Goal: Book appointment/travel/reservation

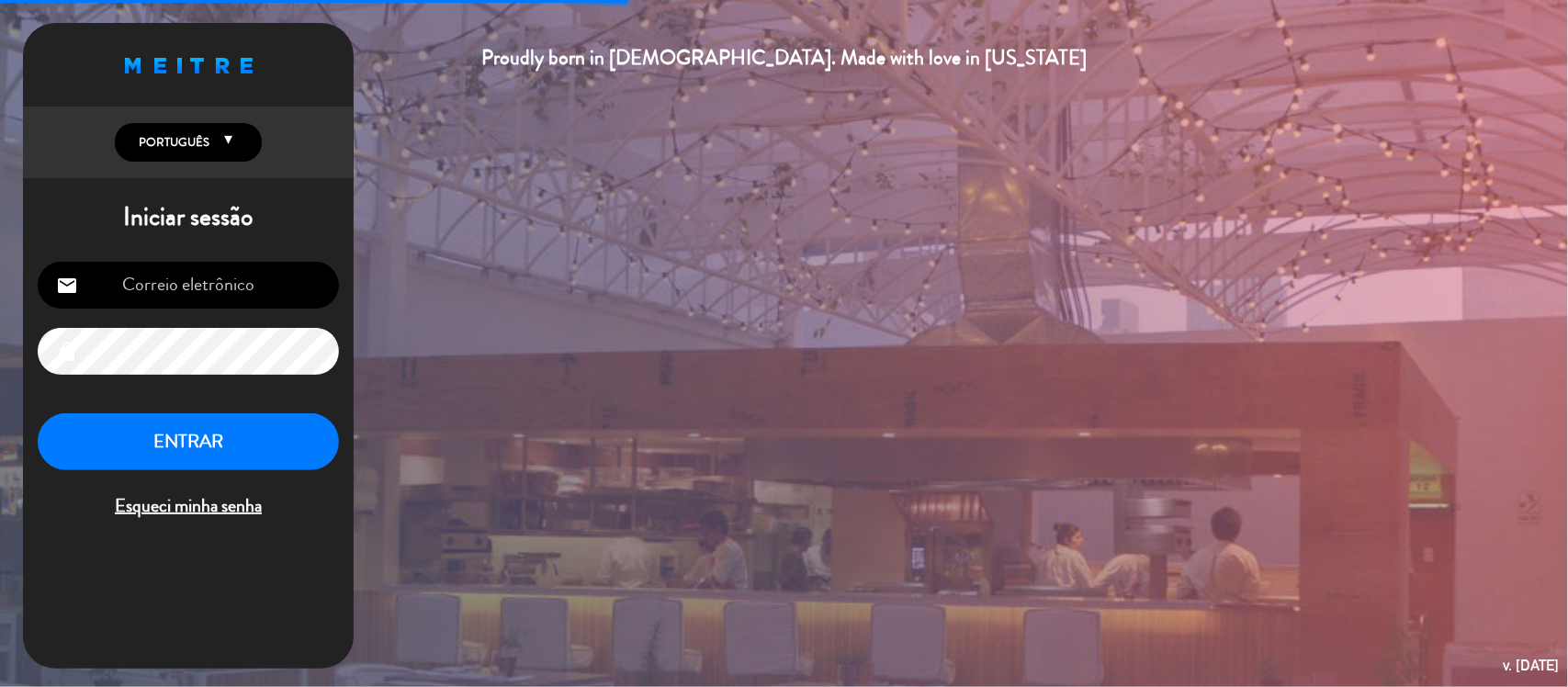
type input "[PERSON_NAME][EMAIL_ADDRESS][DOMAIN_NAME]"
click at [205, 450] on button "ENTRAR" at bounding box center [188, 442] width 301 height 58
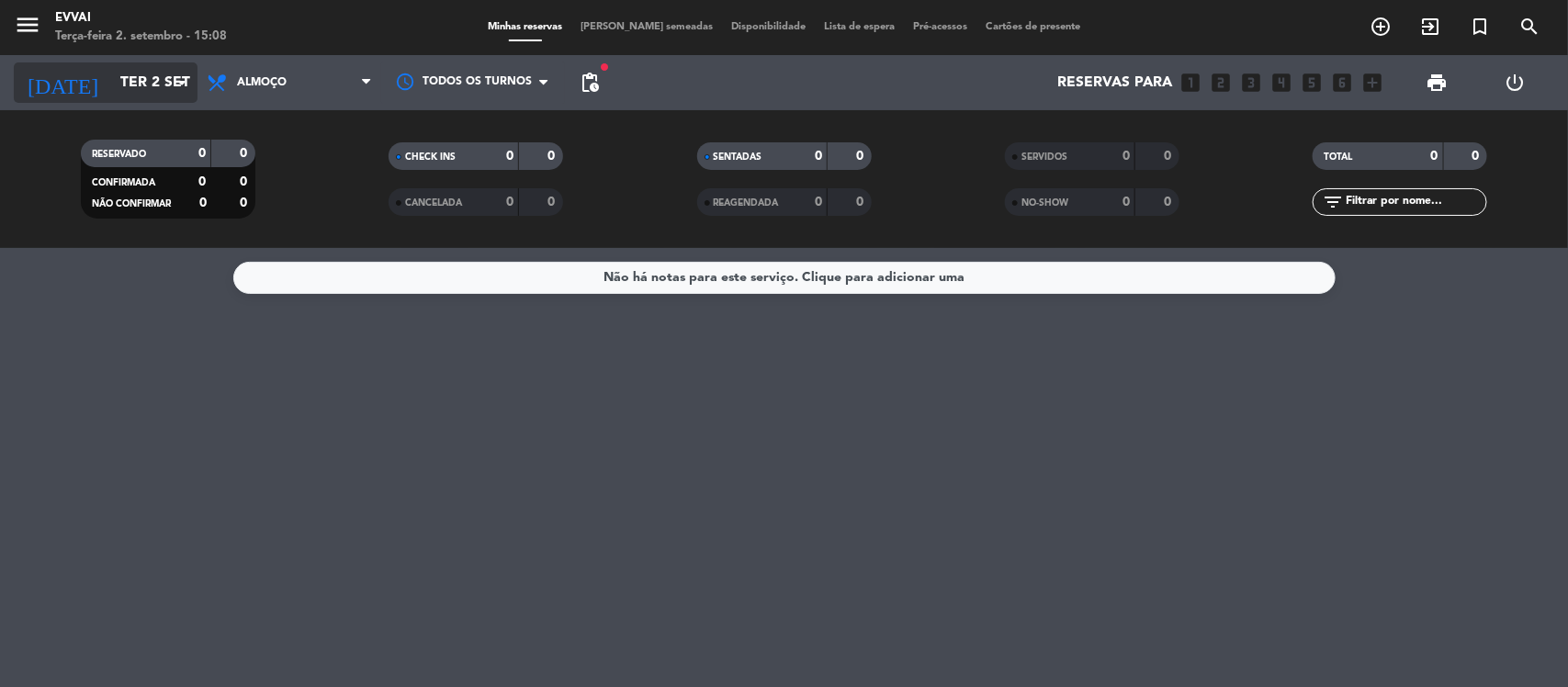
click at [168, 94] on input "Ter 2 set" at bounding box center [208, 83] width 194 height 36
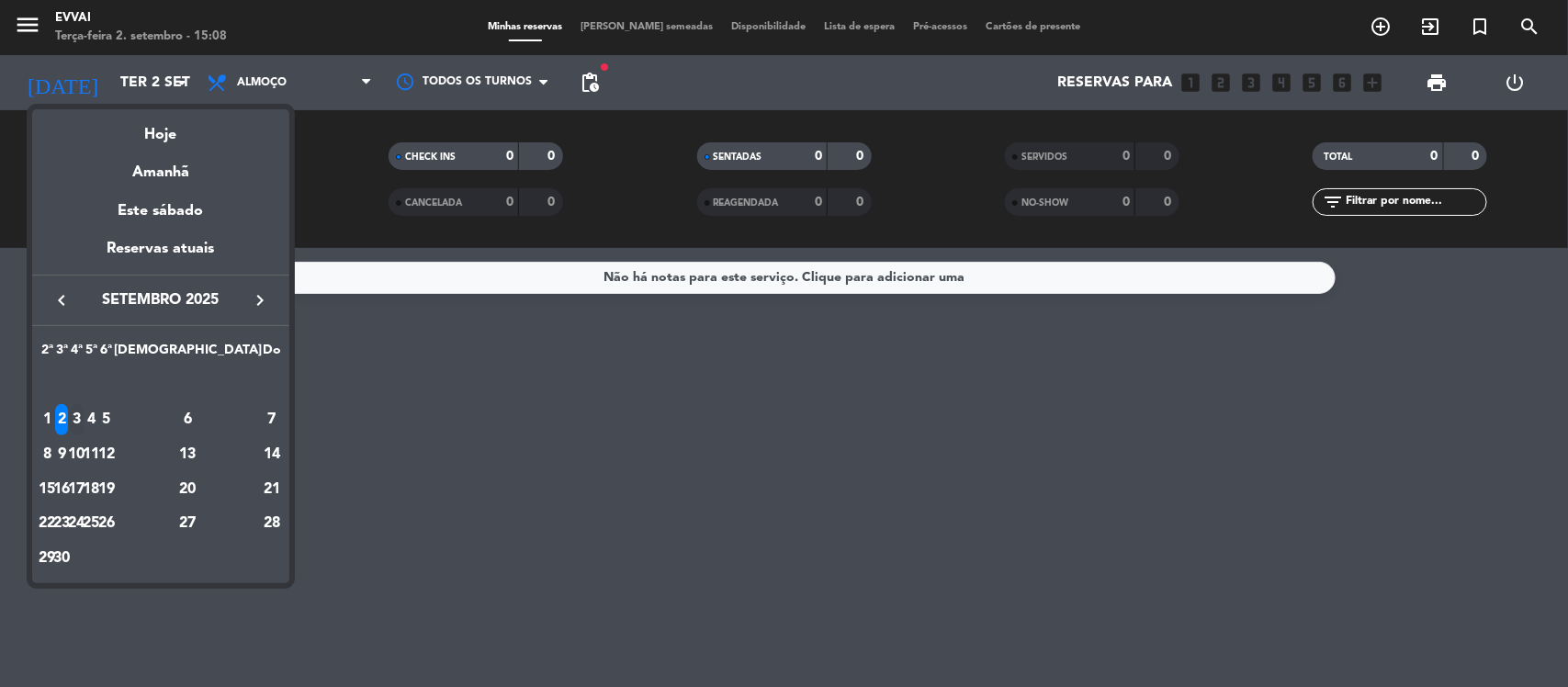
click at [84, 420] on div "3" at bounding box center [76, 420] width 14 height 31
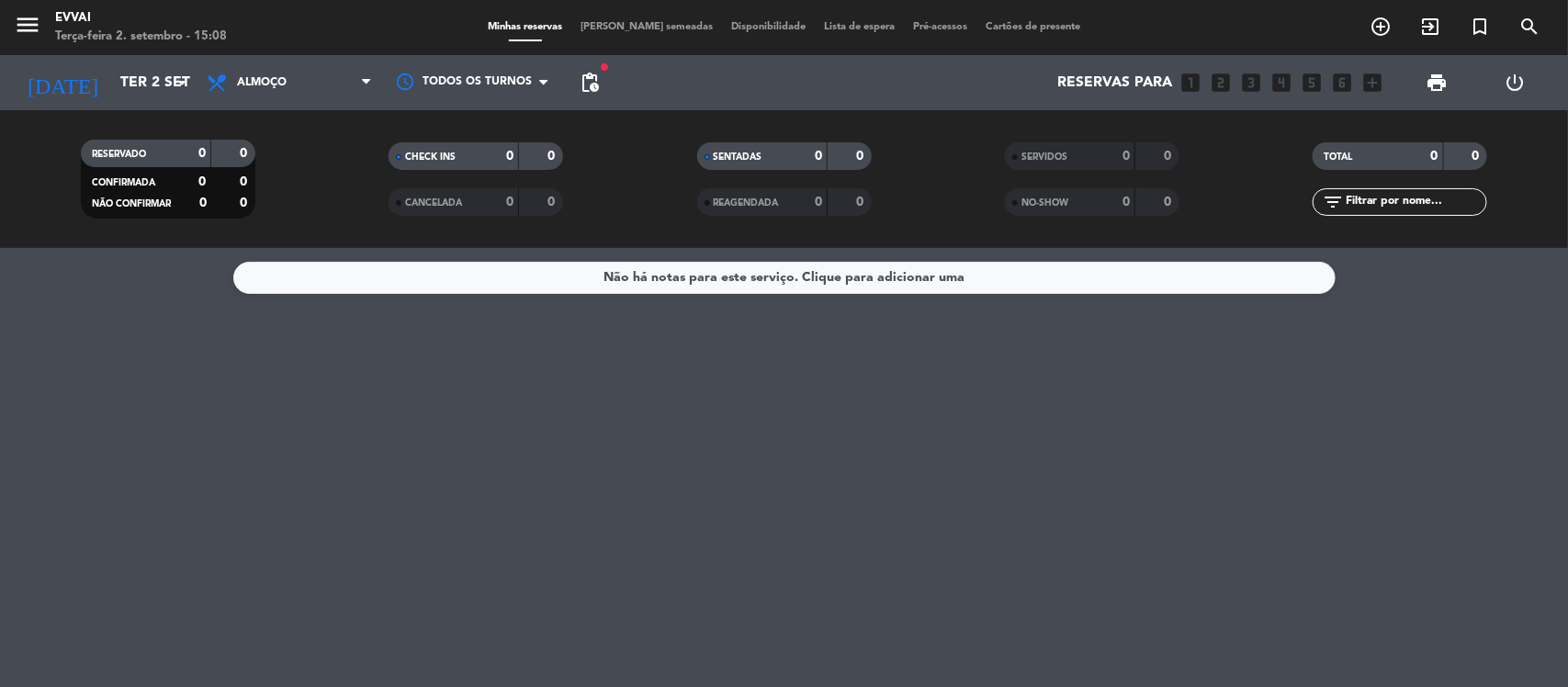
type input "Qua 3 set"
click at [324, 78] on span "Almoço" at bounding box center [289, 82] width 183 height 40
click at [267, 209] on div "menu Evvai Terça-feira 2. setembro - 15:08 Minhas reservas Mesas semeadas Dispo…" at bounding box center [784, 124] width 1568 height 248
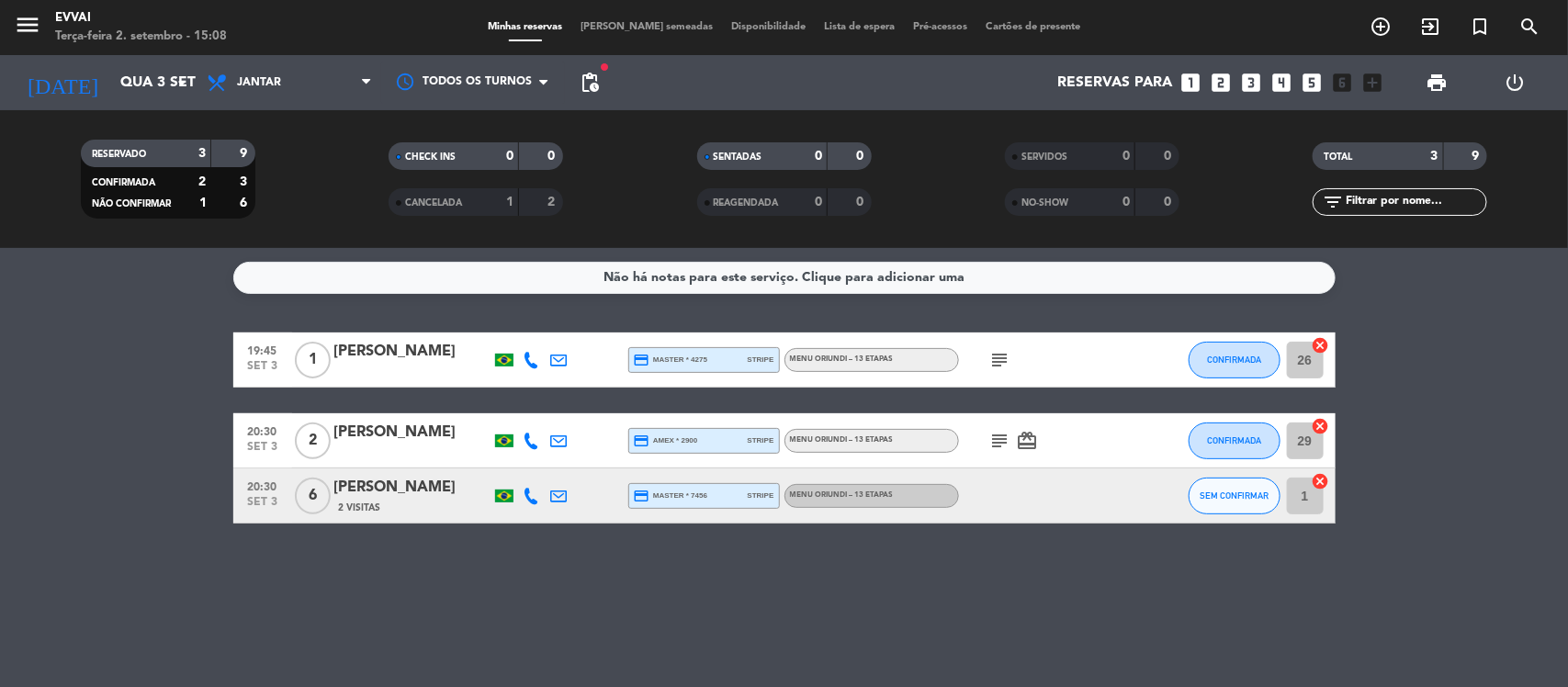
click at [650, 22] on span "[PERSON_NAME] semeadas" at bounding box center [646, 26] width 150 height 10
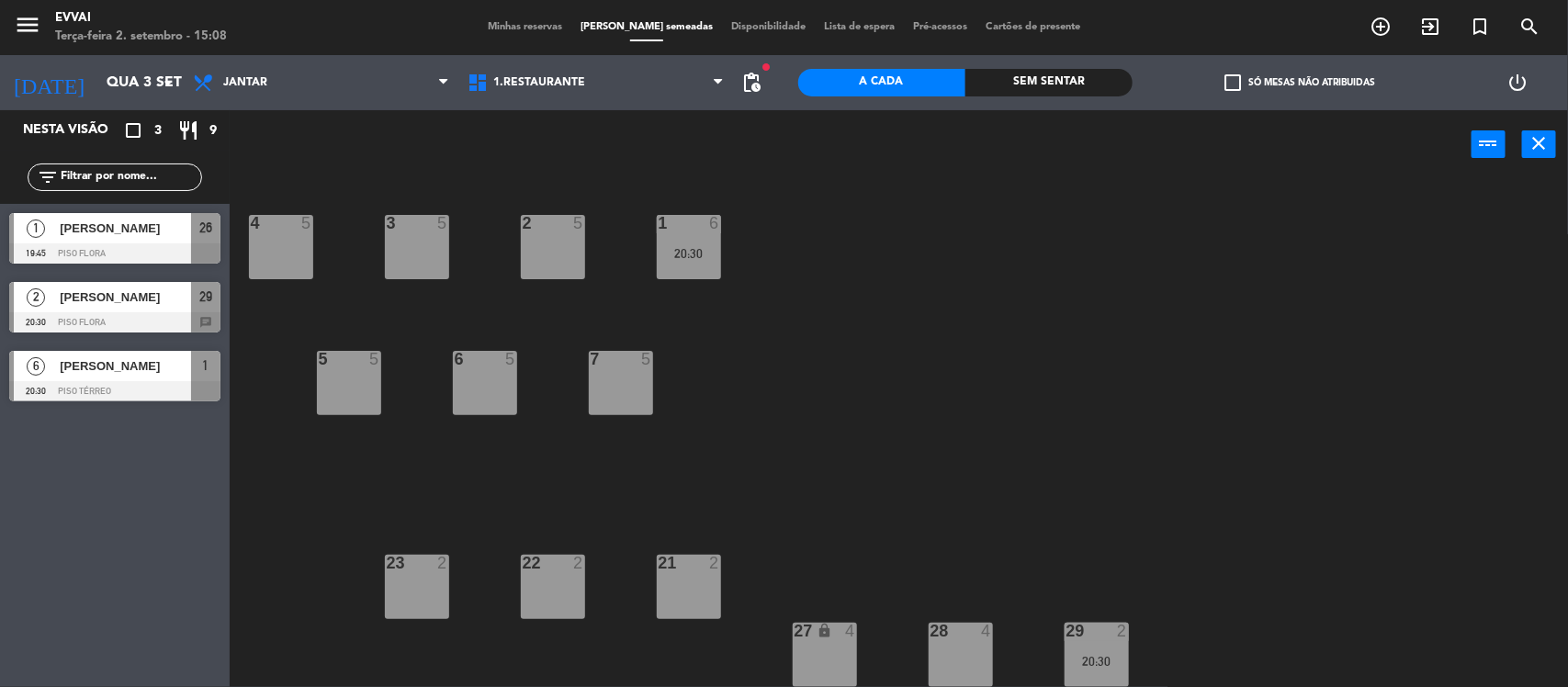
click at [287, 237] on div "4 5" at bounding box center [281, 247] width 64 height 64
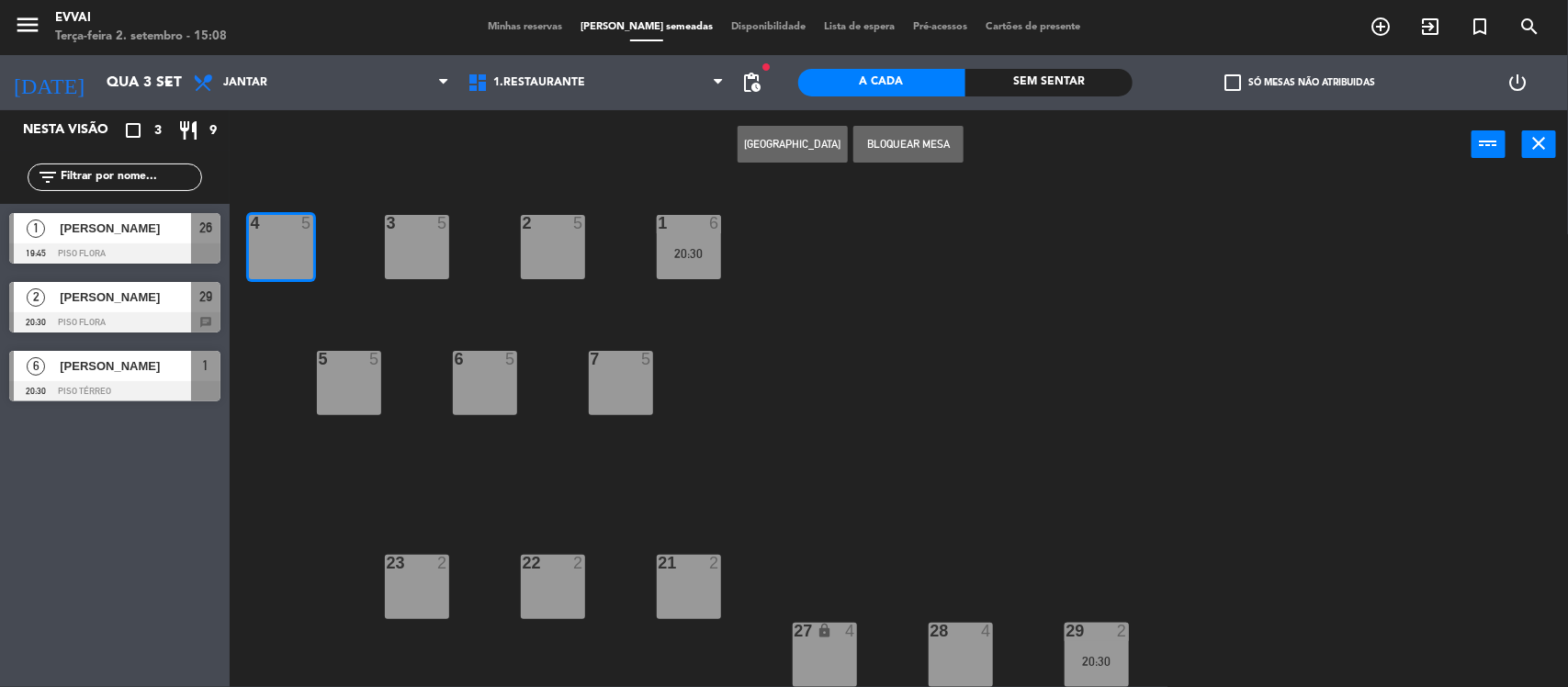
click at [774, 148] on button "[GEOGRAPHIC_DATA]" at bounding box center [792, 144] width 110 height 37
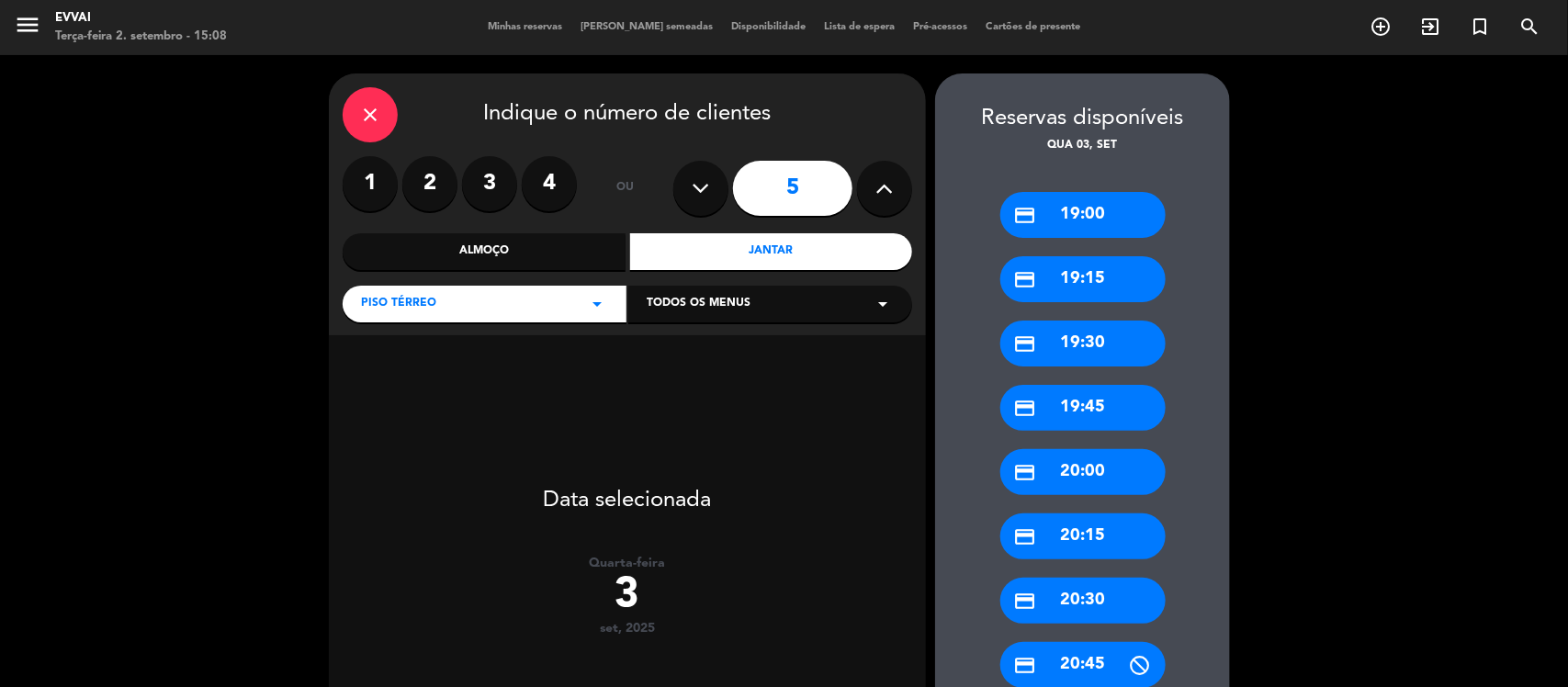
click at [368, 188] on label "1" at bounding box center [370, 184] width 55 height 56
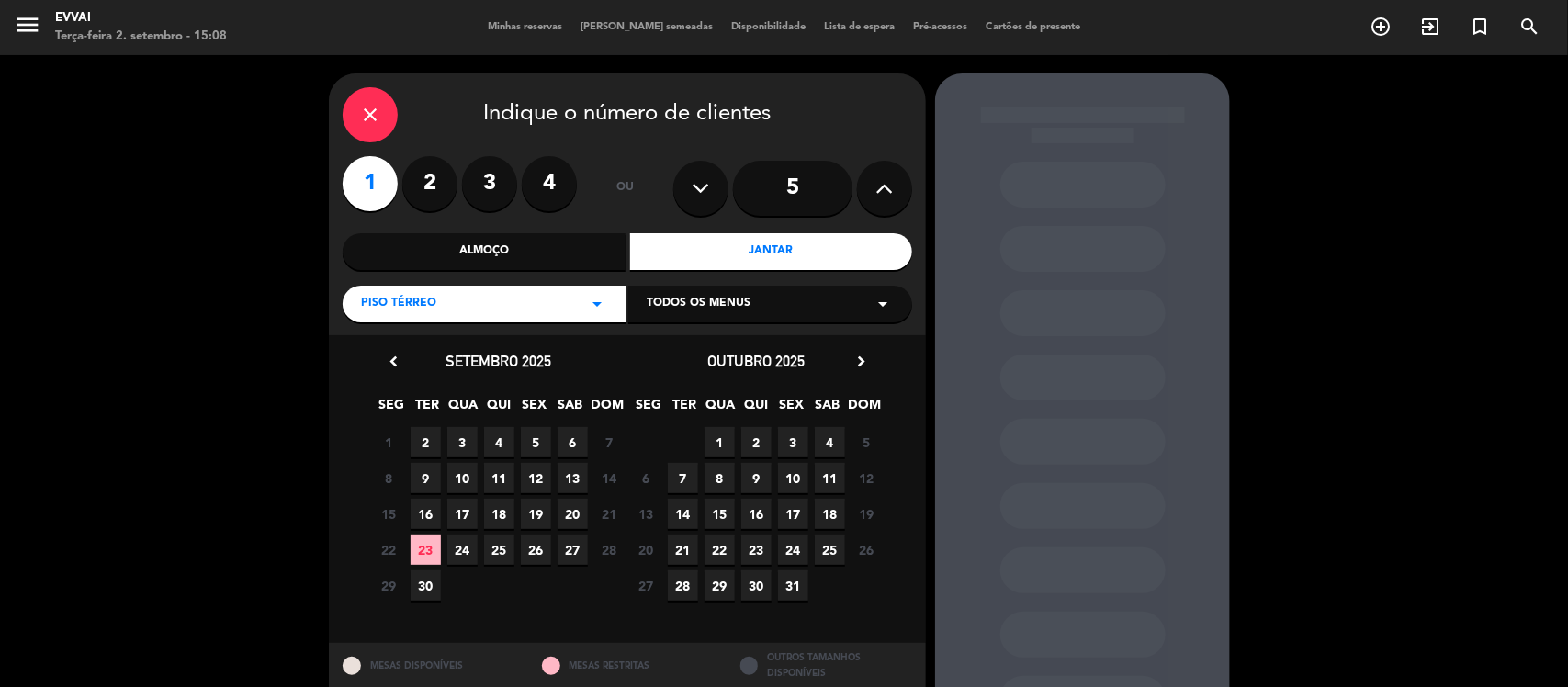
click at [467, 439] on span "3" at bounding box center [462, 442] width 30 height 30
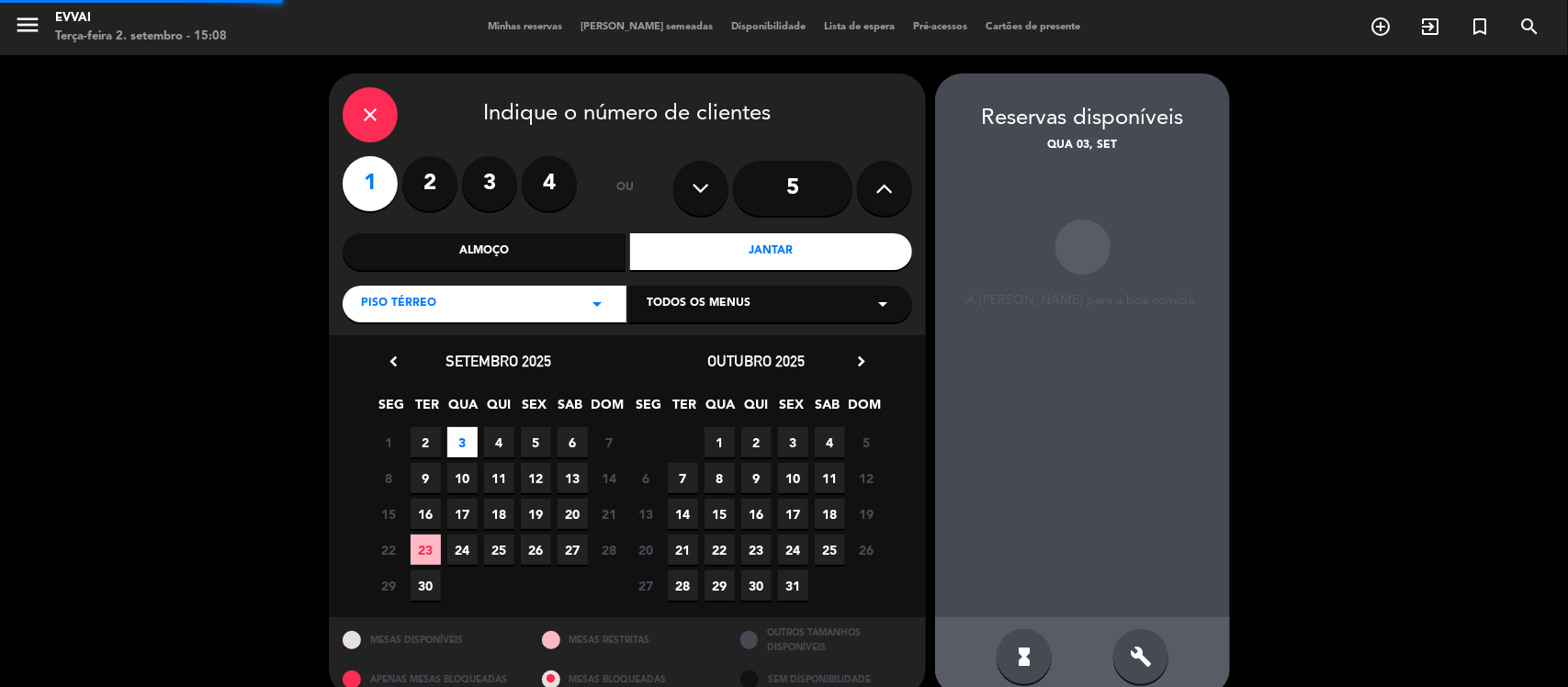
scroll to position [24, 0]
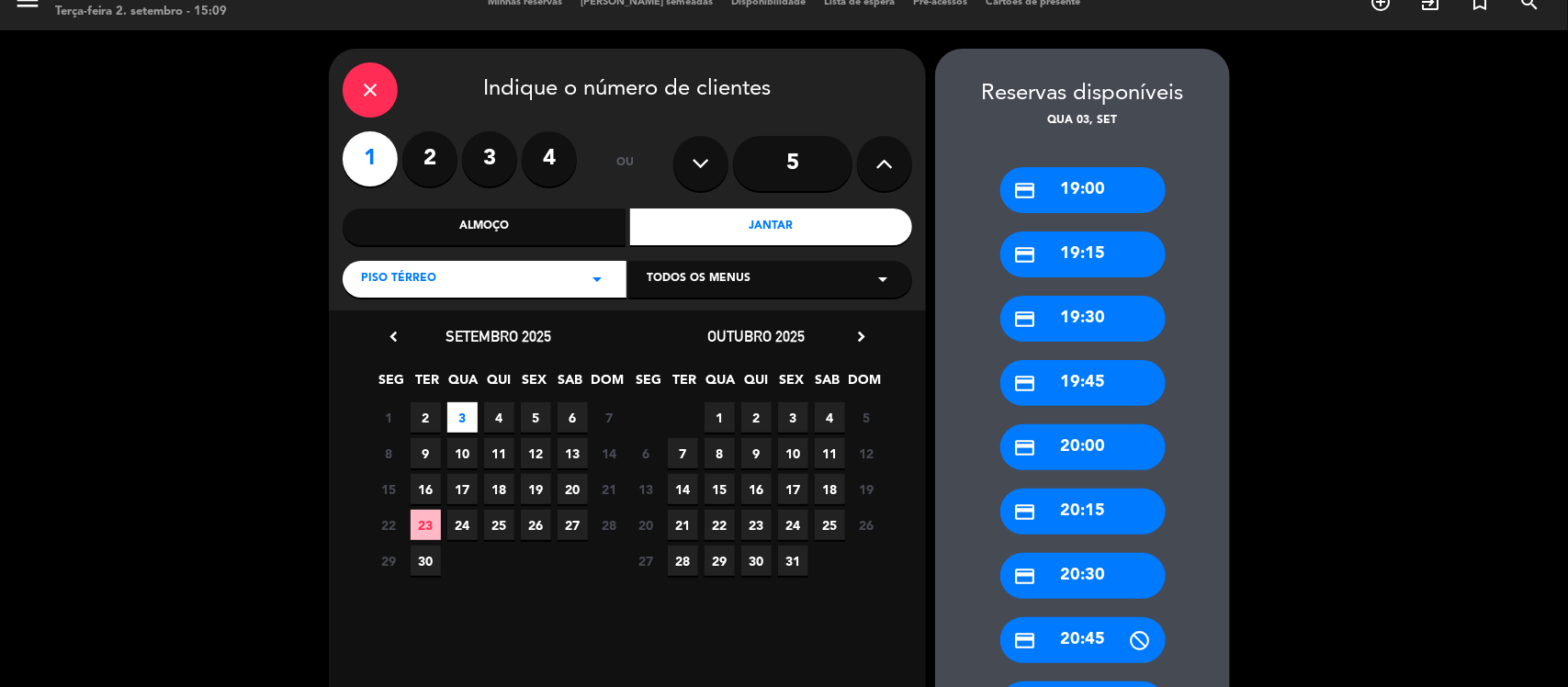
click at [1093, 323] on div "credit_card 19:30" at bounding box center [1083, 318] width 166 height 46
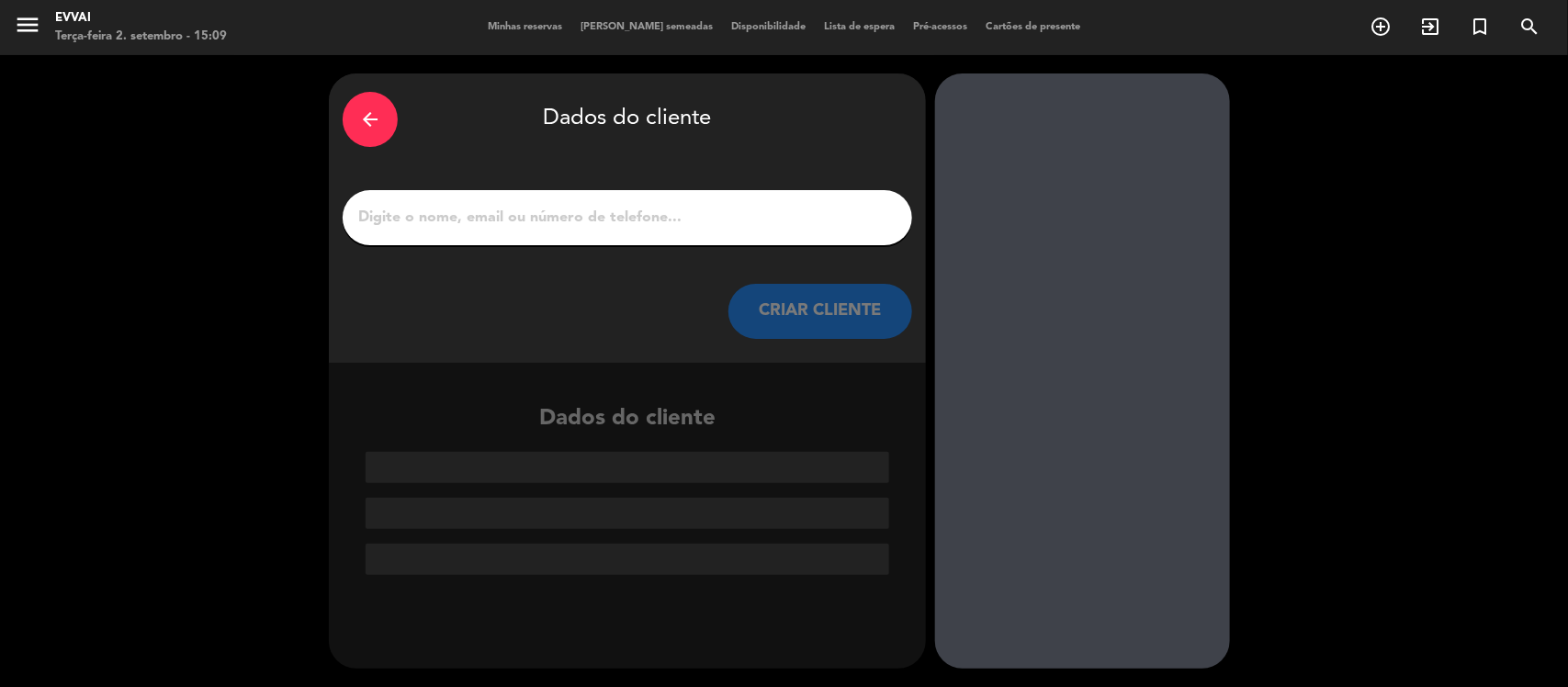
scroll to position [0, 0]
click at [648, 216] on input "1" at bounding box center [627, 217] width 542 height 25
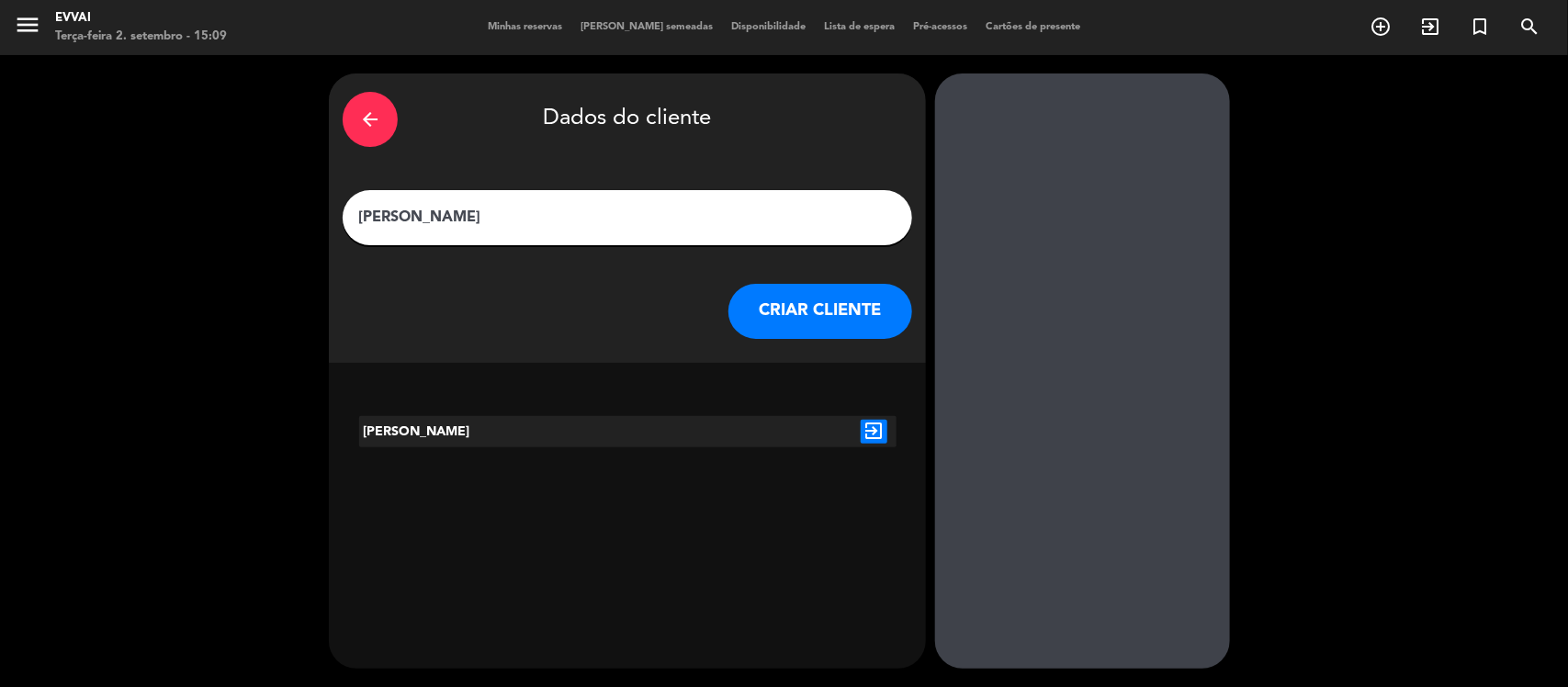
type input "[PERSON_NAME]"
click at [874, 429] on icon "exit_to_app" at bounding box center [874, 431] width 26 height 24
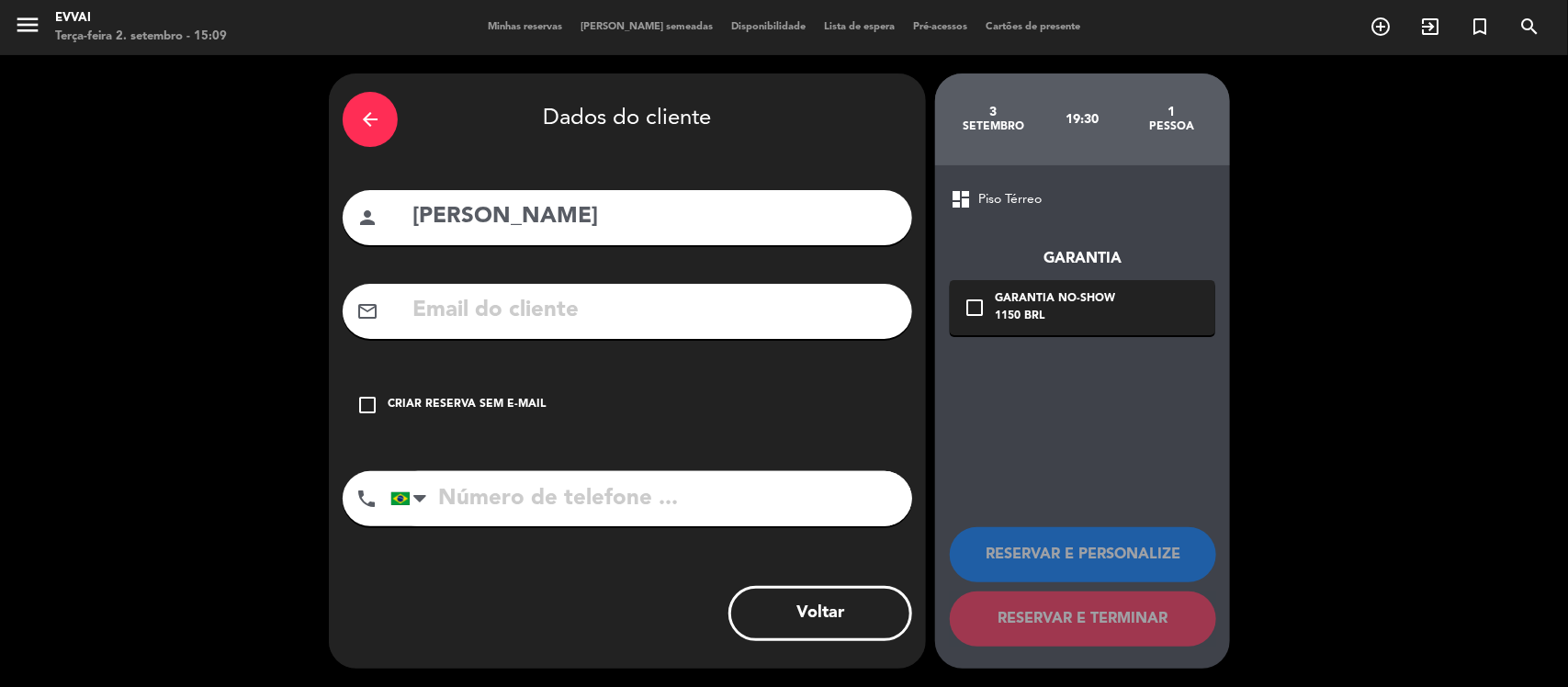
click at [363, 401] on icon "check_box_outline_blank" at bounding box center [367, 405] width 22 height 22
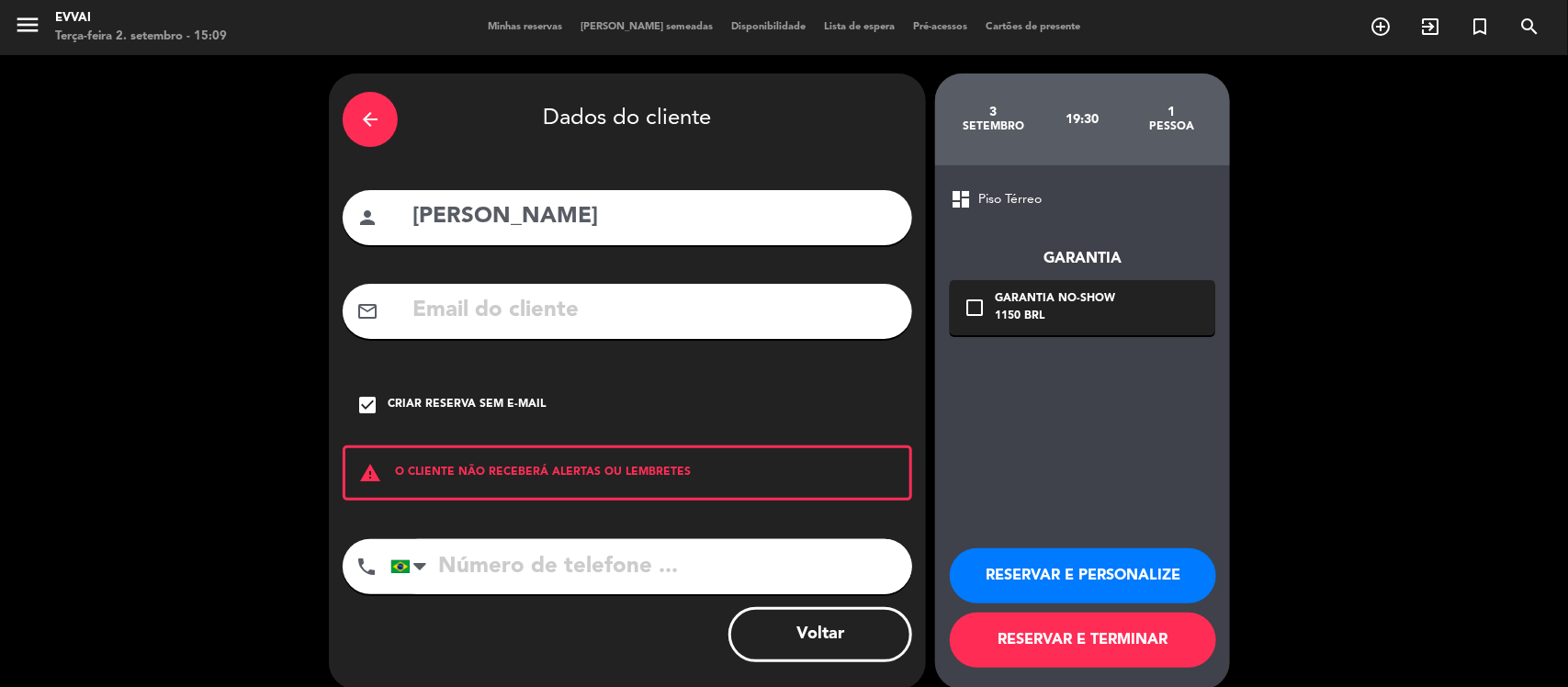
click at [1054, 583] on button "RESERVAR E PERSONALIZE" at bounding box center [1083, 576] width 266 height 56
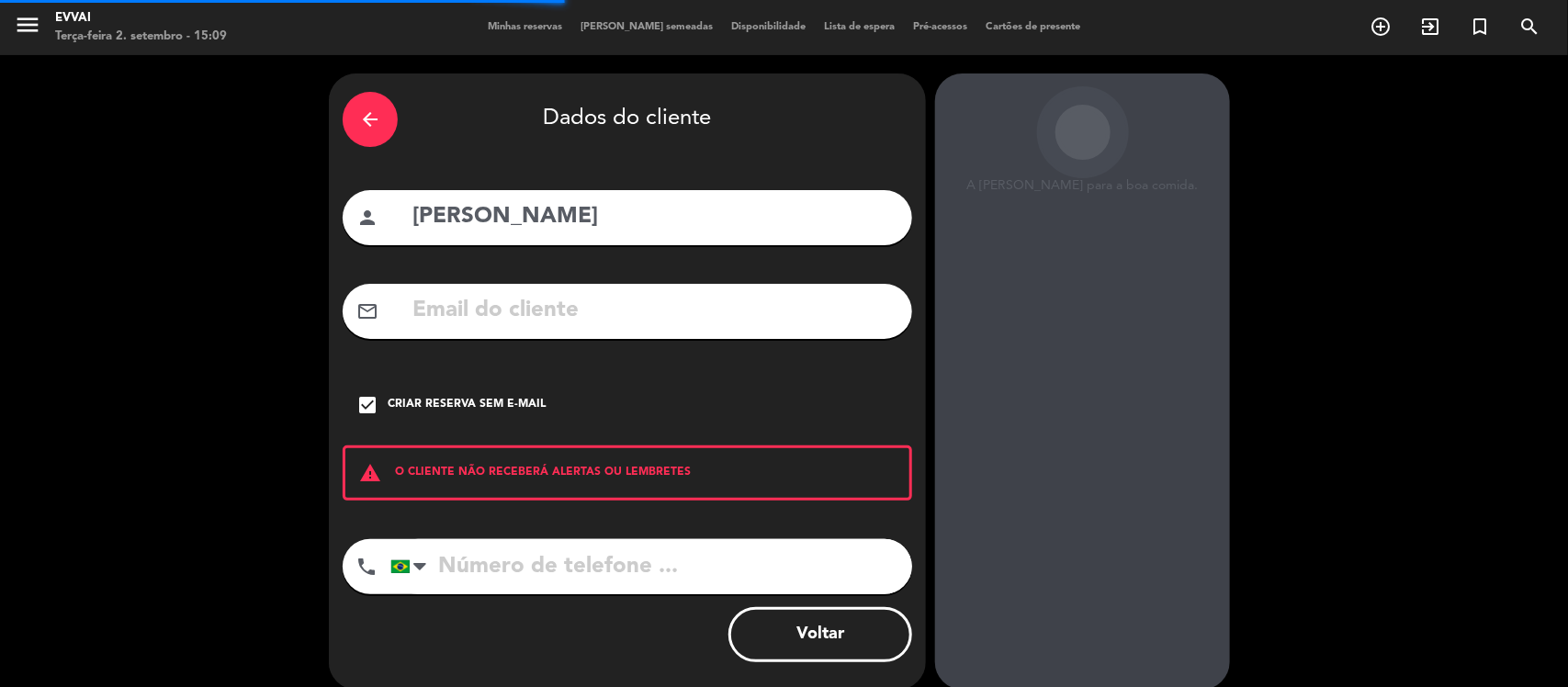
scroll to position [47, 0]
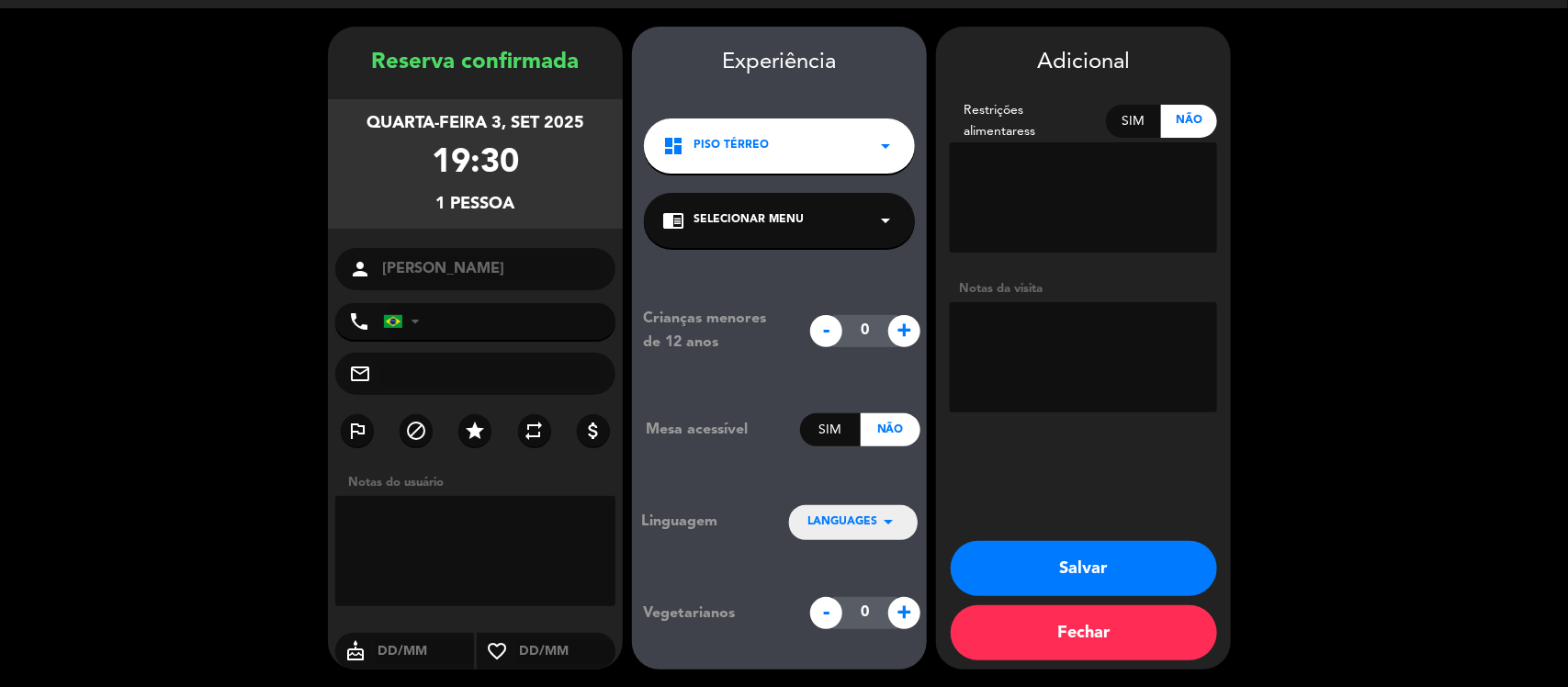
click at [983, 355] on textarea at bounding box center [1084, 357] width 267 height 110
type textarea "Chefe do metzi / by chefe/ sem conta"
click at [1044, 554] on button "Salvar" at bounding box center [1083, 568] width 266 height 56
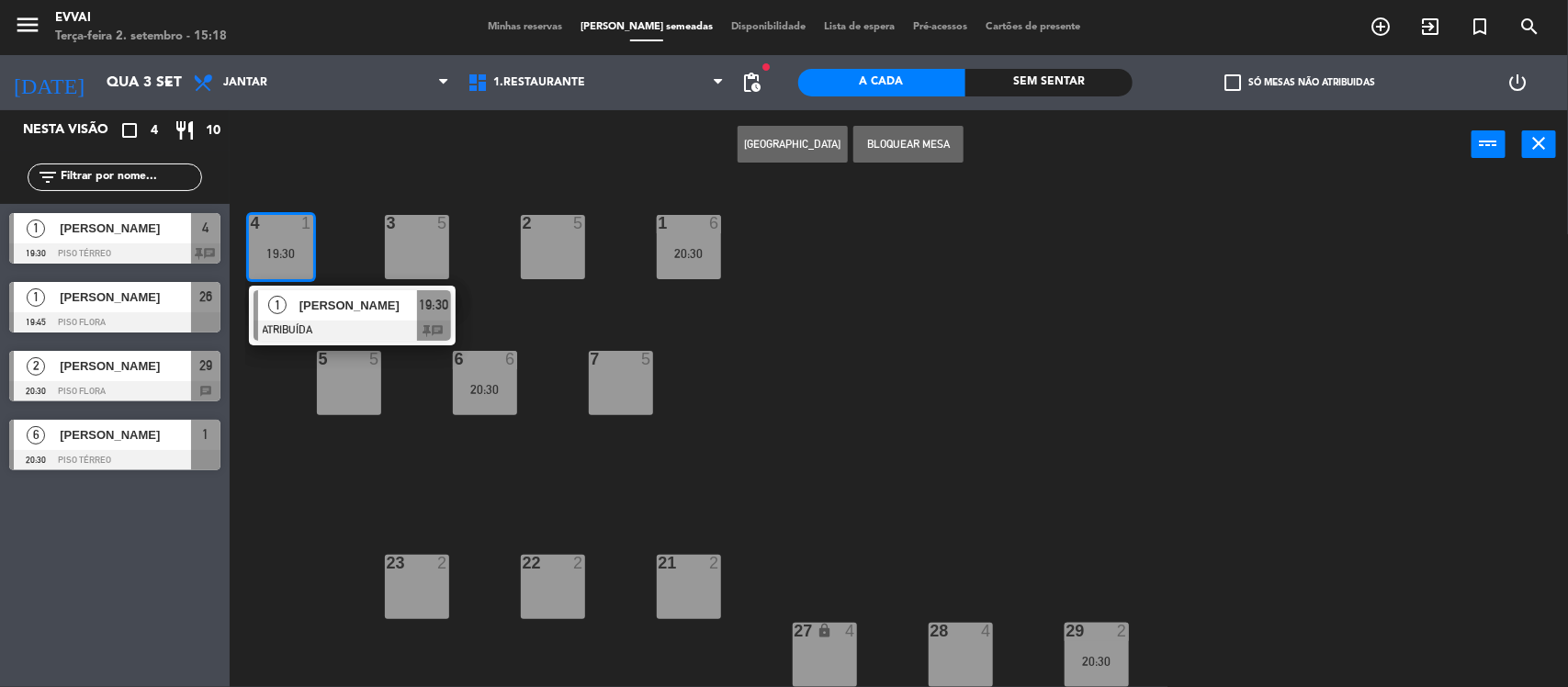
click at [519, 28] on span "Minhas reservas" at bounding box center [525, 26] width 93 height 10
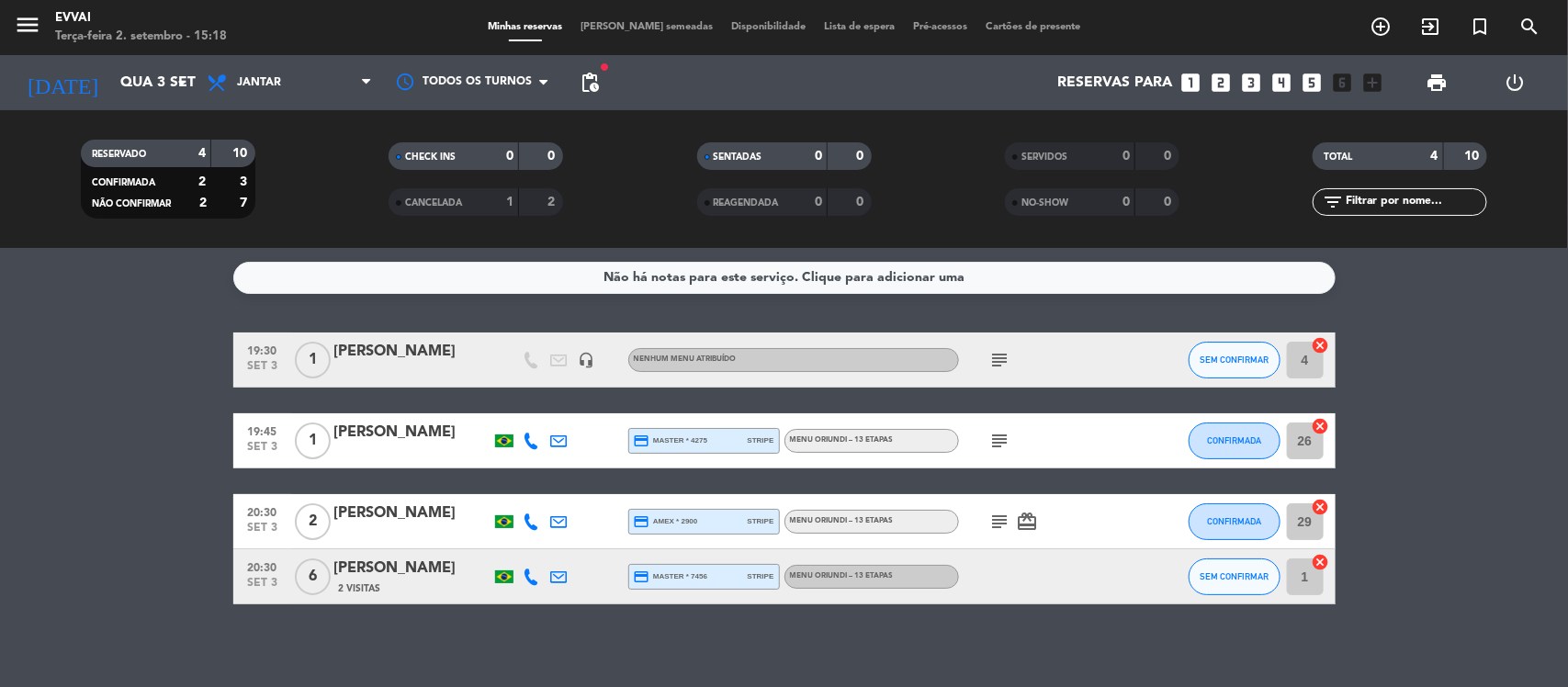
click at [393, 344] on div "[PERSON_NAME]" at bounding box center [412, 351] width 156 height 24
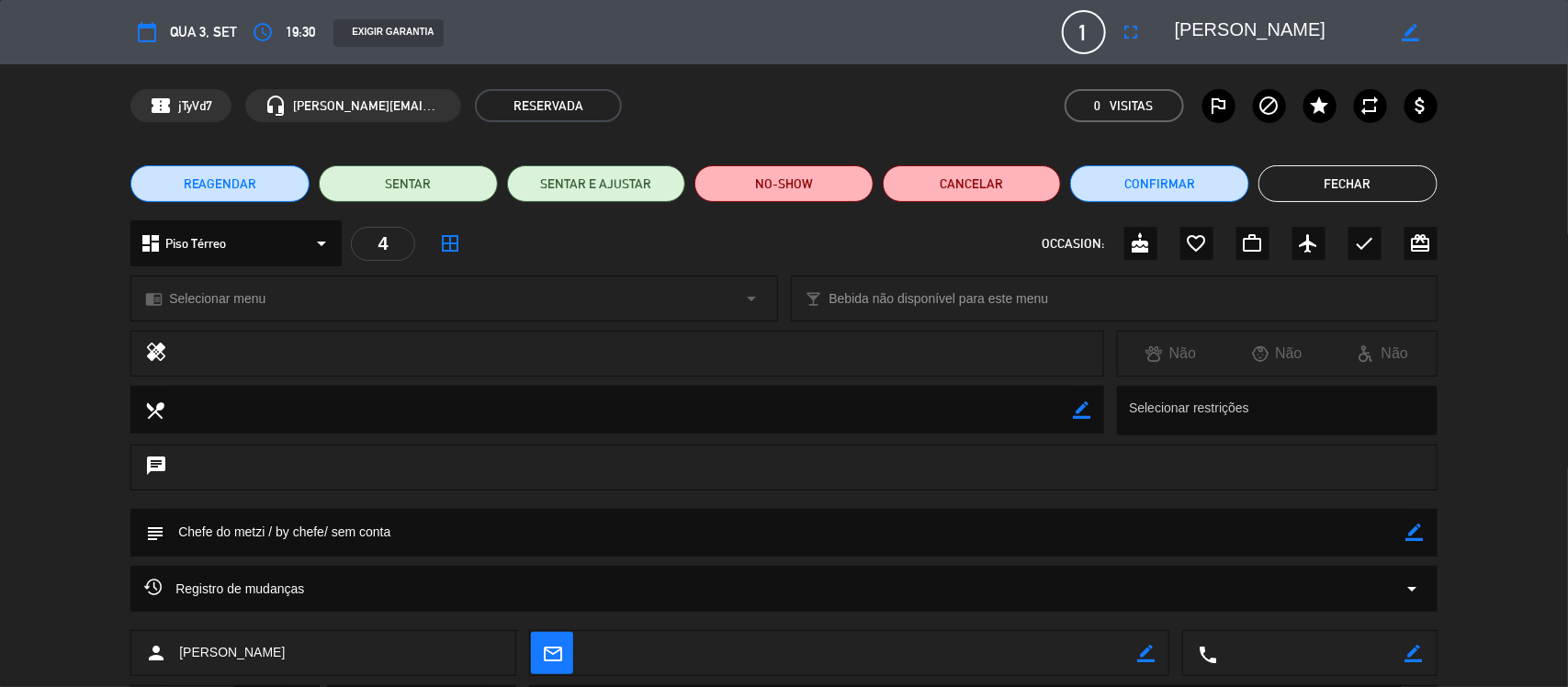
click at [303, 35] on span "19:30" at bounding box center [300, 31] width 29 height 23
click at [257, 35] on icon "access_time" at bounding box center [262, 31] width 22 height 22
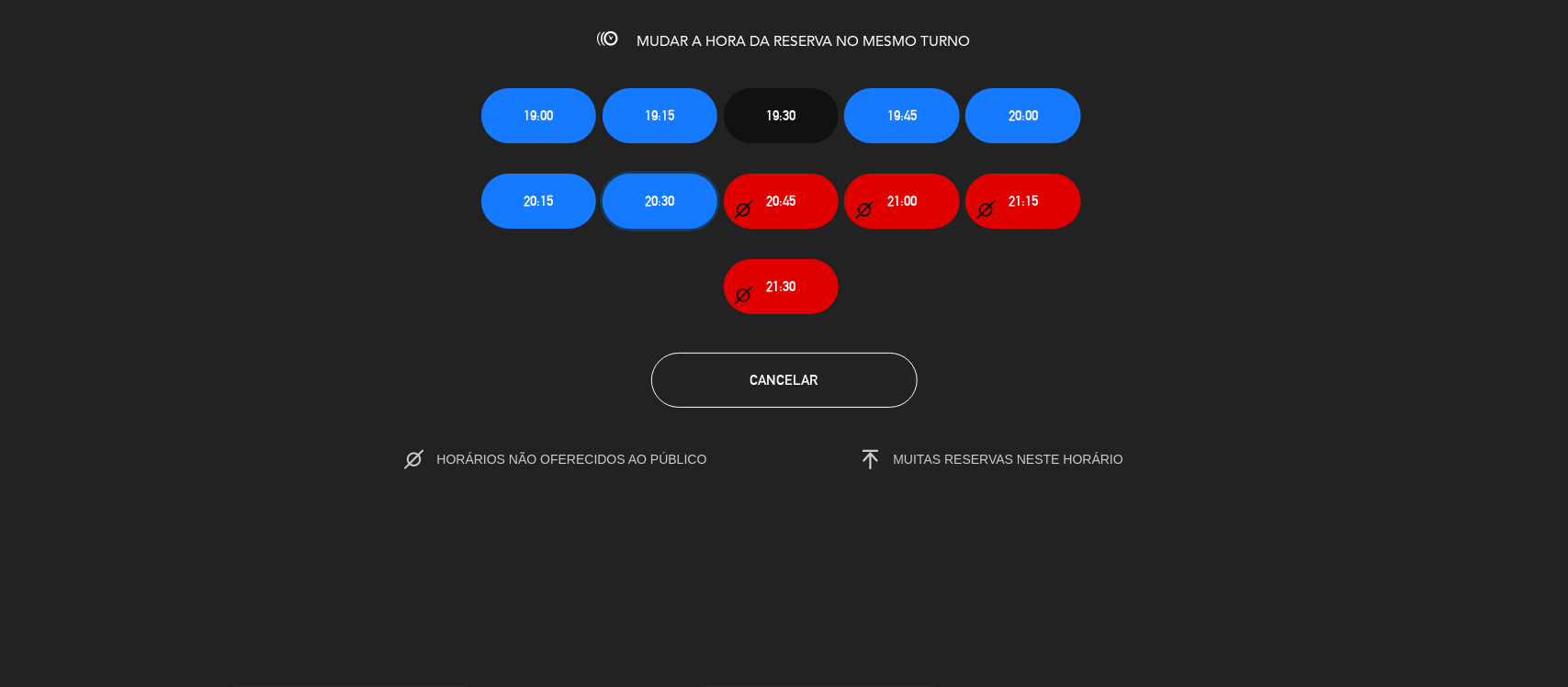
click at [666, 199] on span "20:30" at bounding box center [658, 200] width 29 height 21
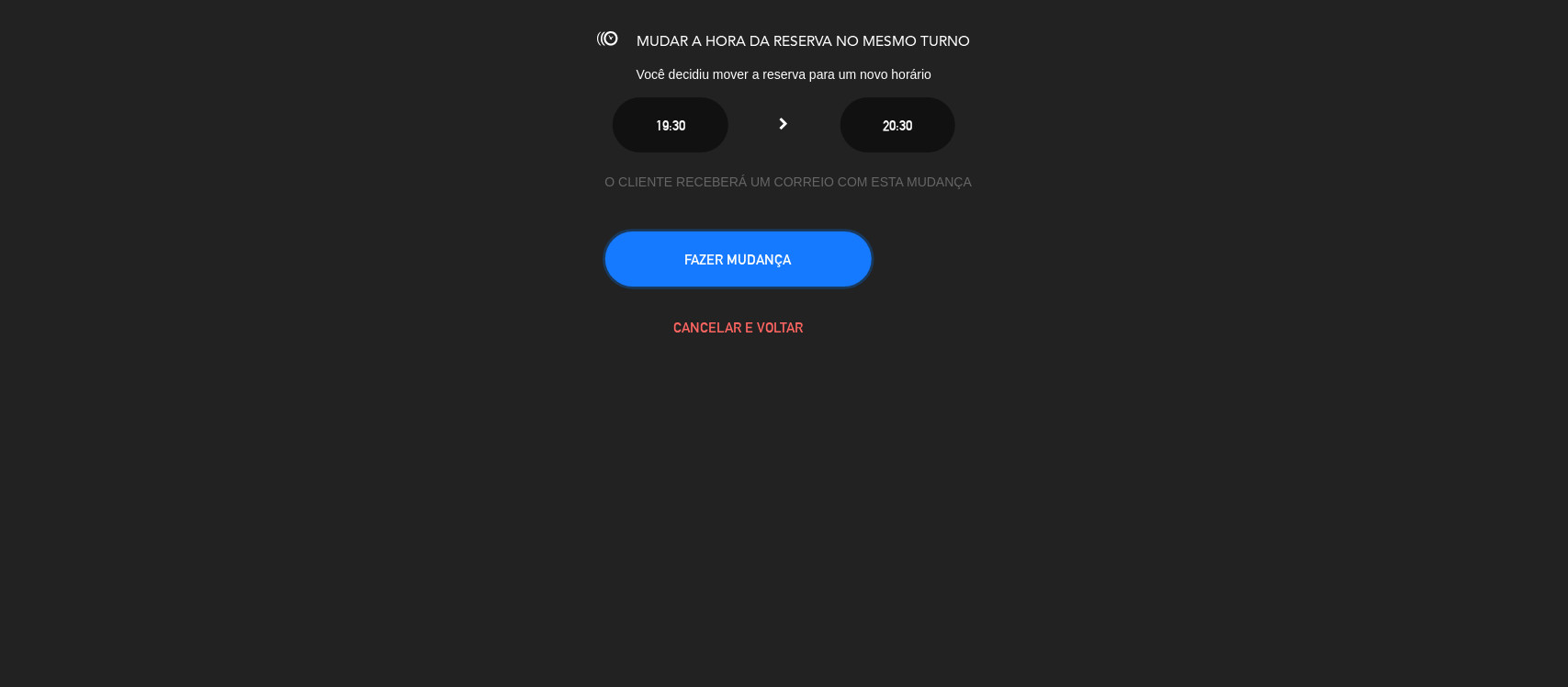
click at [736, 254] on button "FAZER MUDANÇA" at bounding box center [737, 259] width 266 height 56
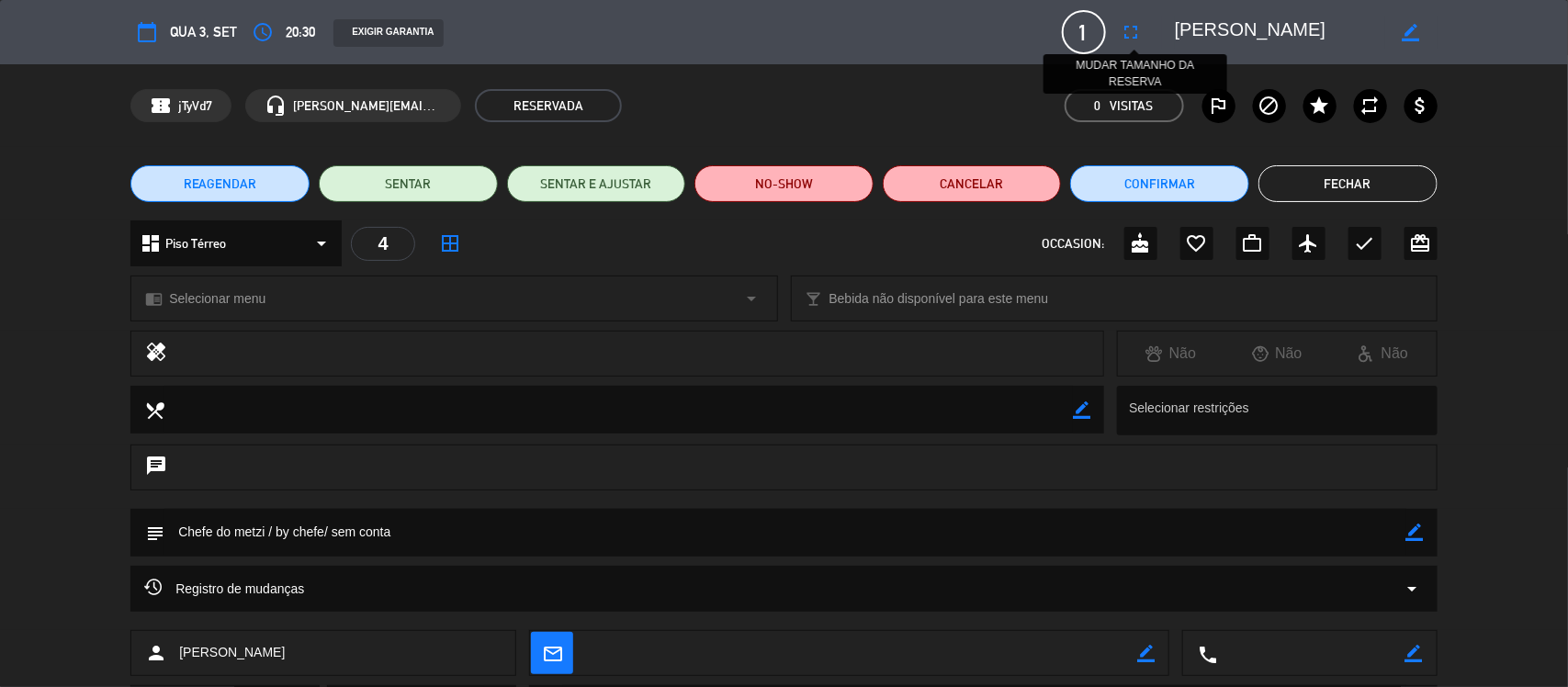
click at [1132, 35] on icon "fullscreen" at bounding box center [1131, 31] width 22 height 22
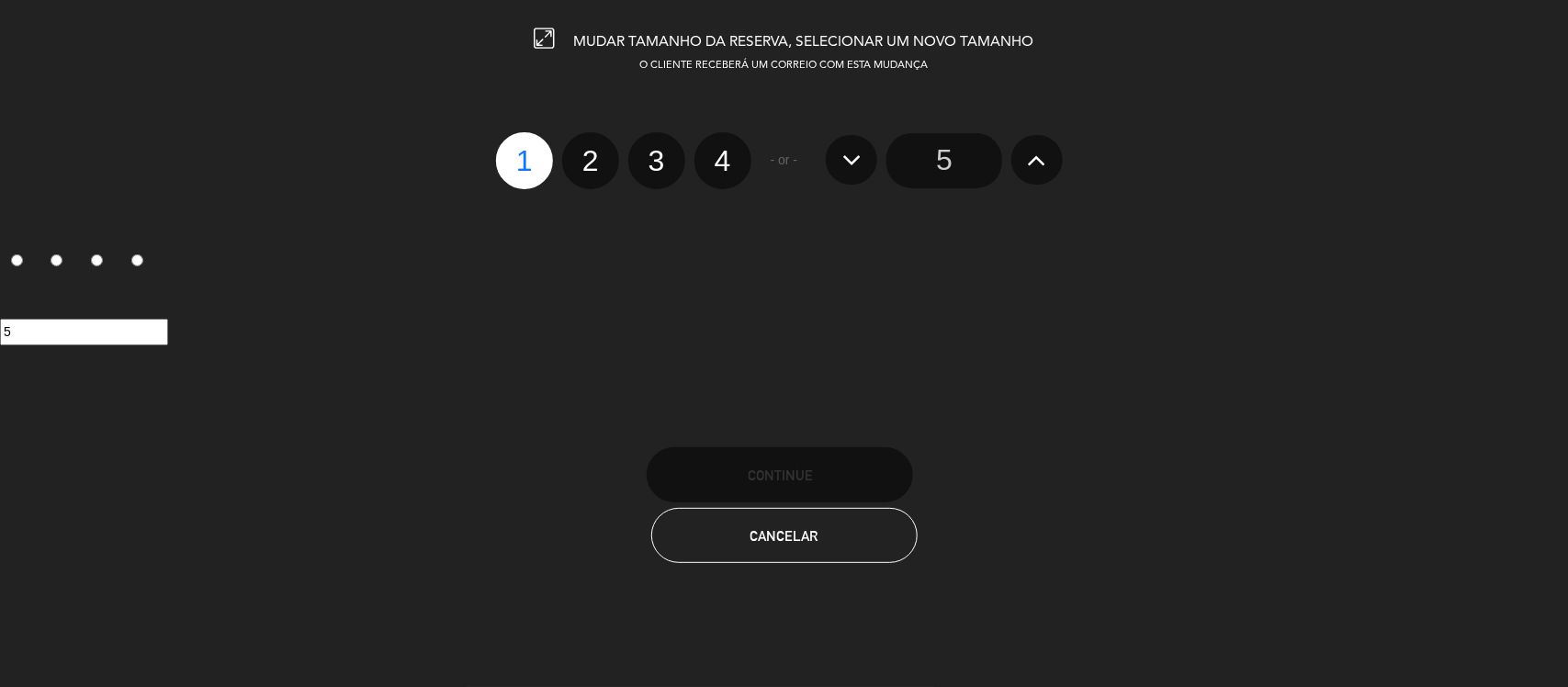
click at [590, 166] on label "2" at bounding box center [591, 161] width 57 height 57
click at [590, 151] on input "2" at bounding box center [588, 144] width 12 height 12
radio input "true"
radio input "false"
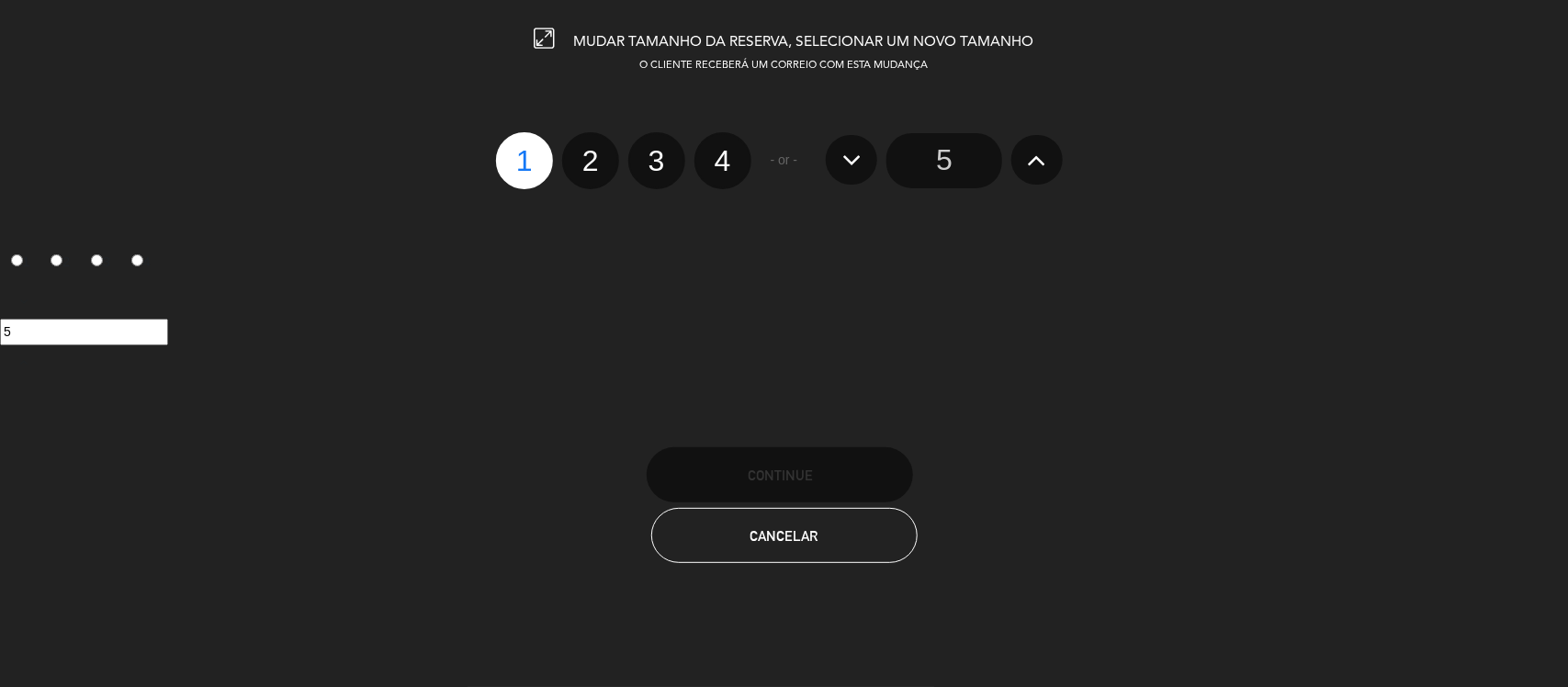
radio input "false"
radio input "true"
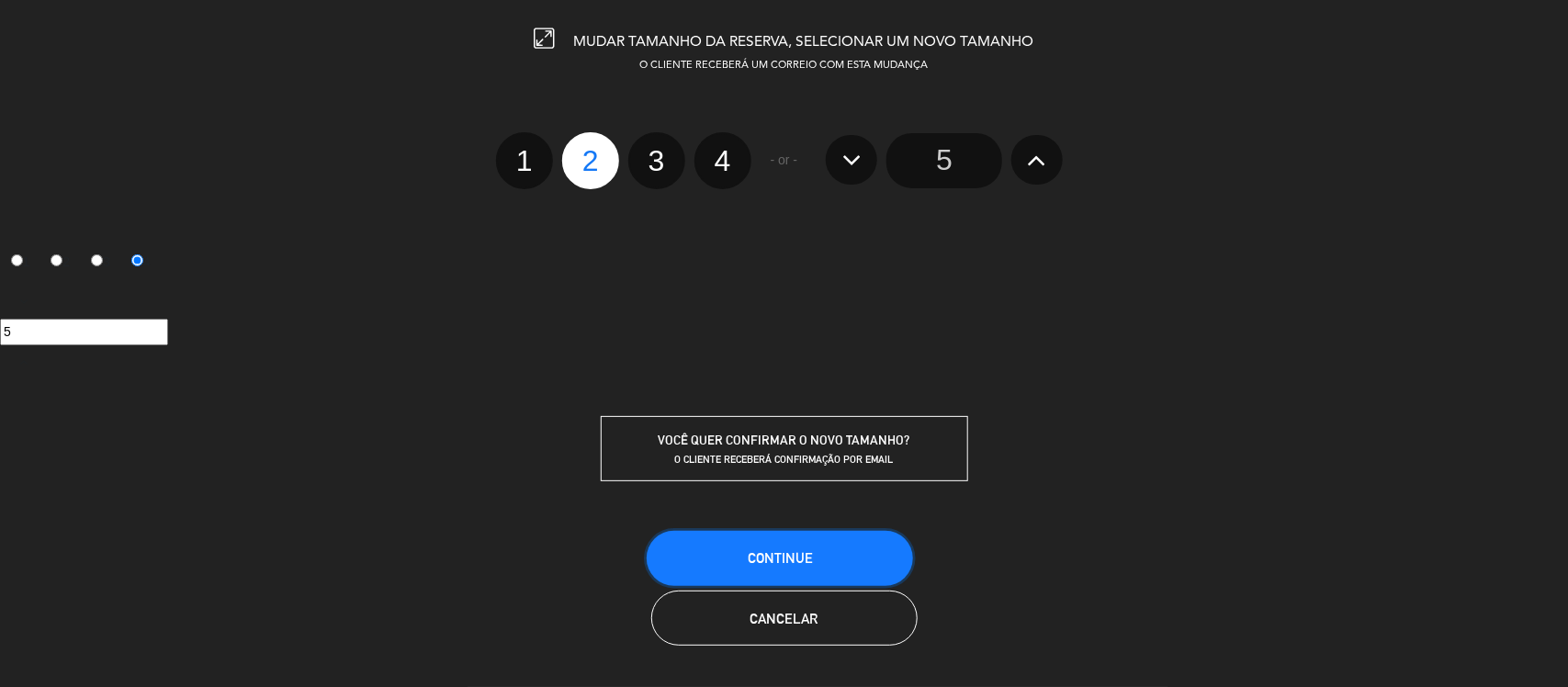
click at [784, 561] on span "CONTINUE" at bounding box center [780, 558] width 65 height 16
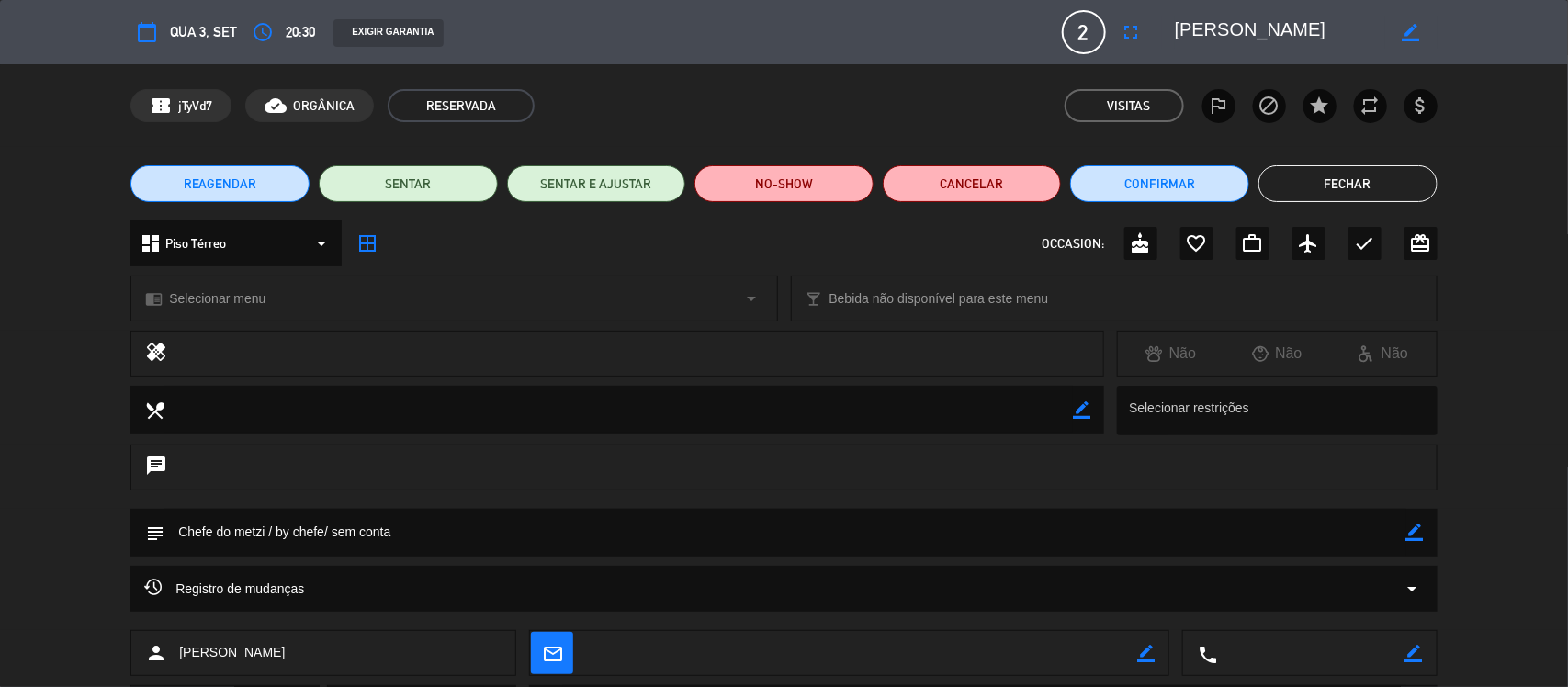
click at [1332, 190] on button "Fechar" at bounding box center [1348, 184] width 179 height 37
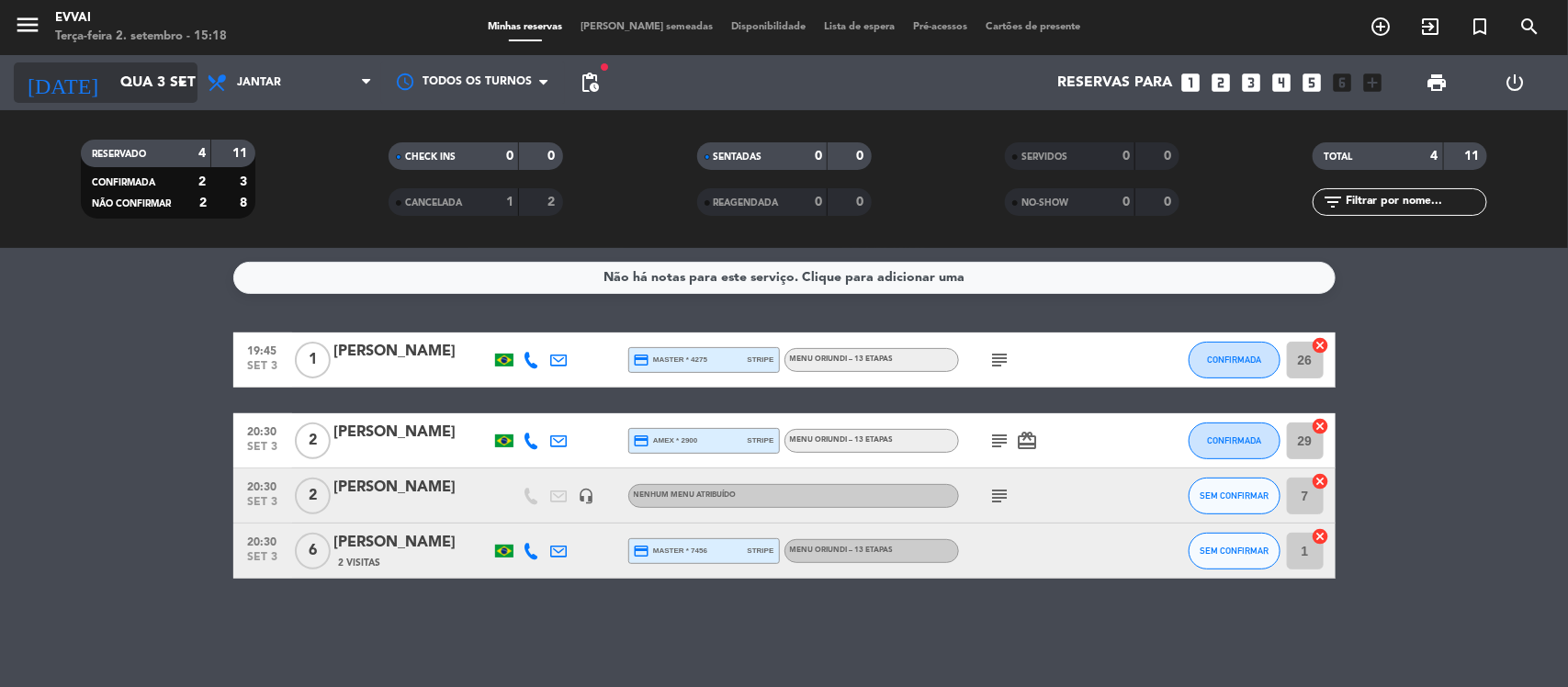
click at [181, 84] on icon "arrow_drop_down" at bounding box center [182, 82] width 22 height 22
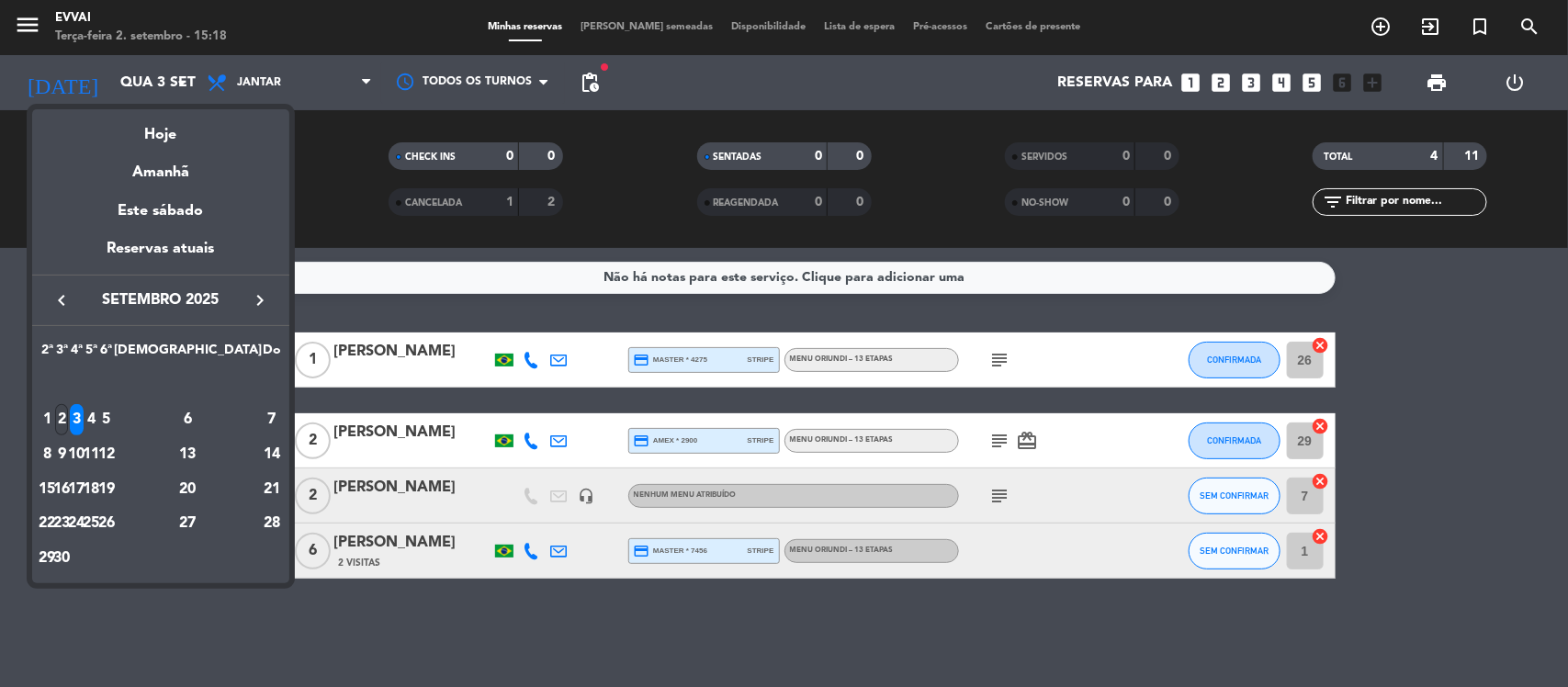
click at [69, 420] on div "2" at bounding box center [62, 420] width 14 height 31
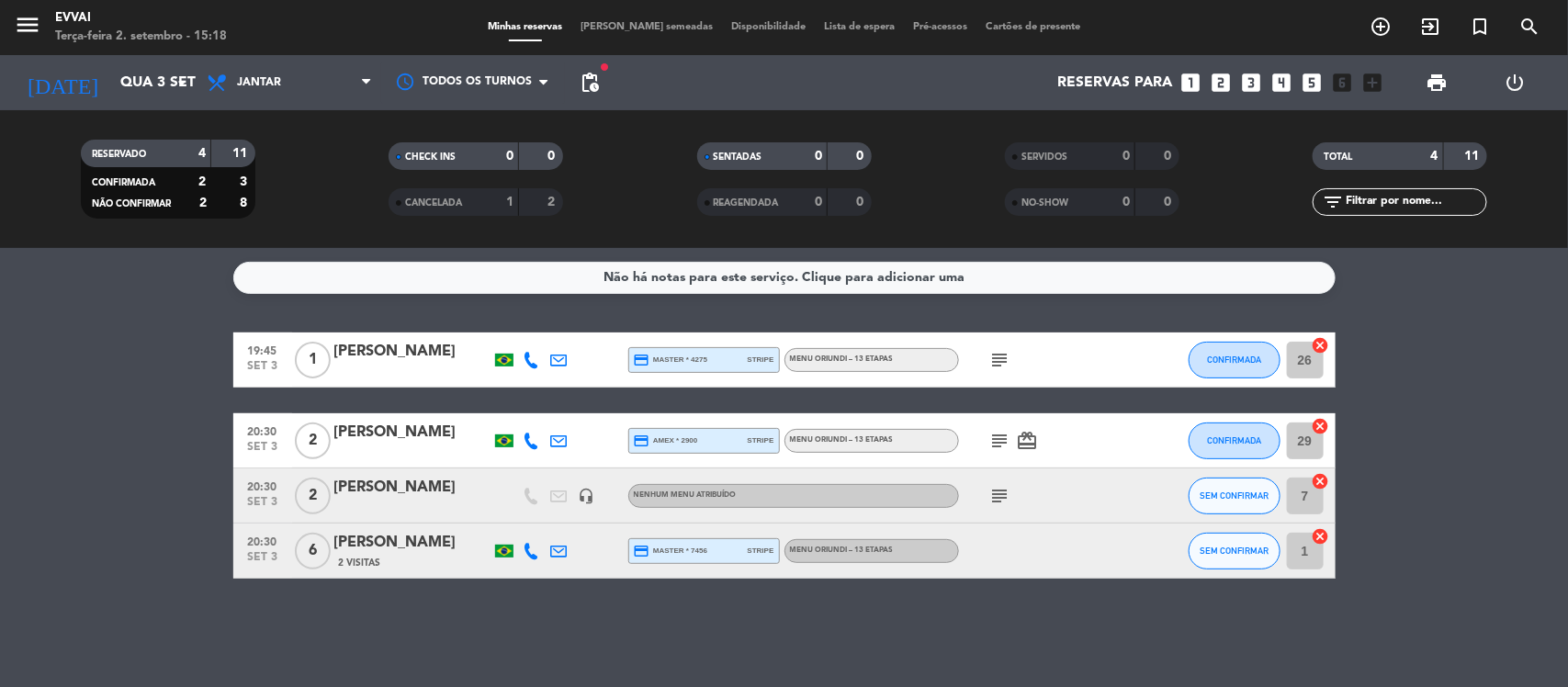
type input "Ter 2 set"
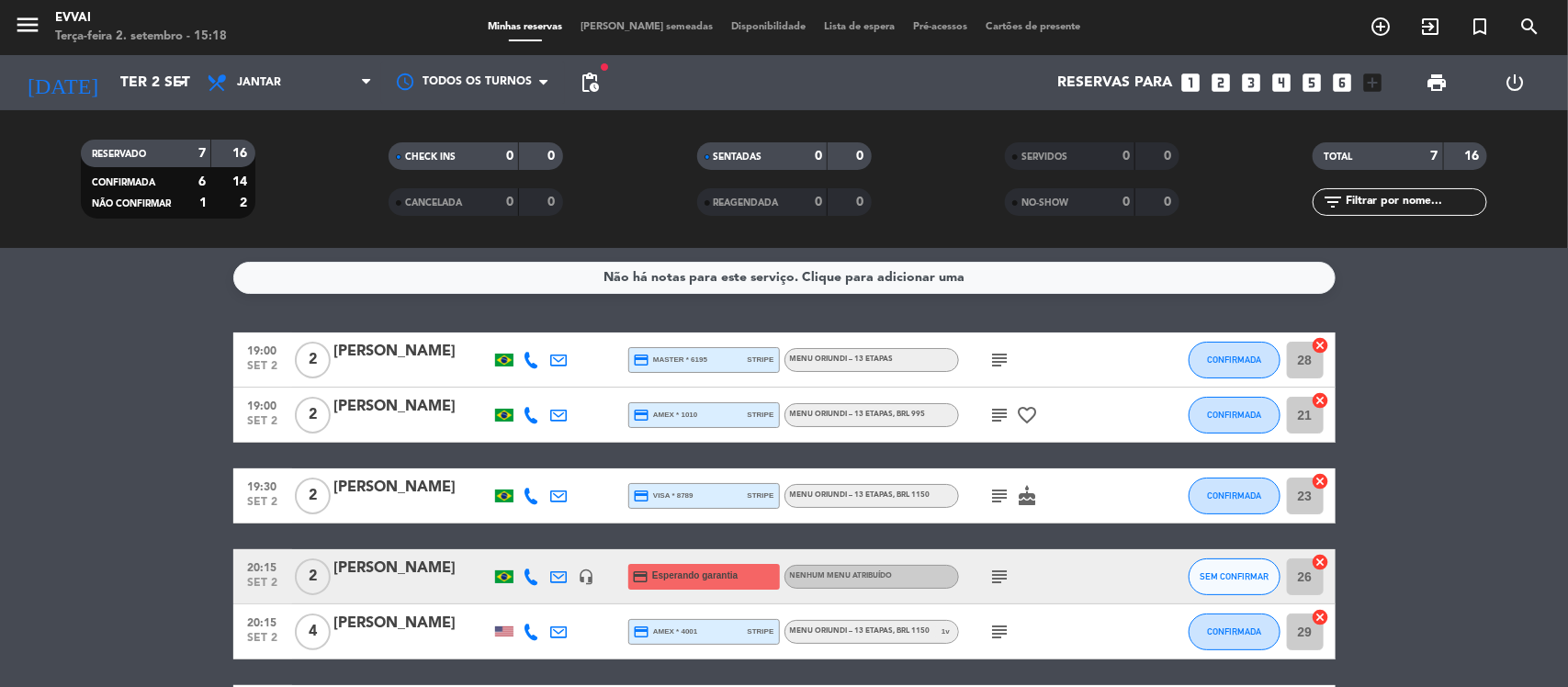
click at [1415, 420] on bookings-row "19:00 set 2 2 [PERSON_NAME] credit_card master * 6195 stripe Menu Oriundi – 13 …" at bounding box center [784, 564] width 1568 height 463
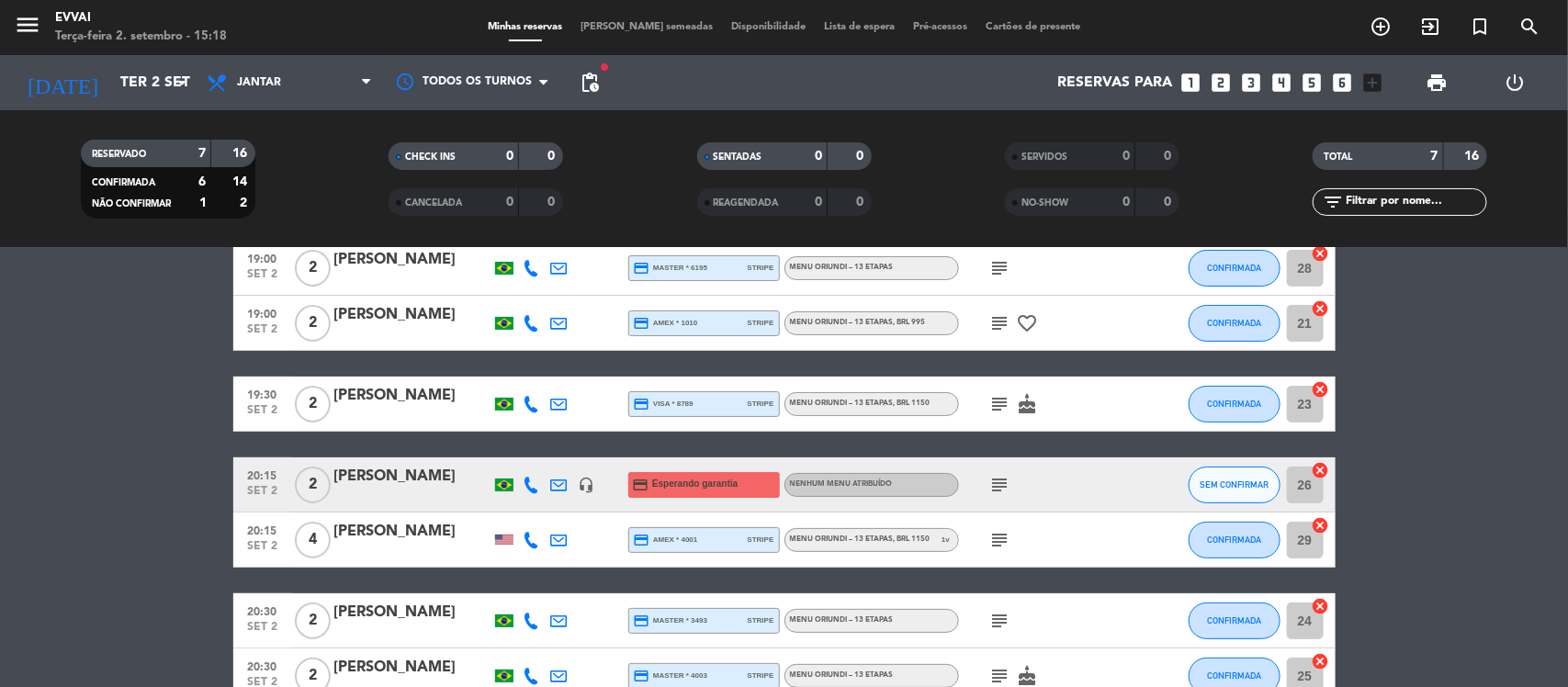
scroll to position [137, 0]
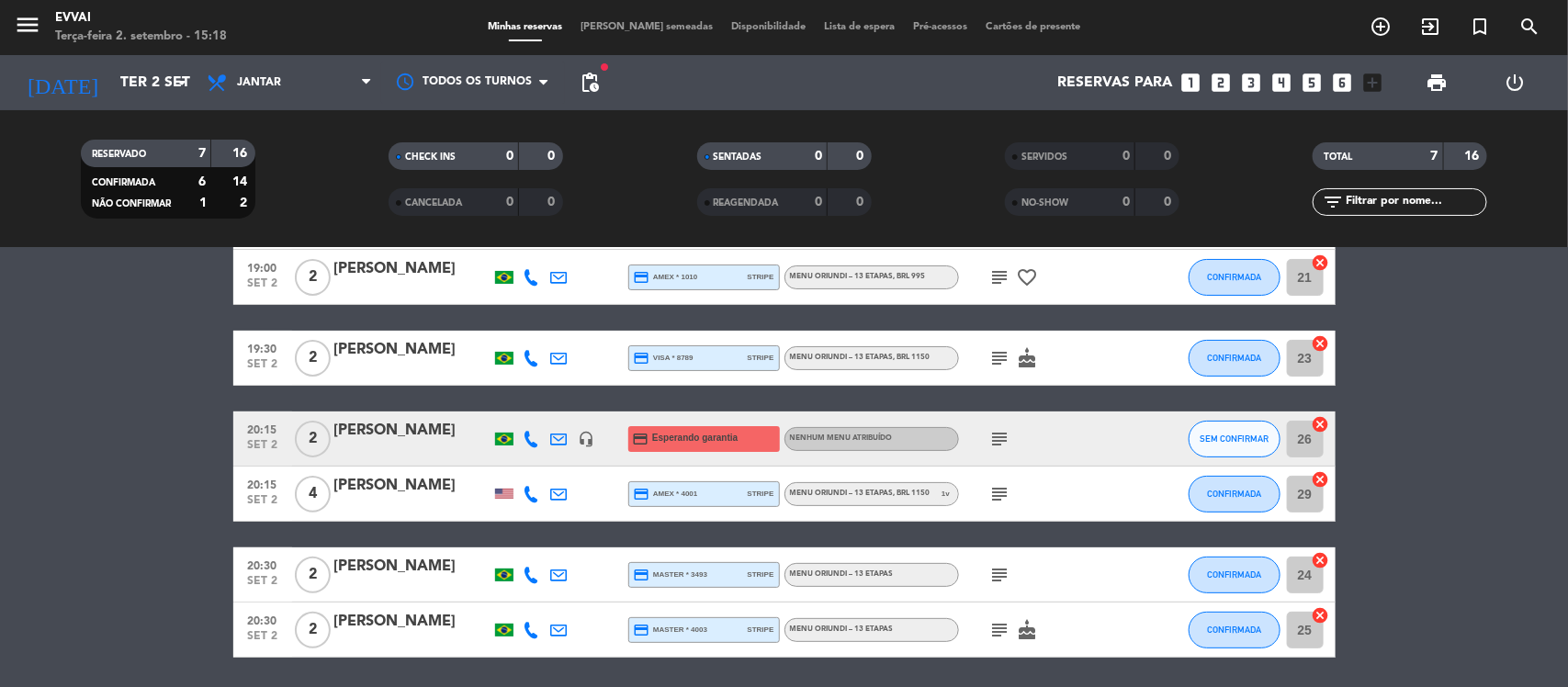
click at [629, 24] on span "[PERSON_NAME] semeadas" at bounding box center [646, 26] width 150 height 10
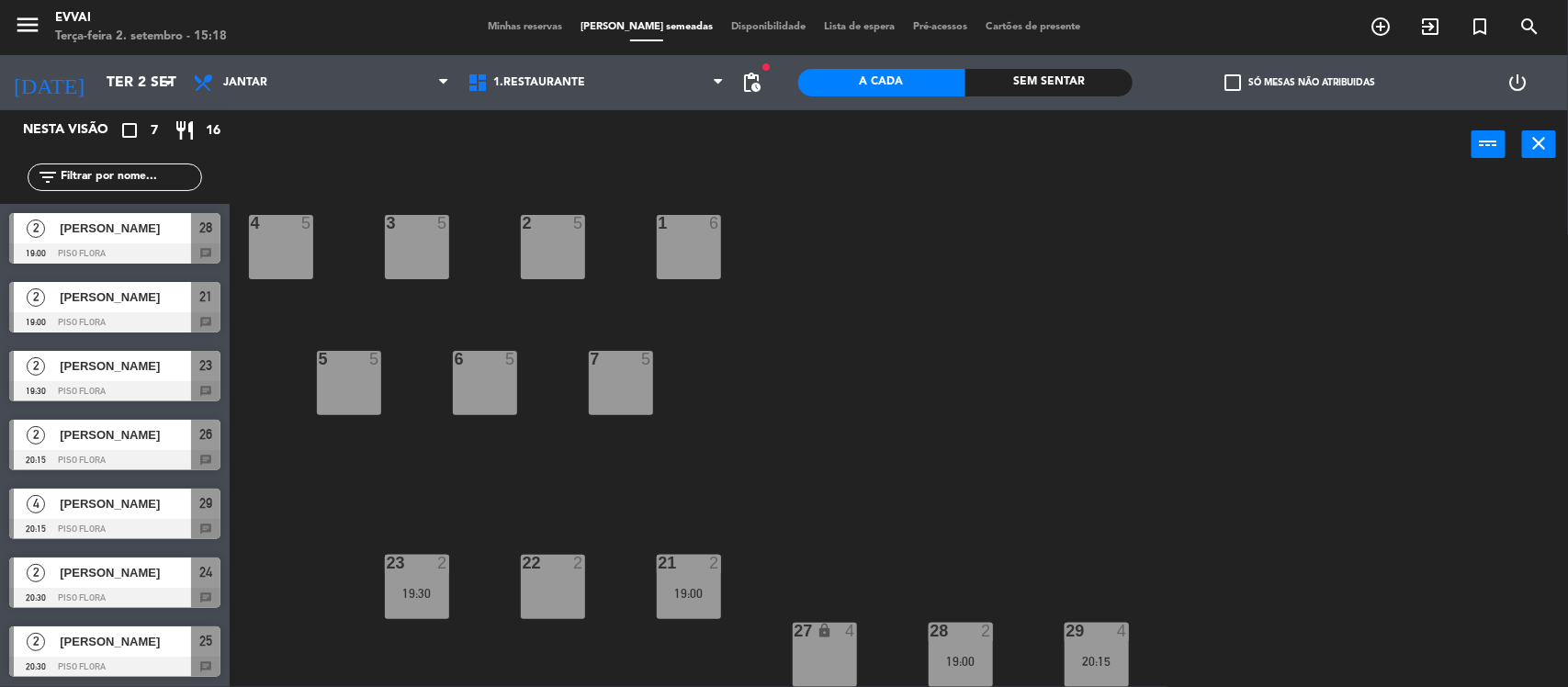
click at [828, 433] on div "4 5 3 5 2 5 1 6 5 5 6 5 7 5 21 2 19:00 23 2 19:30 22 2 27 lock 4 28 2 19:00 29 …" at bounding box center [907, 436] width 1323 height 508
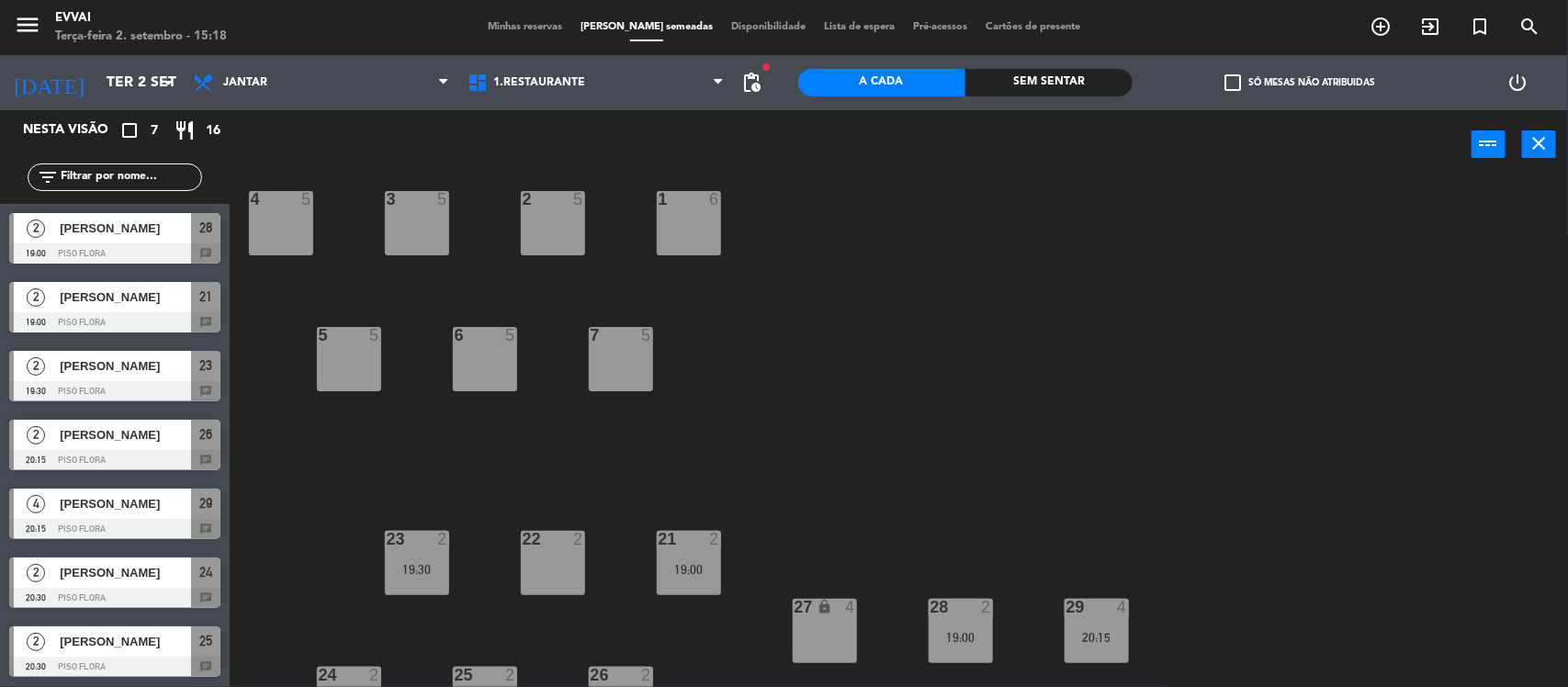
scroll to position [20, 0]
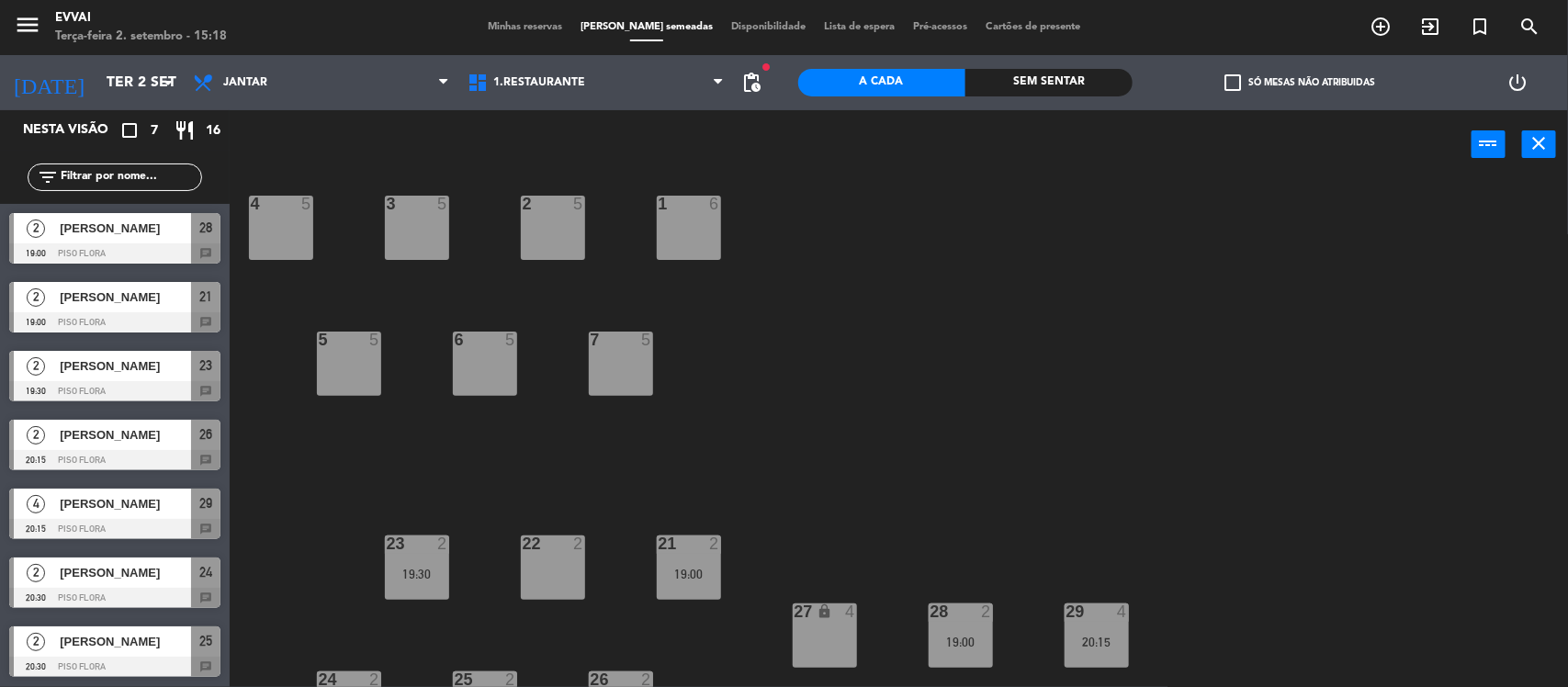
click at [1085, 627] on div "29 4 20:15" at bounding box center [1097, 635] width 64 height 64
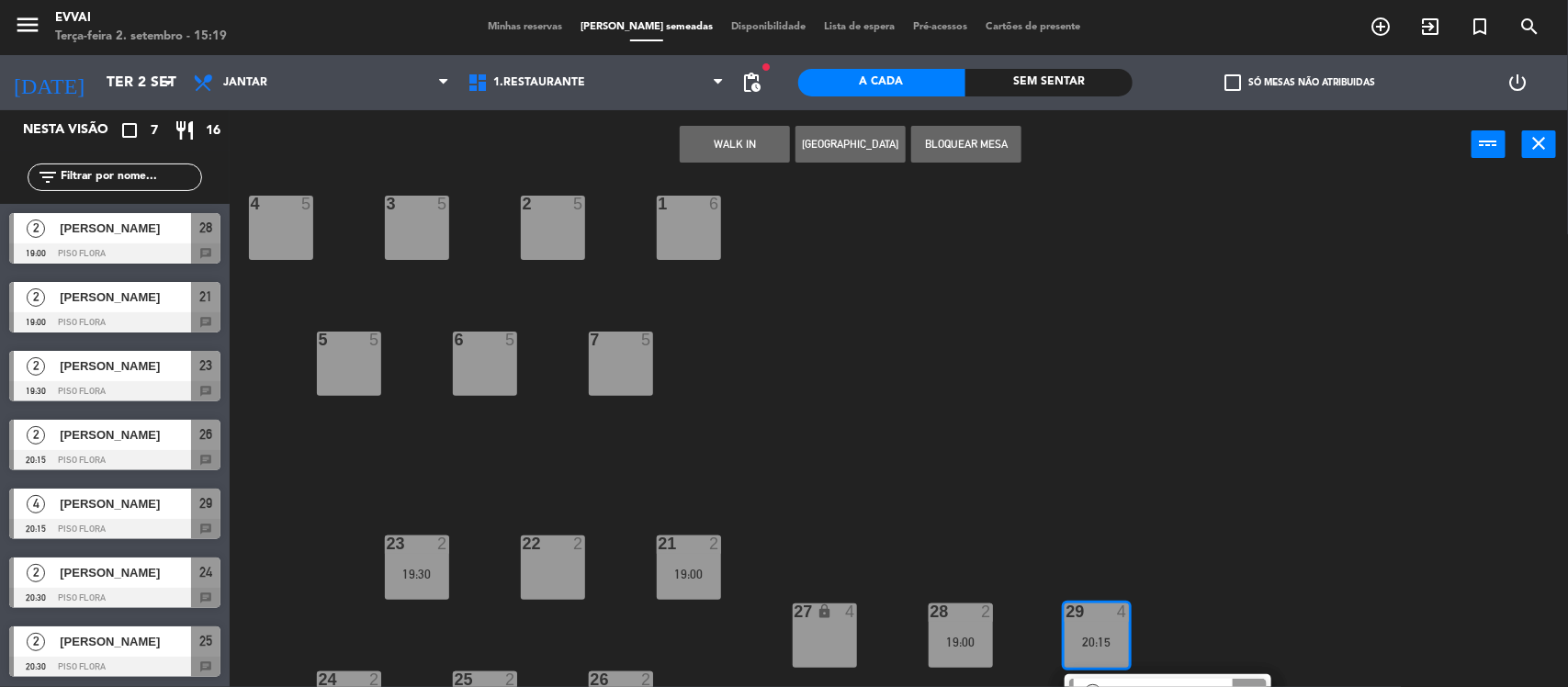
click at [704, 240] on div "1 6" at bounding box center [689, 228] width 64 height 64
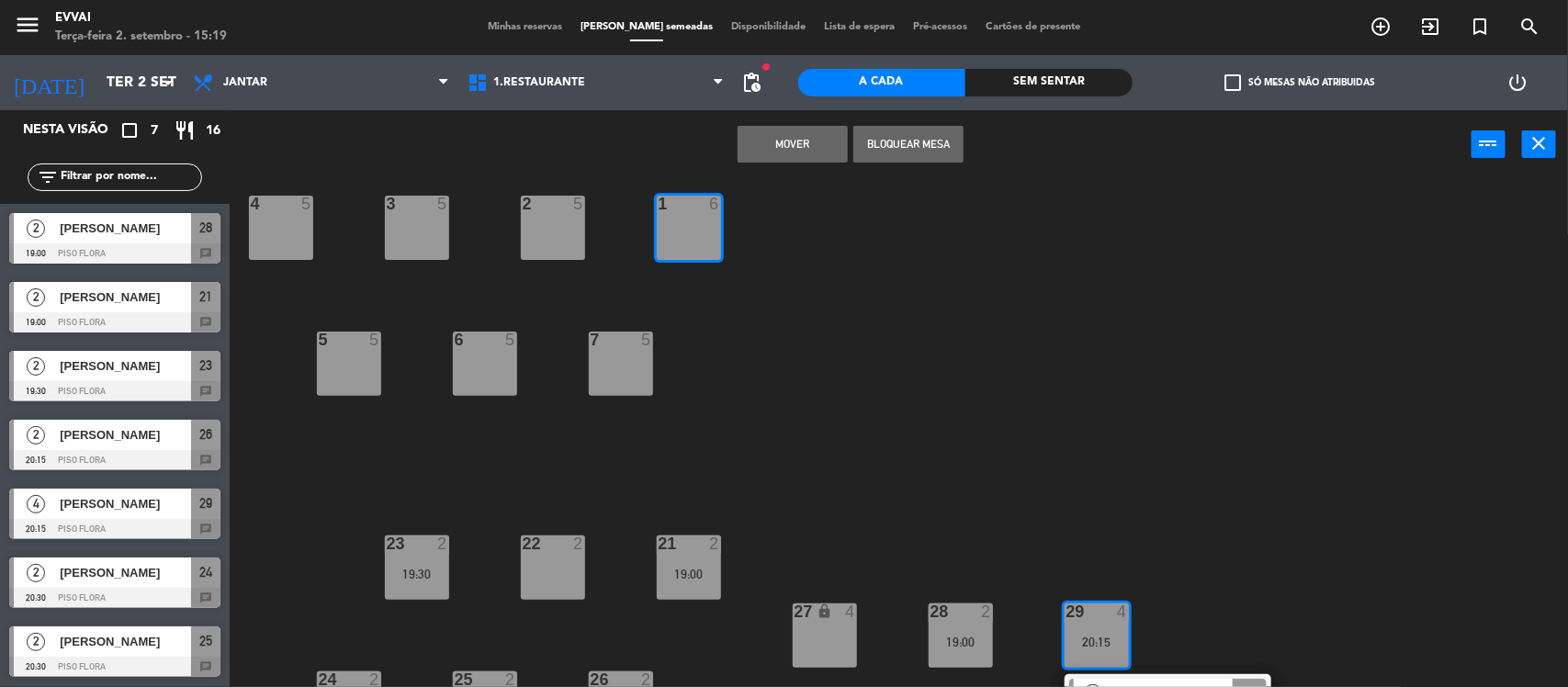
click at [787, 159] on button "MOVER" at bounding box center [792, 144] width 110 height 37
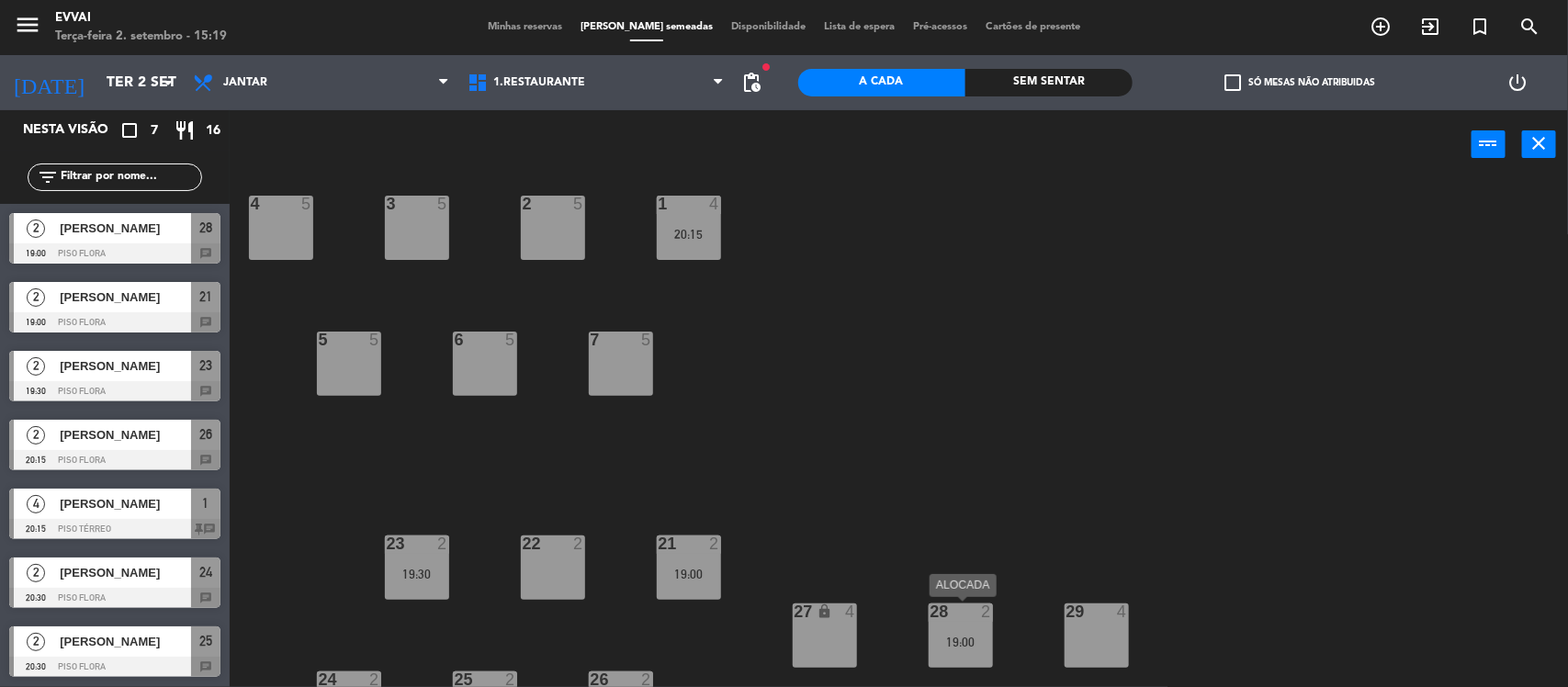
click at [966, 640] on div "19:00" at bounding box center [960, 643] width 64 height 13
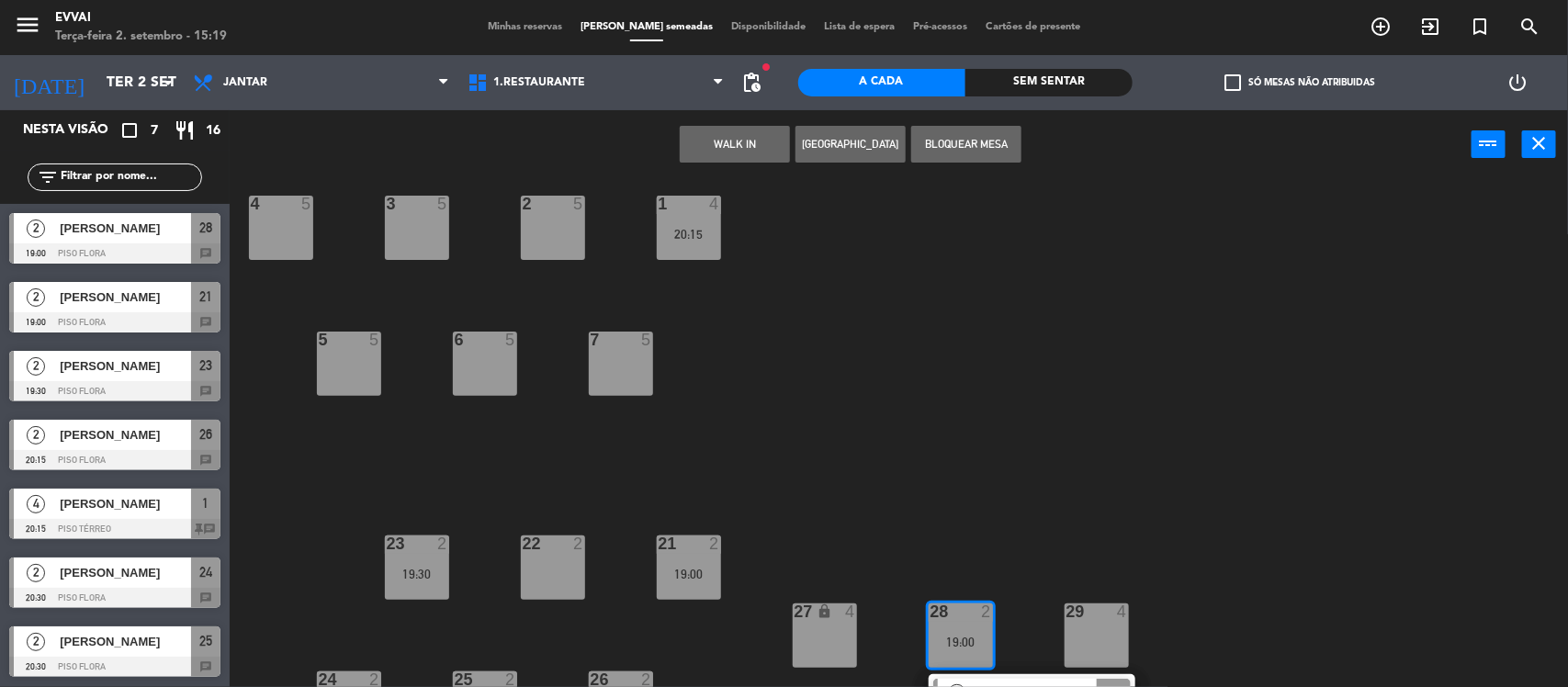
click at [273, 226] on div "4 5" at bounding box center [281, 228] width 64 height 64
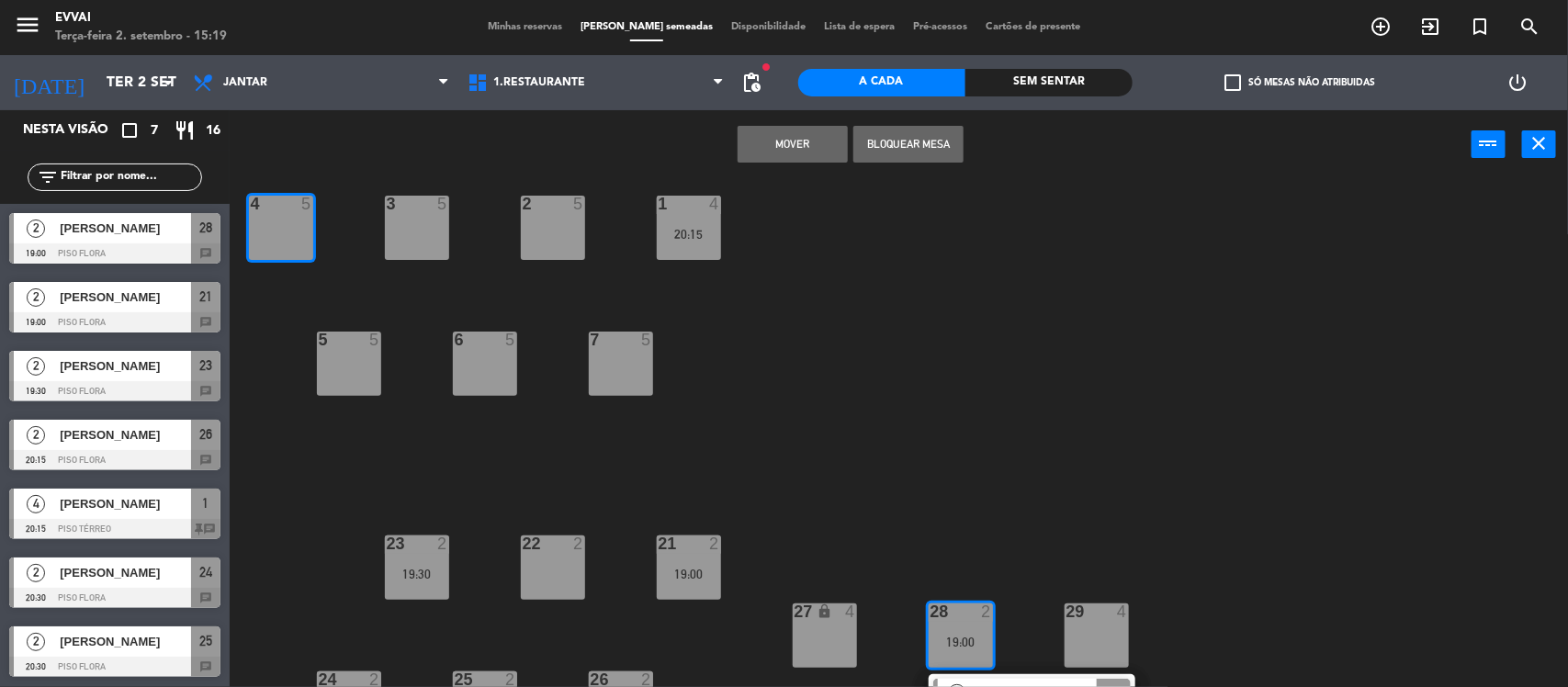
click at [778, 152] on button "MOVER" at bounding box center [792, 144] width 110 height 37
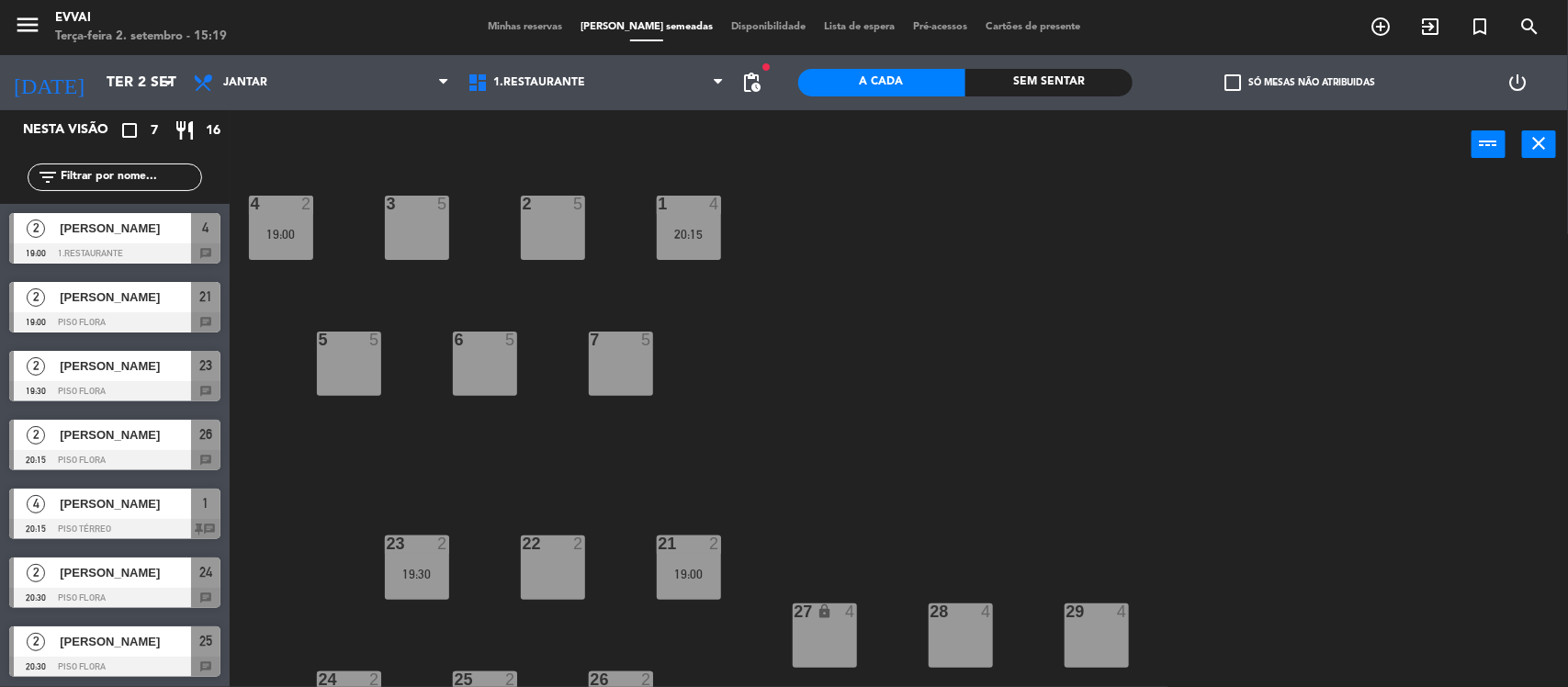
click at [846, 378] on div "4 2 19:00 3 5 2 5 1 4 20:15 5 5 6 5 7 5 21 2 19:00 23 2 19:30 22 2 27 lock 4 28…" at bounding box center [907, 436] width 1323 height 508
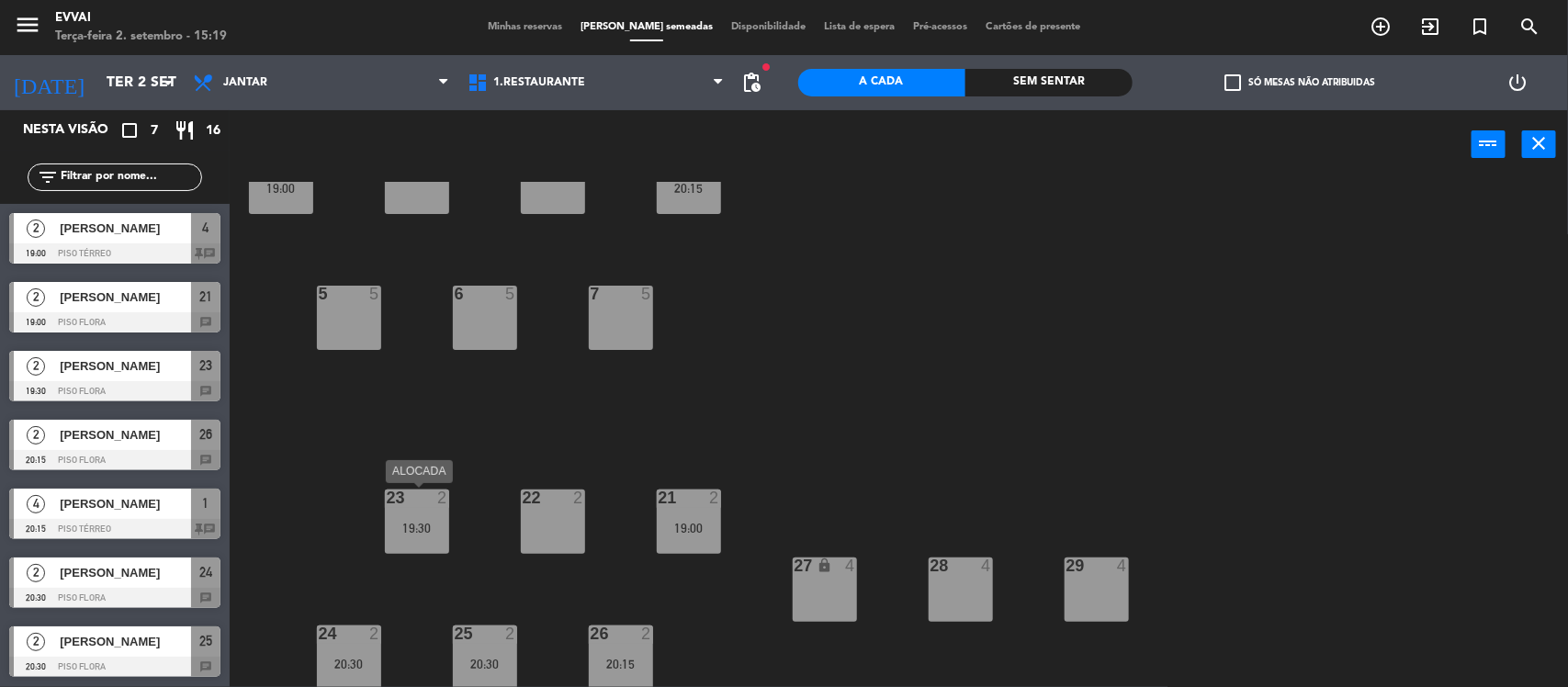
click at [420, 528] on div "19:30" at bounding box center [417, 529] width 64 height 13
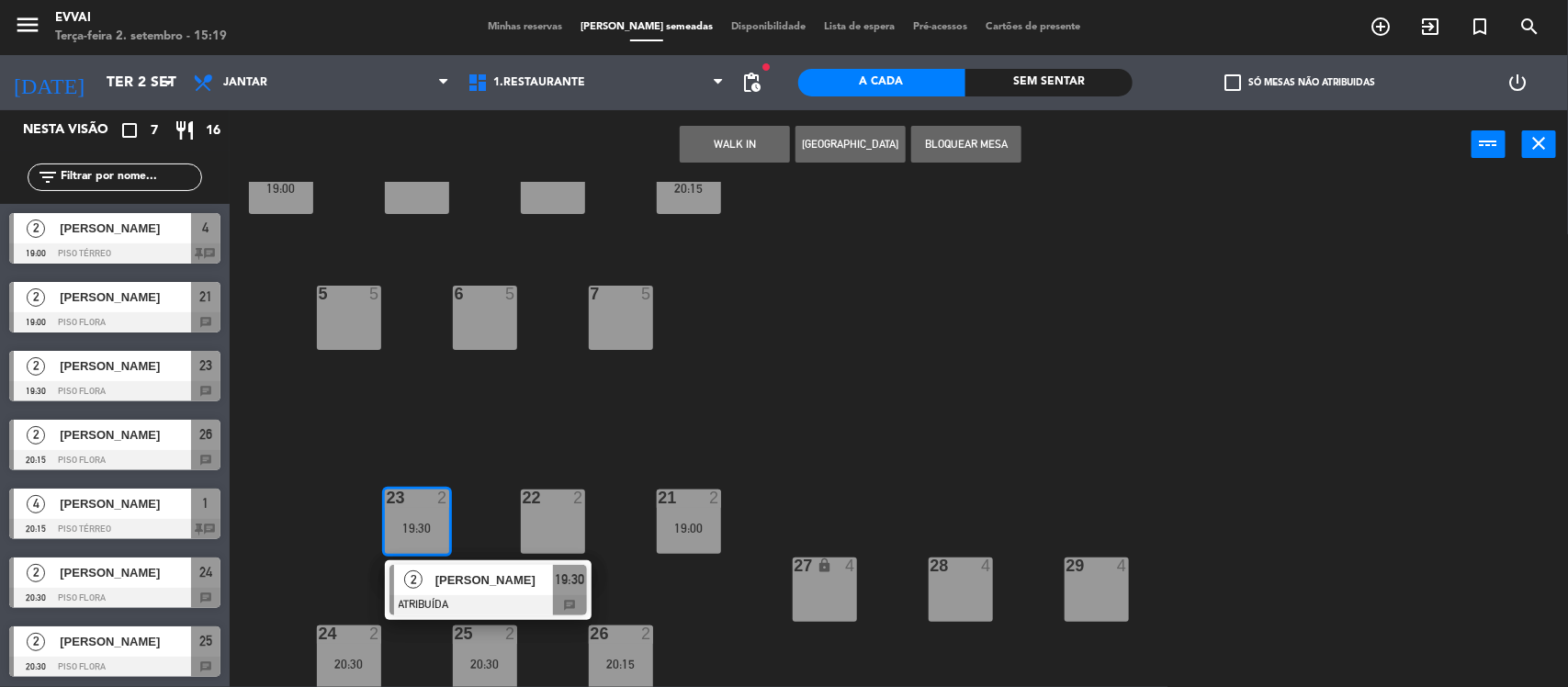
click at [411, 194] on div "3 5" at bounding box center [417, 182] width 64 height 64
click at [804, 131] on button "MOVER" at bounding box center [792, 144] width 110 height 37
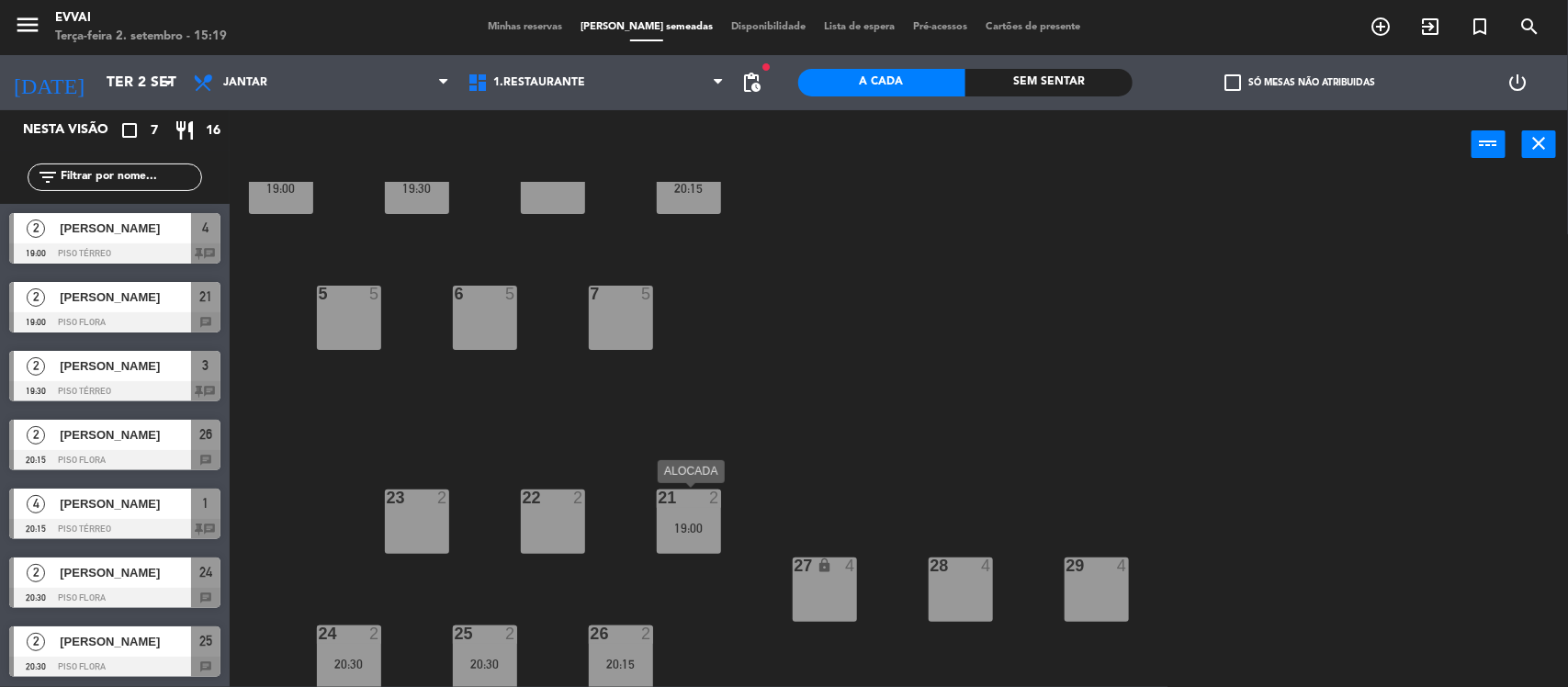
click at [705, 525] on div "19:00" at bounding box center [689, 529] width 64 height 13
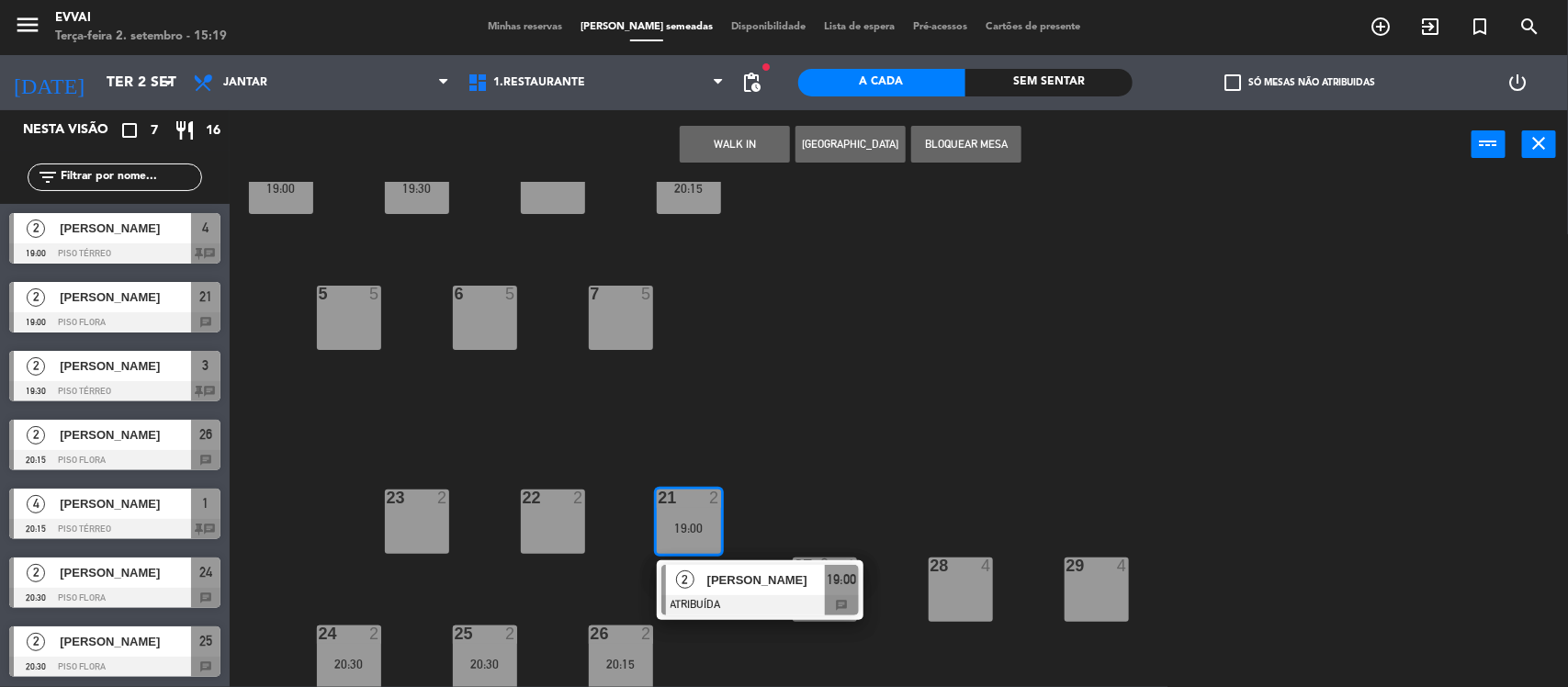
click at [335, 323] on div "5 5" at bounding box center [349, 318] width 64 height 64
click at [801, 147] on button "MOVER" at bounding box center [792, 144] width 110 height 37
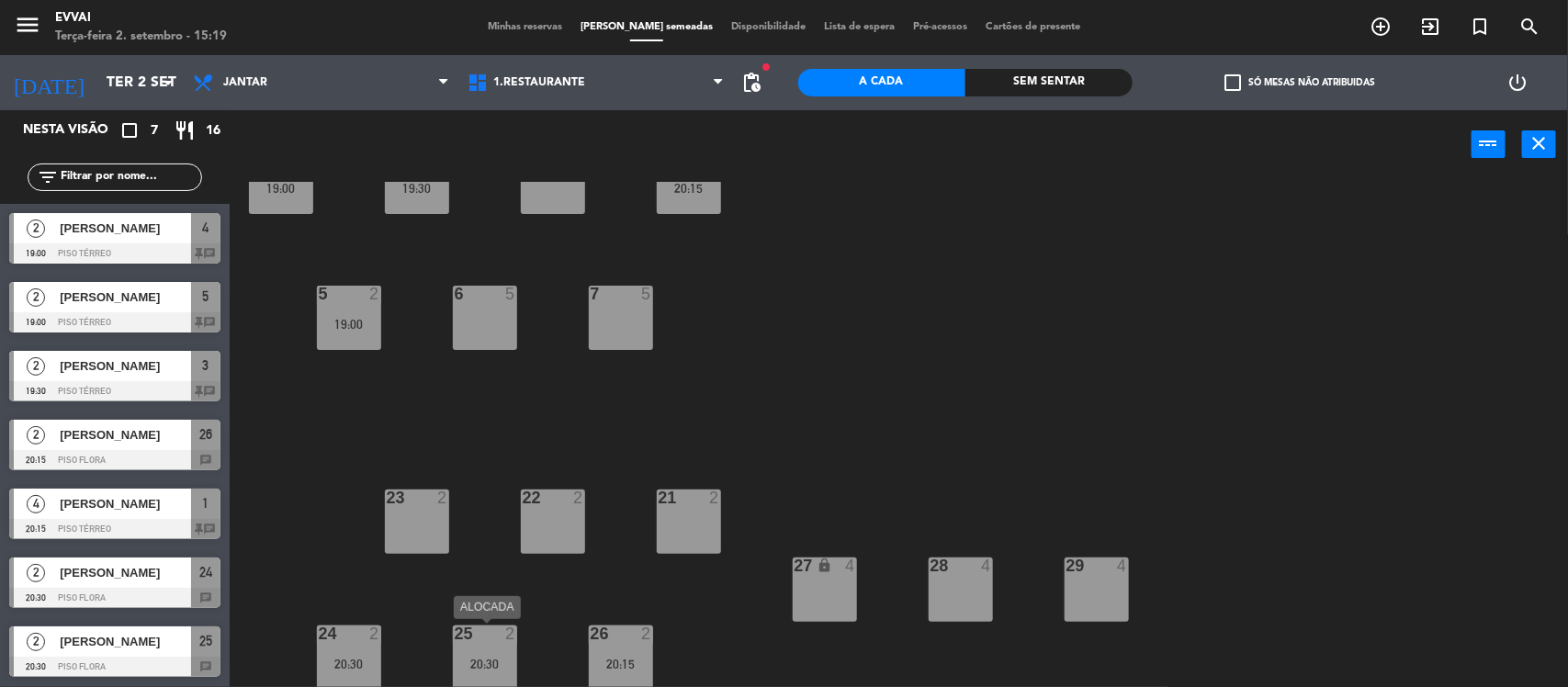
click at [492, 649] on div "25 2 20:30" at bounding box center [484, 658] width 64 height 64
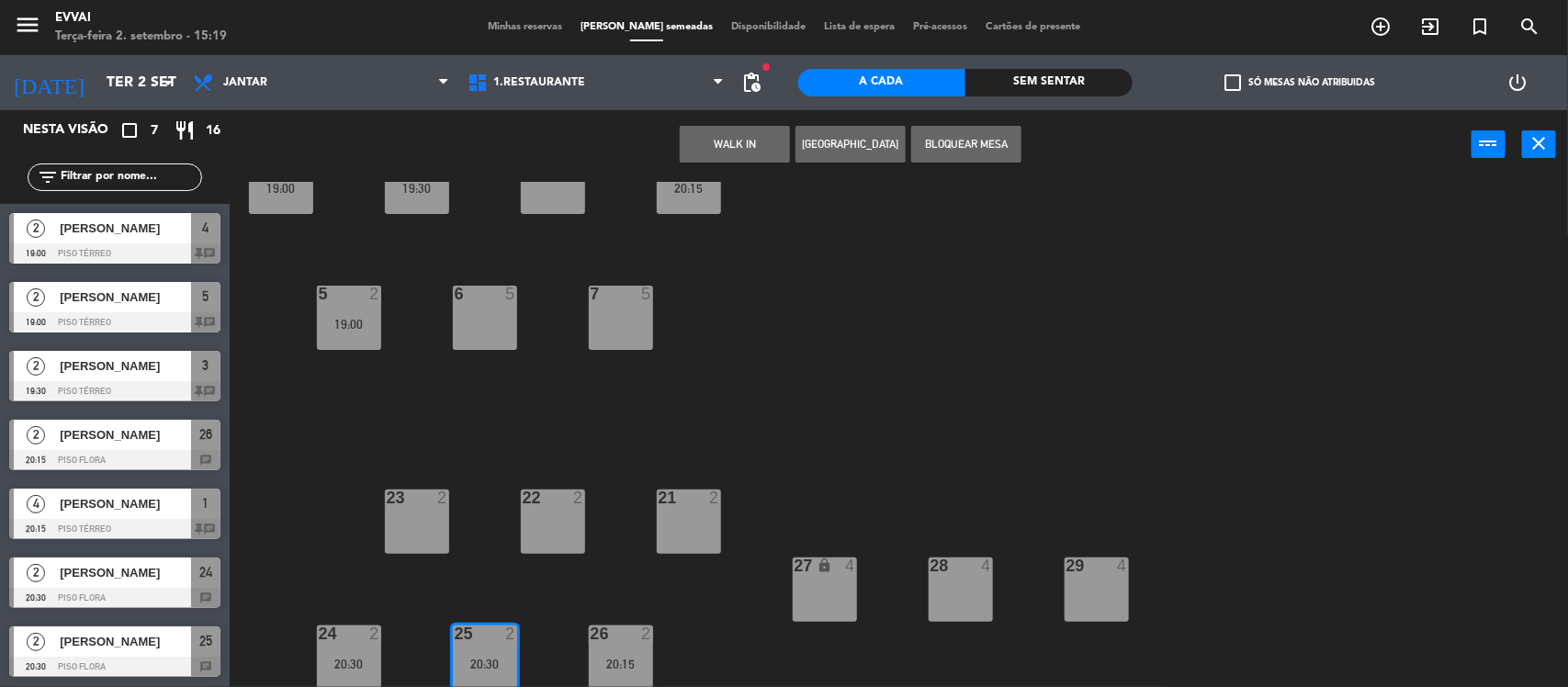
click at [549, 194] on div "2 5" at bounding box center [553, 182] width 64 height 64
click at [779, 143] on button "MOVER" at bounding box center [792, 144] width 110 height 37
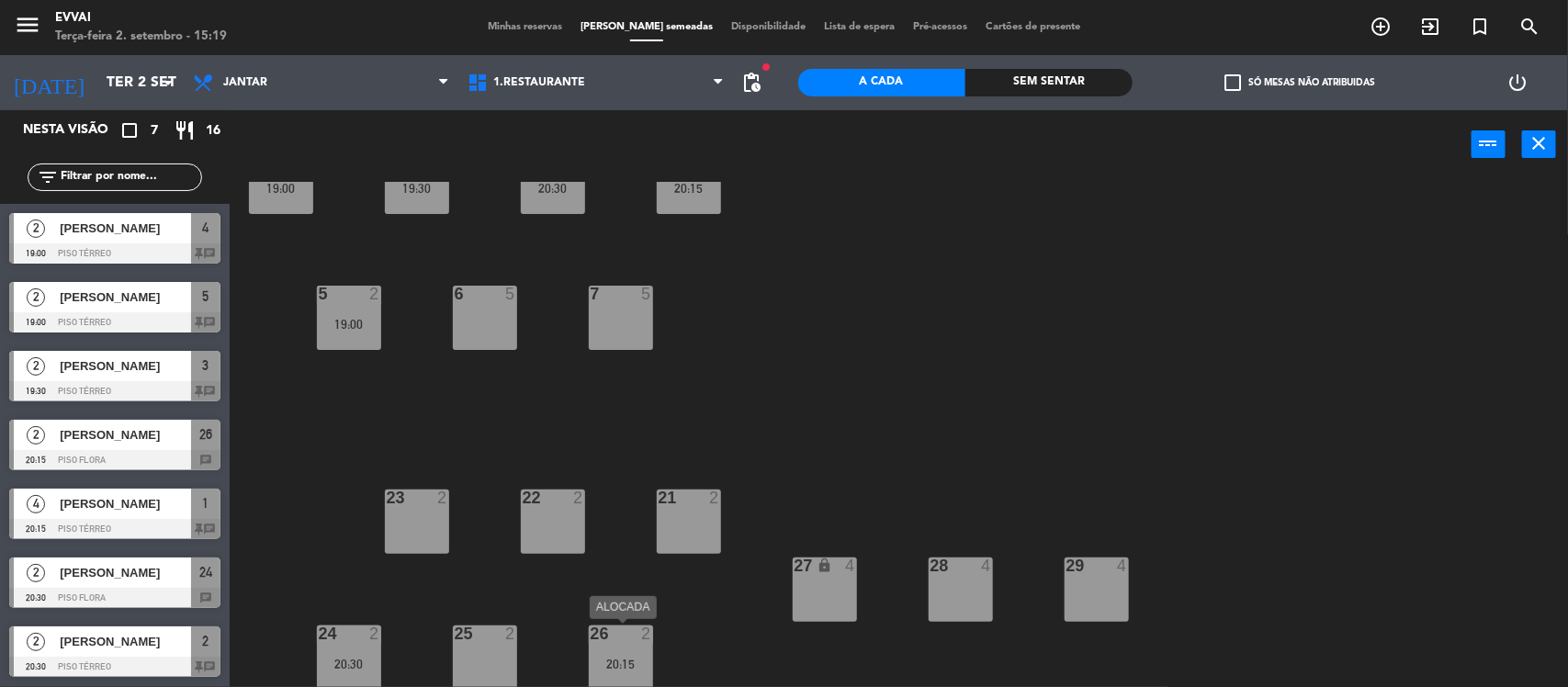
click at [620, 662] on div "20:15" at bounding box center [621, 664] width 64 height 13
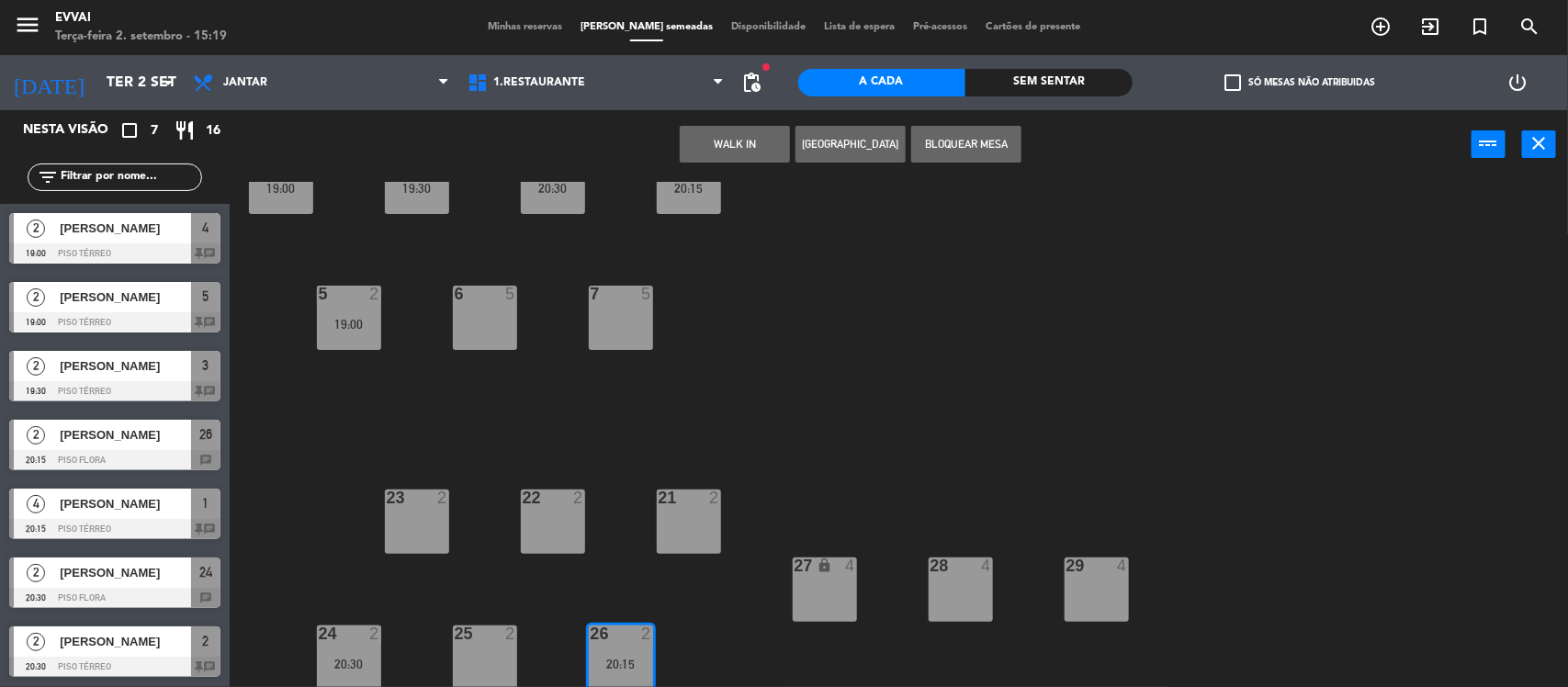
click at [494, 323] on div "6 5" at bounding box center [484, 318] width 64 height 64
click at [774, 137] on button "MOVER" at bounding box center [792, 144] width 110 height 37
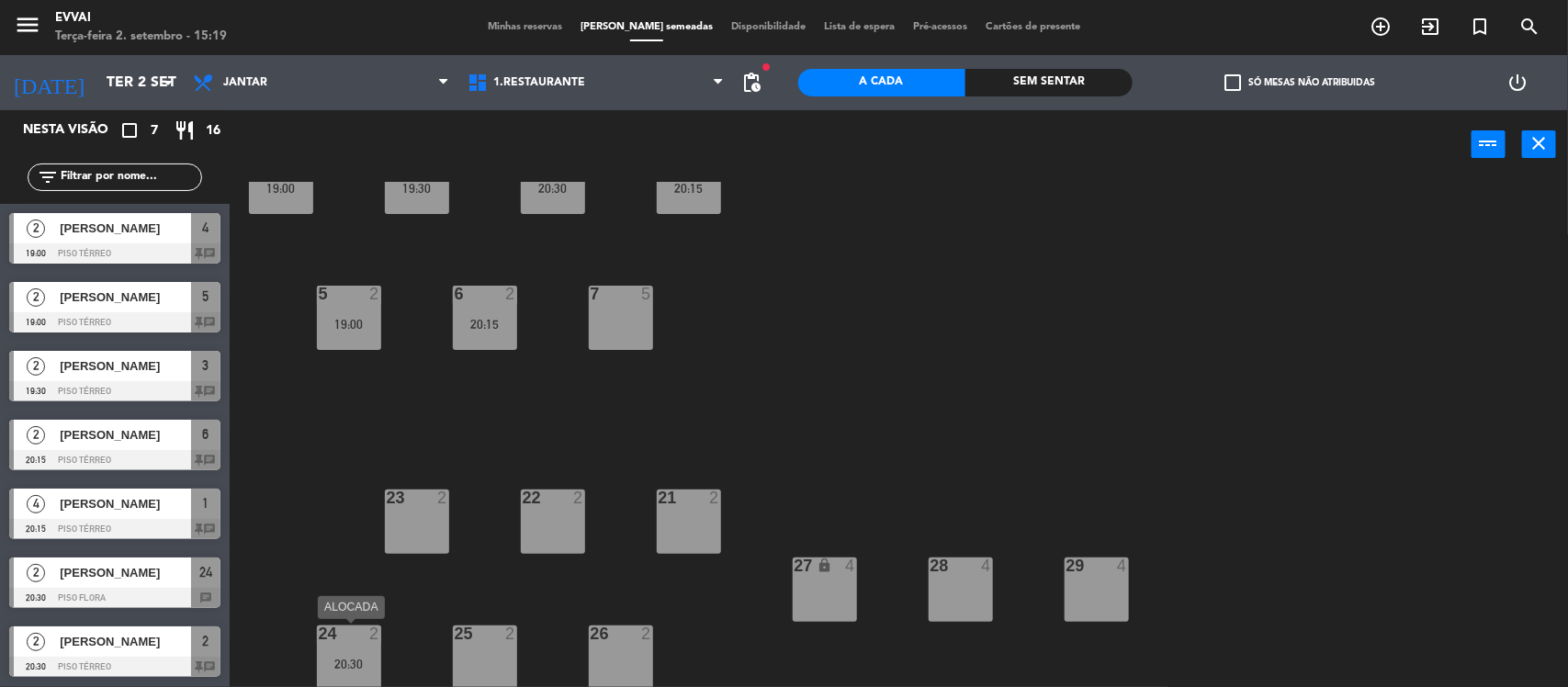
click at [351, 640] on div at bounding box center [348, 634] width 30 height 17
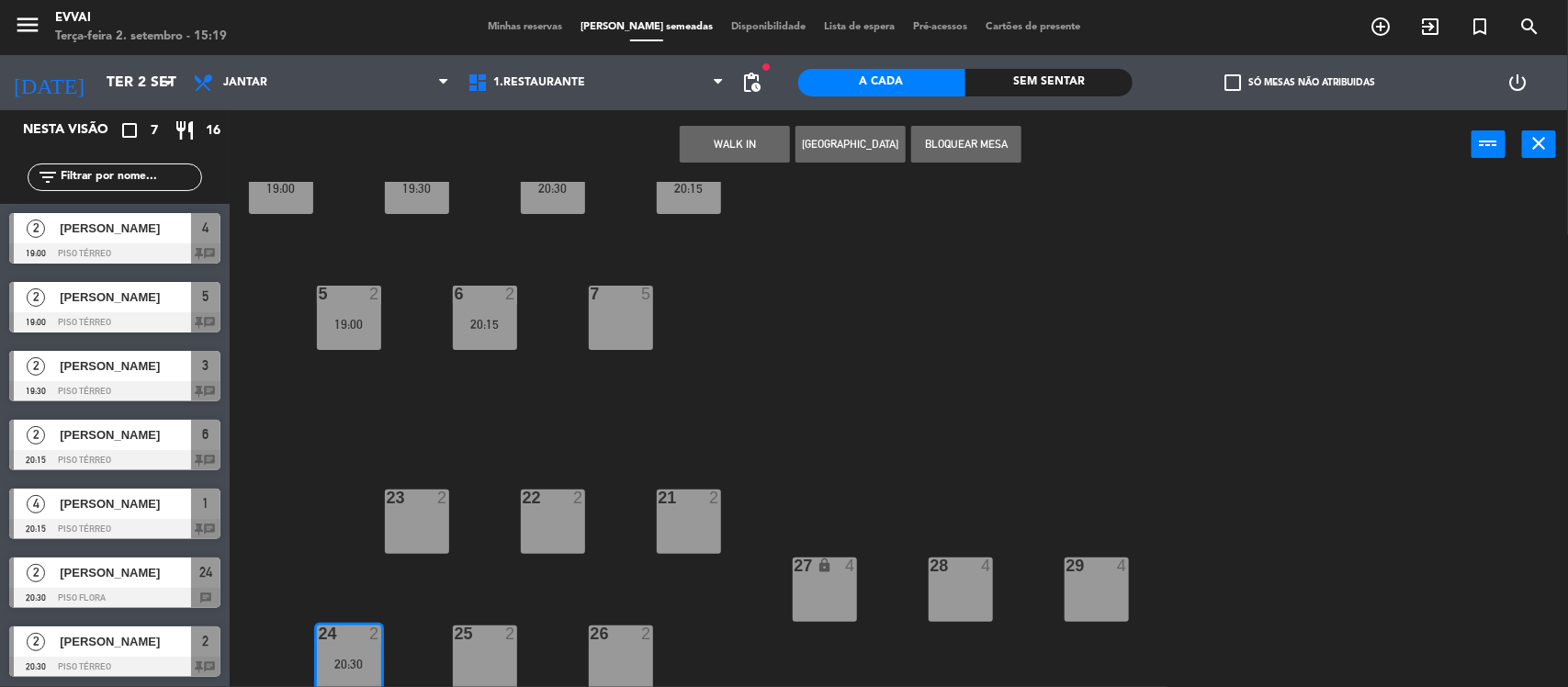
click at [609, 313] on div "7 5" at bounding box center [621, 318] width 64 height 64
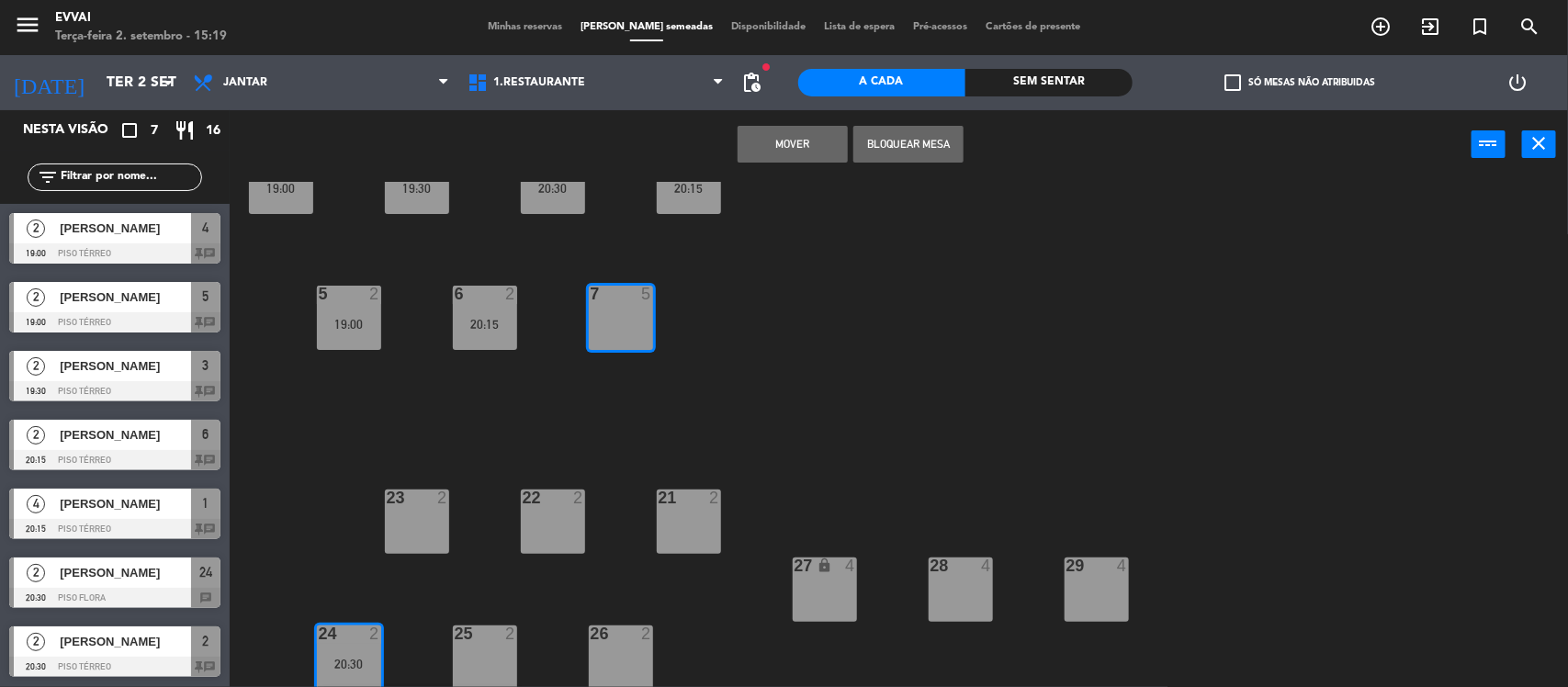
click at [779, 136] on button "MOVER" at bounding box center [792, 144] width 110 height 37
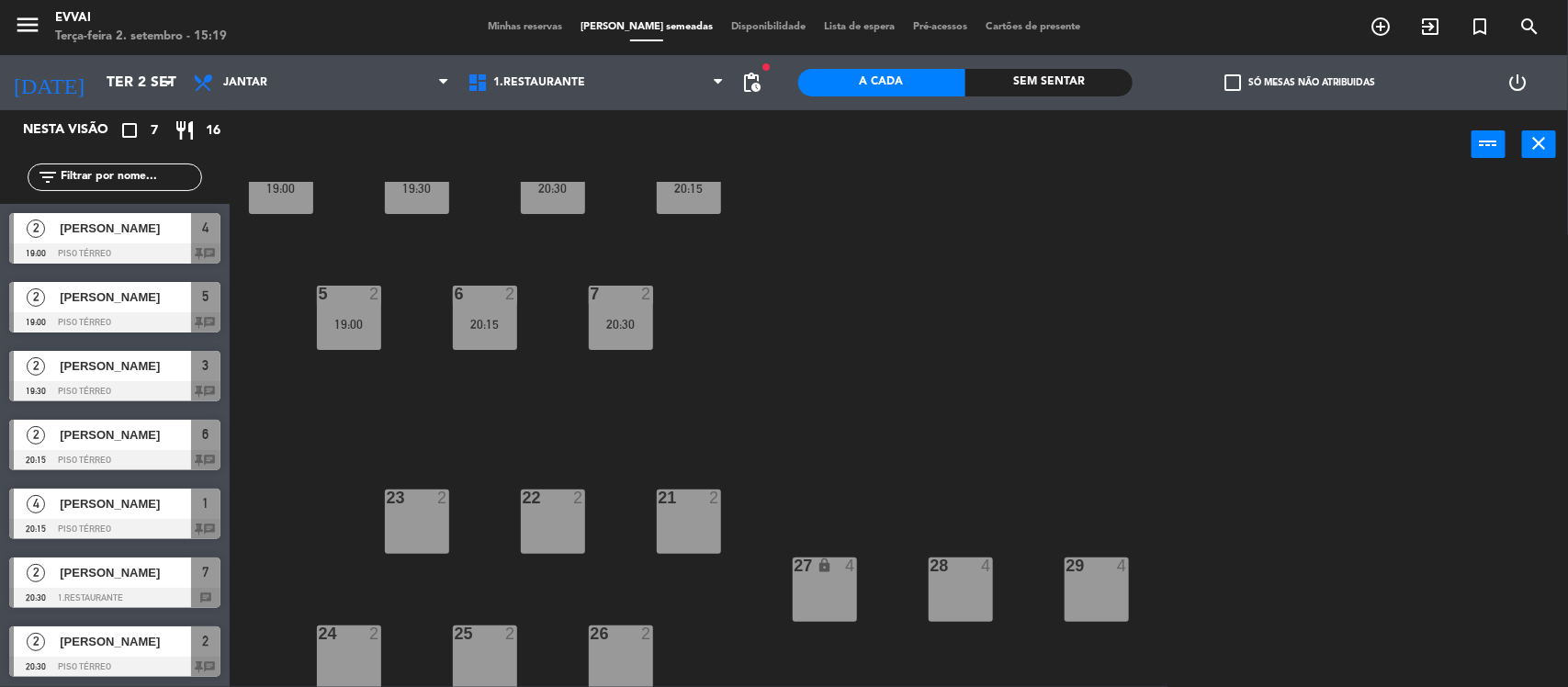
click at [874, 369] on div "4 2 19:00 3 2 19:30 2 2 20:30 1 4 20:15 5 2 19:00 6 2 20:15 7 2 20:30 21 2 23 2…" at bounding box center [907, 436] width 1323 height 508
click at [532, 24] on span "Minhas reservas" at bounding box center [525, 26] width 93 height 10
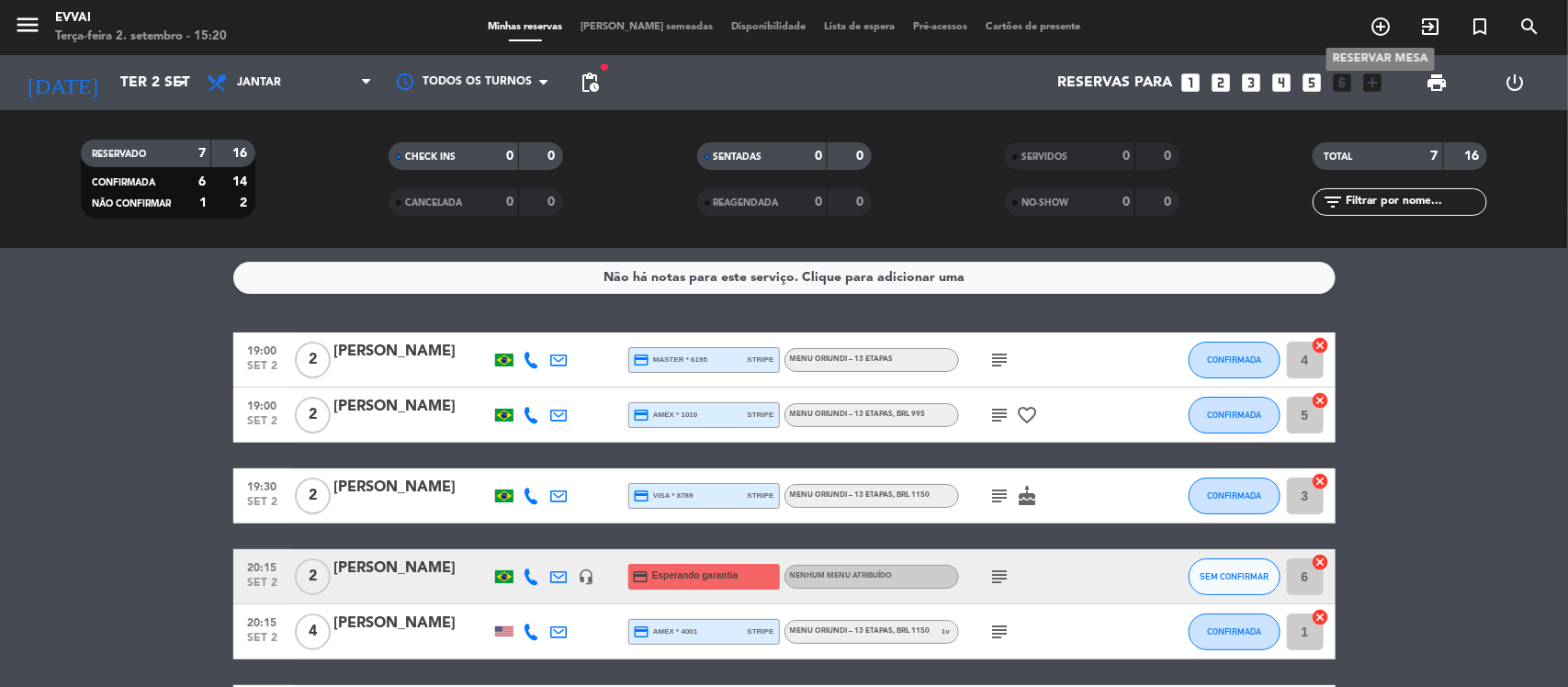
click at [1382, 24] on icon "add_circle_outline" at bounding box center [1380, 26] width 22 height 22
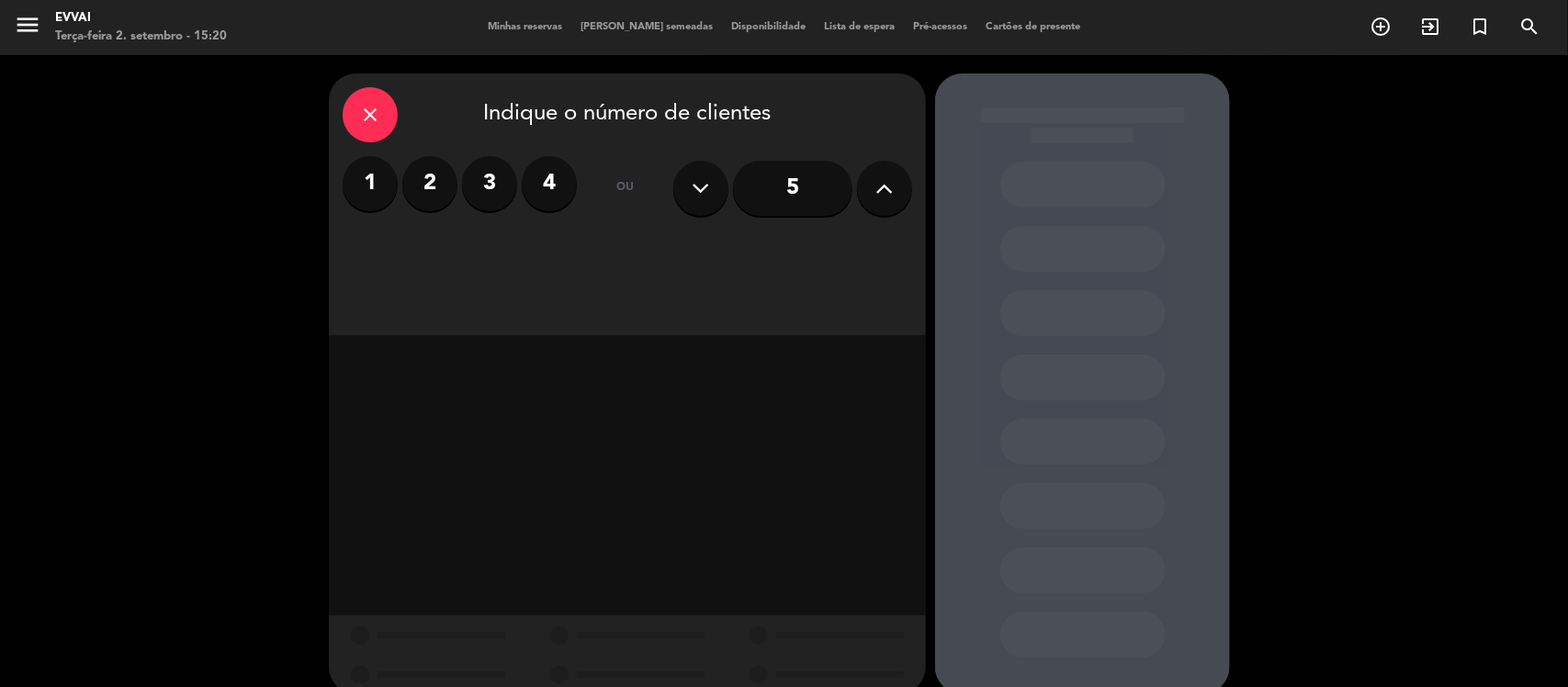
click at [429, 180] on label "2" at bounding box center [430, 184] width 55 height 56
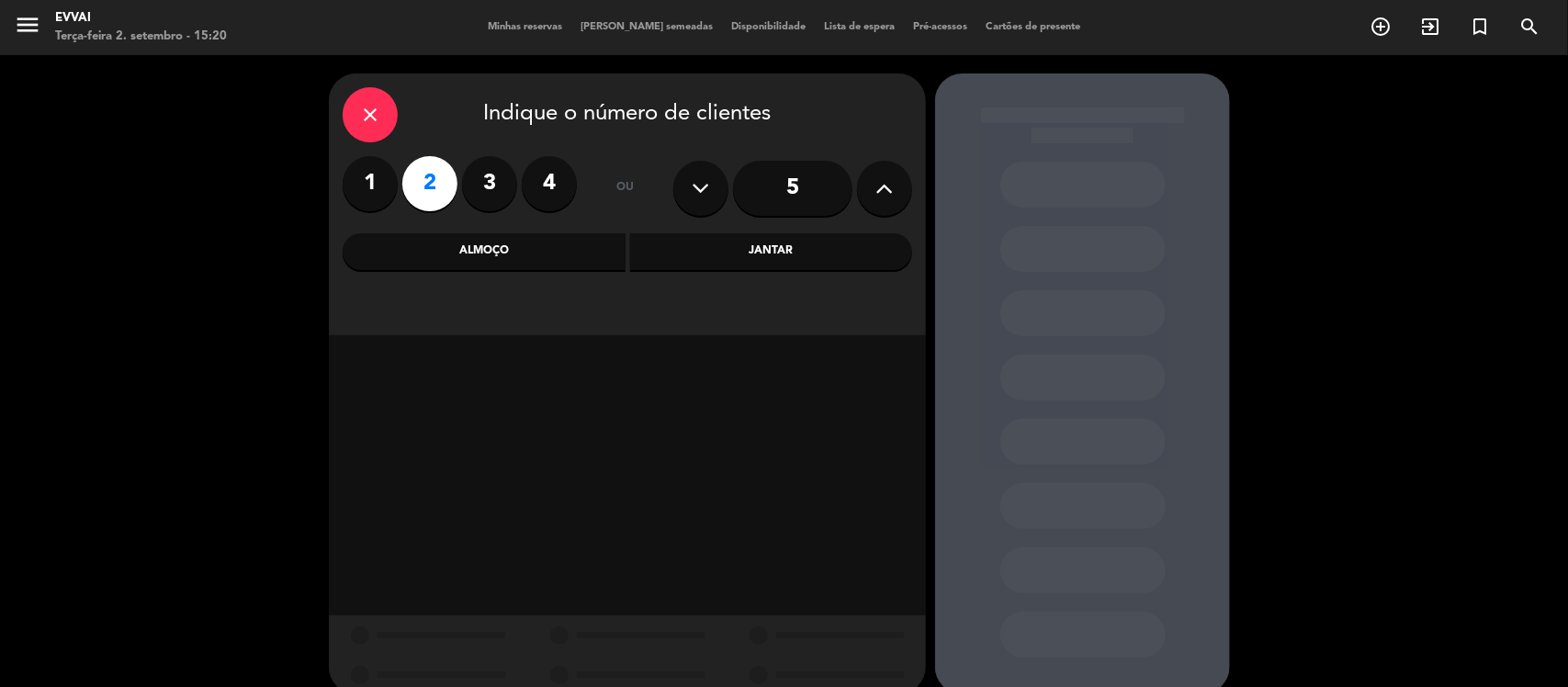
click at [776, 247] on div "Jantar" at bounding box center [771, 251] width 283 height 37
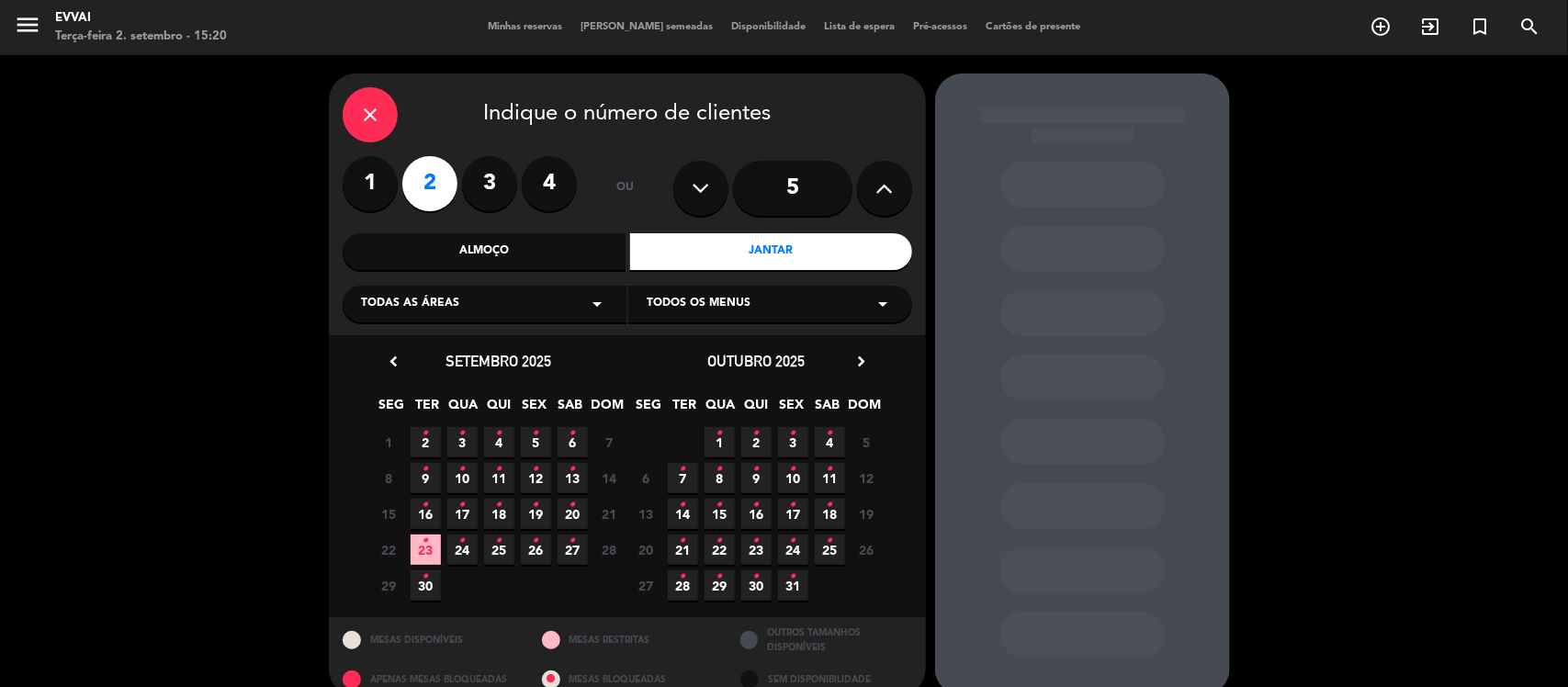
click at [466, 439] on span "3 •" at bounding box center [462, 442] width 30 height 30
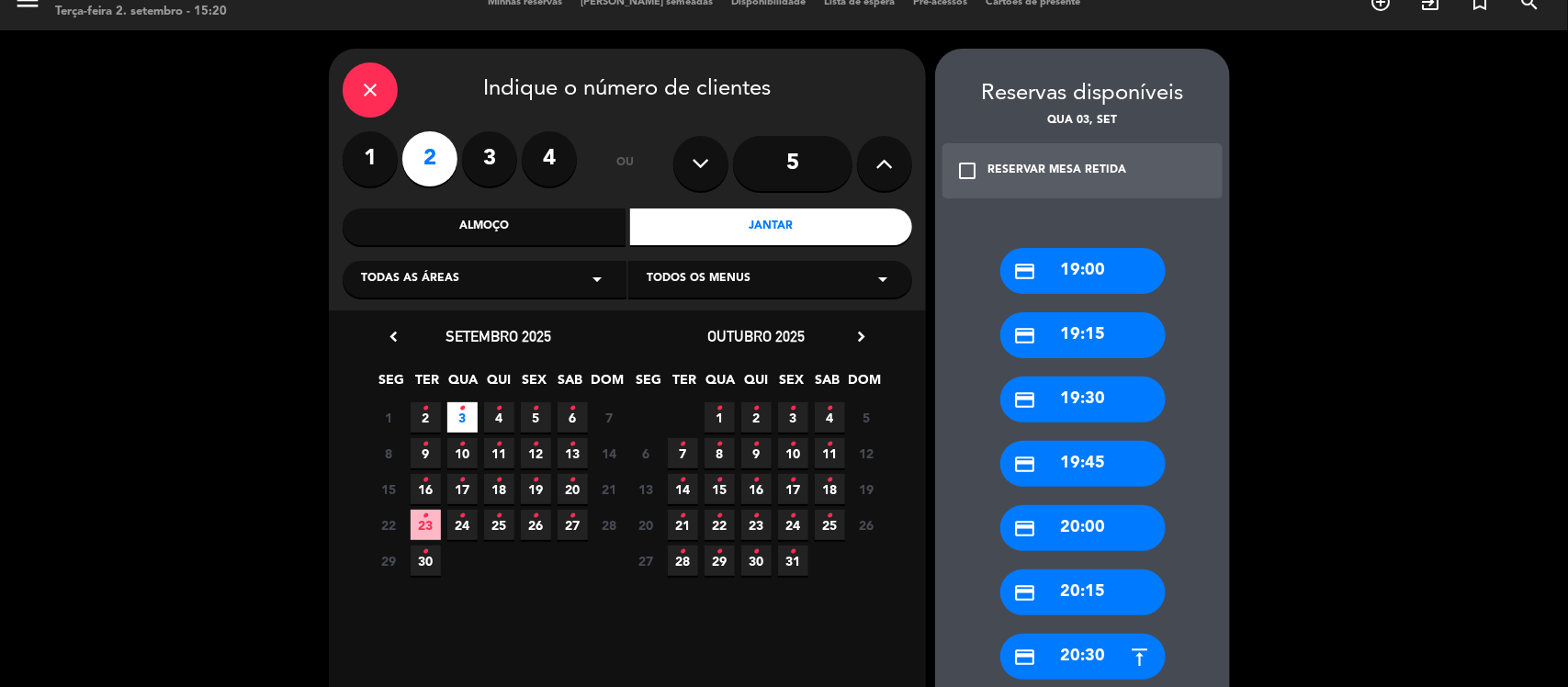
click at [428, 408] on icon "•" at bounding box center [425, 408] width 7 height 29
click at [1103, 258] on div "credit_card 19:00" at bounding box center [1083, 271] width 166 height 46
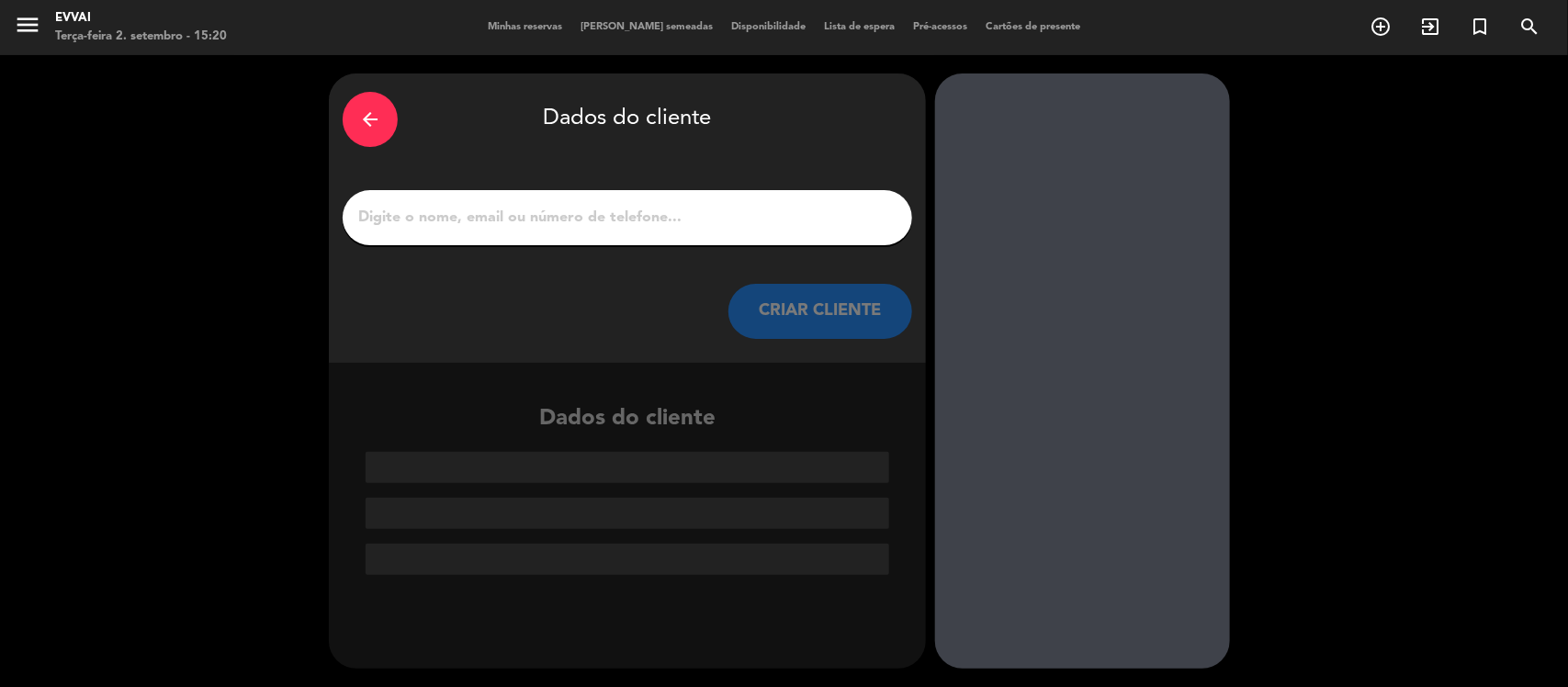
scroll to position [0, 0]
click at [708, 220] on input "1" at bounding box center [627, 217] width 542 height 25
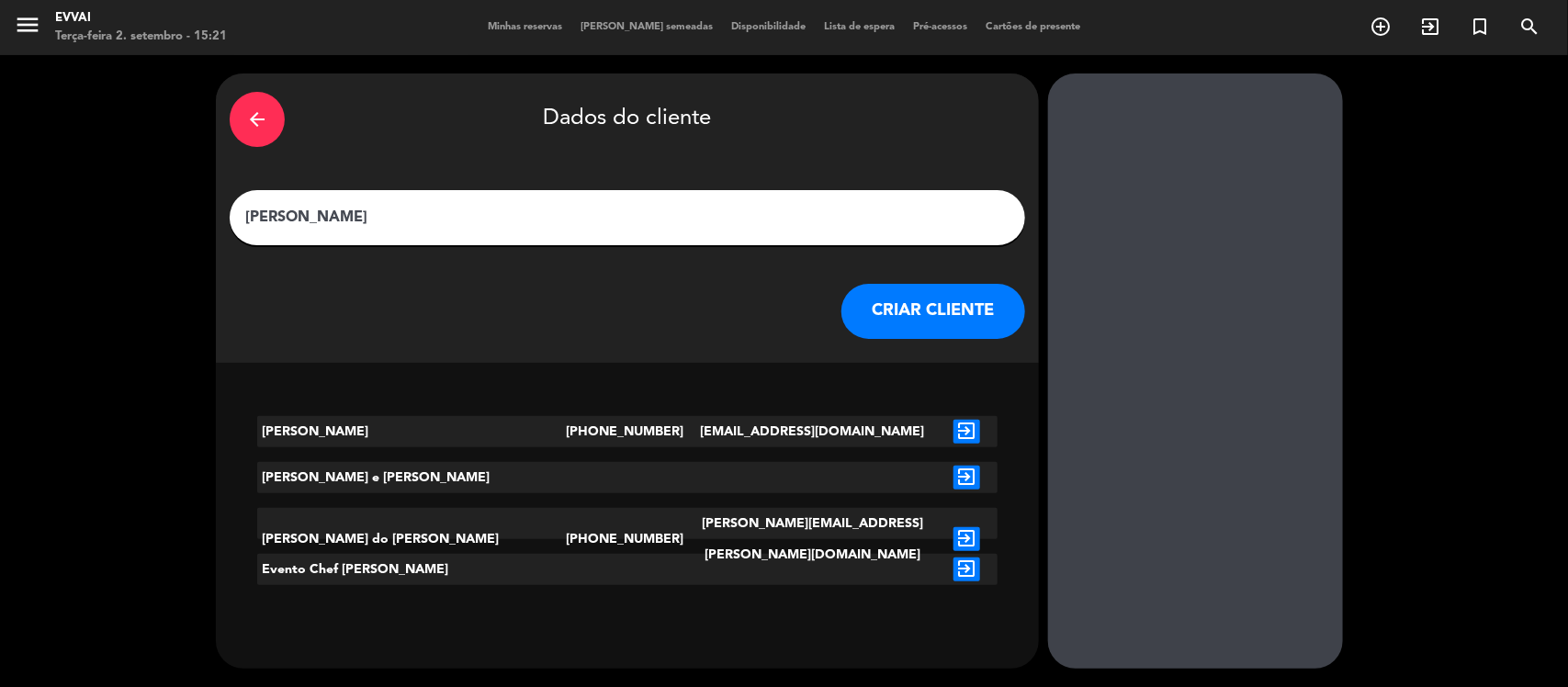
type input "[PERSON_NAME]"
click at [953, 437] on icon "exit_to_app" at bounding box center [966, 431] width 26 height 24
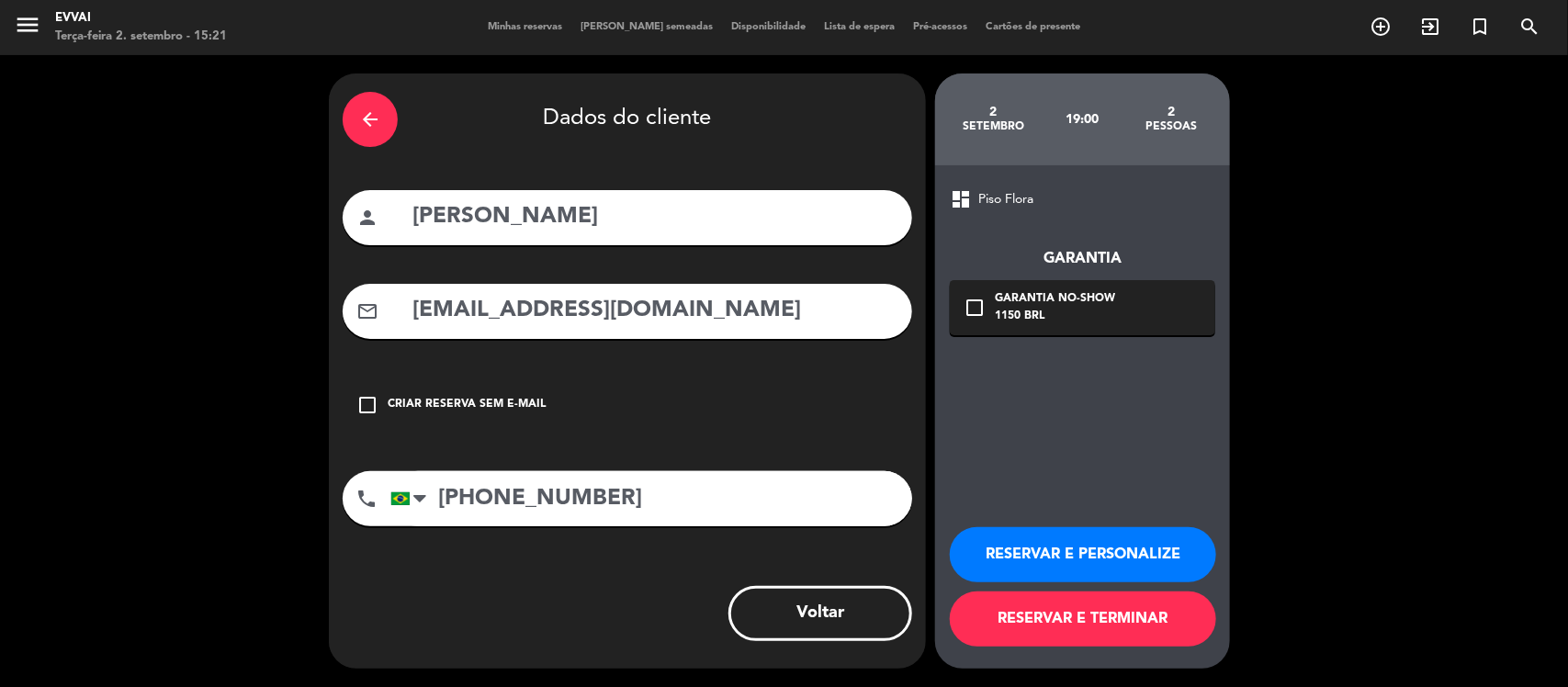
click at [1075, 550] on button "RESERVAR E PERSONALIZE" at bounding box center [1083, 554] width 266 height 56
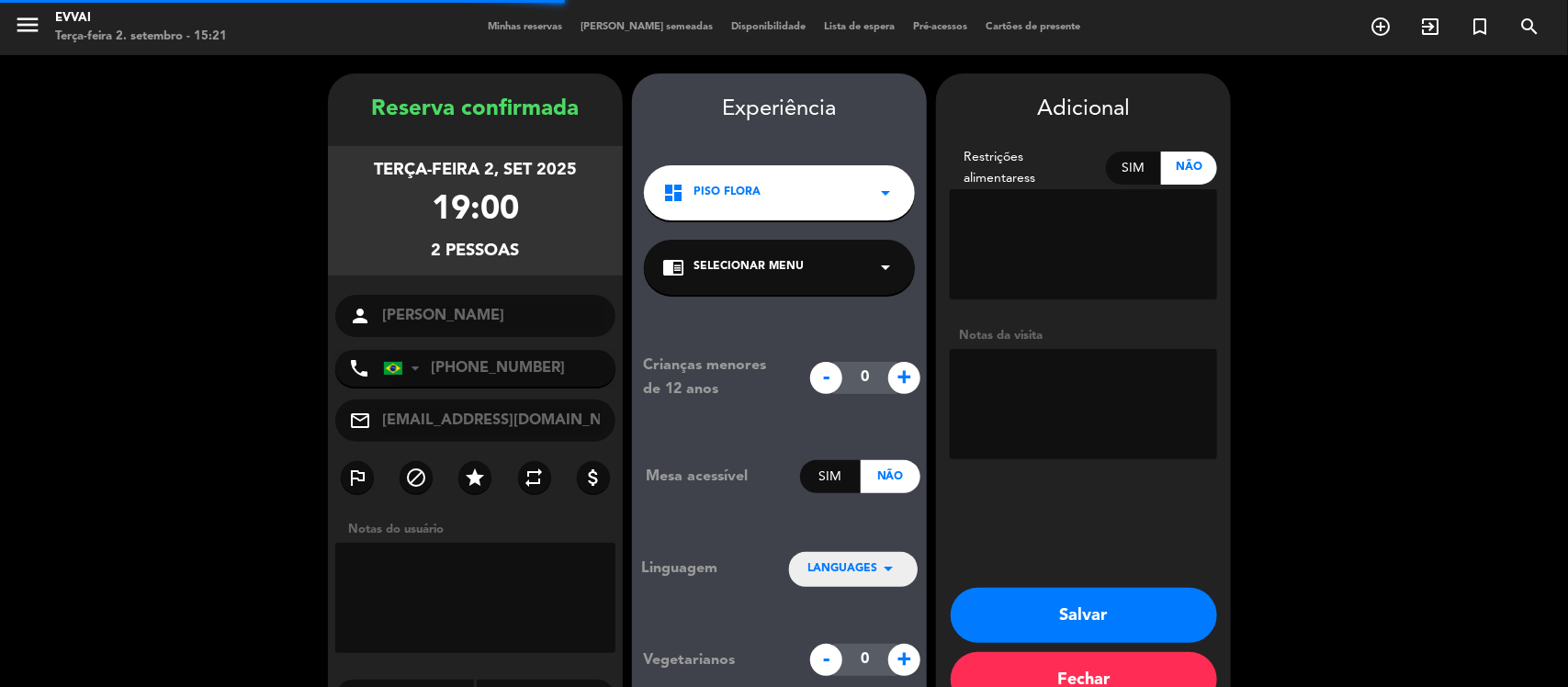
scroll to position [47, 0]
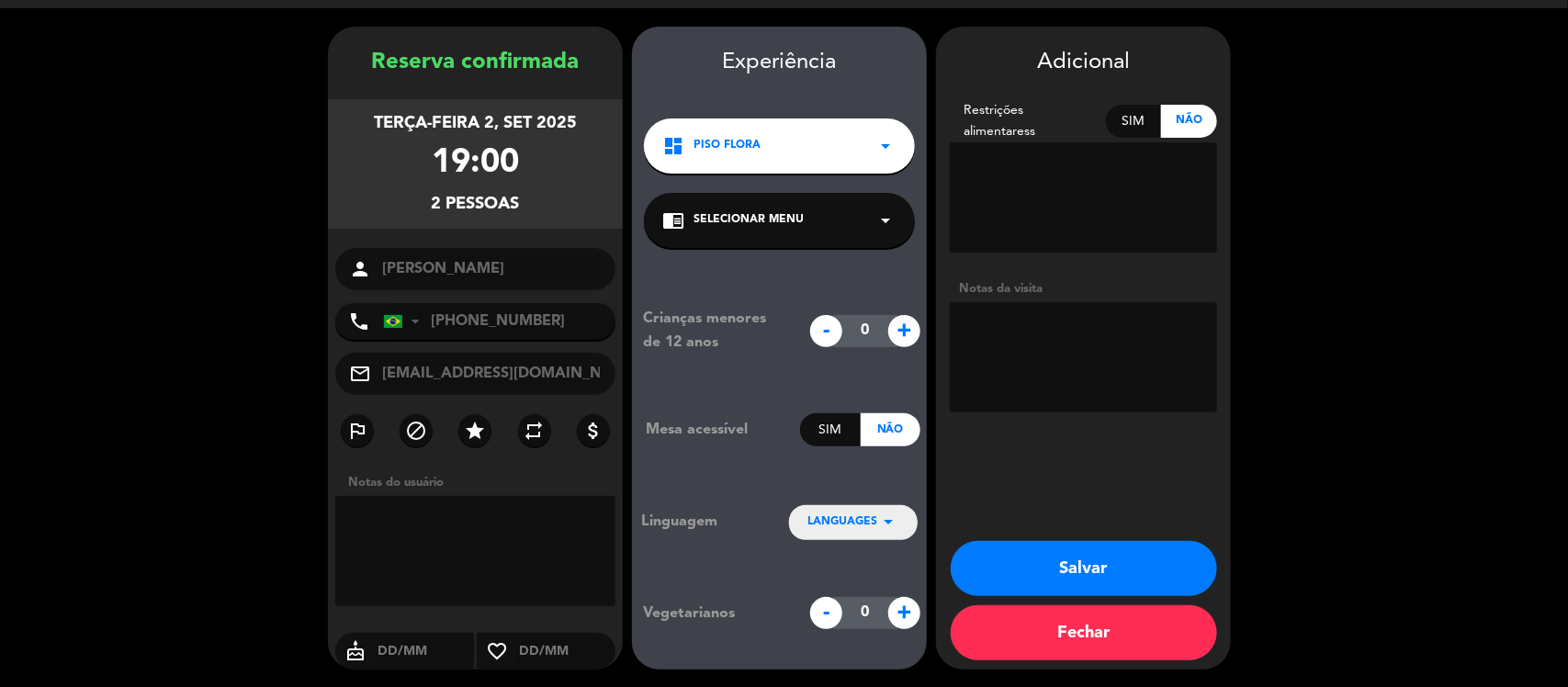
click at [1114, 585] on button "Salvar" at bounding box center [1083, 568] width 266 height 56
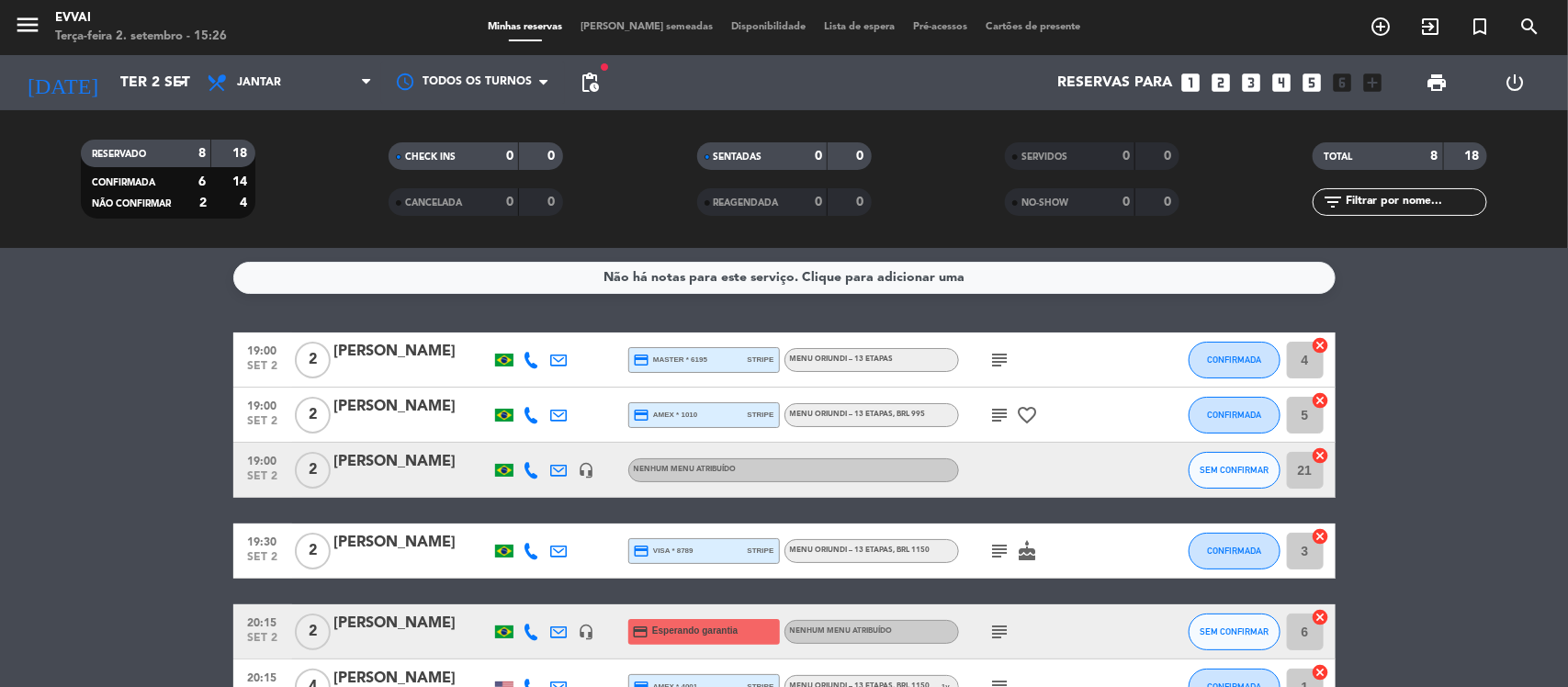
click at [49, 342] on bookings-row "19:00 set 2 2 [PERSON_NAME] credit_card master * 6195 stripe Menu Oriundi – 13 …" at bounding box center [784, 591] width 1568 height 519
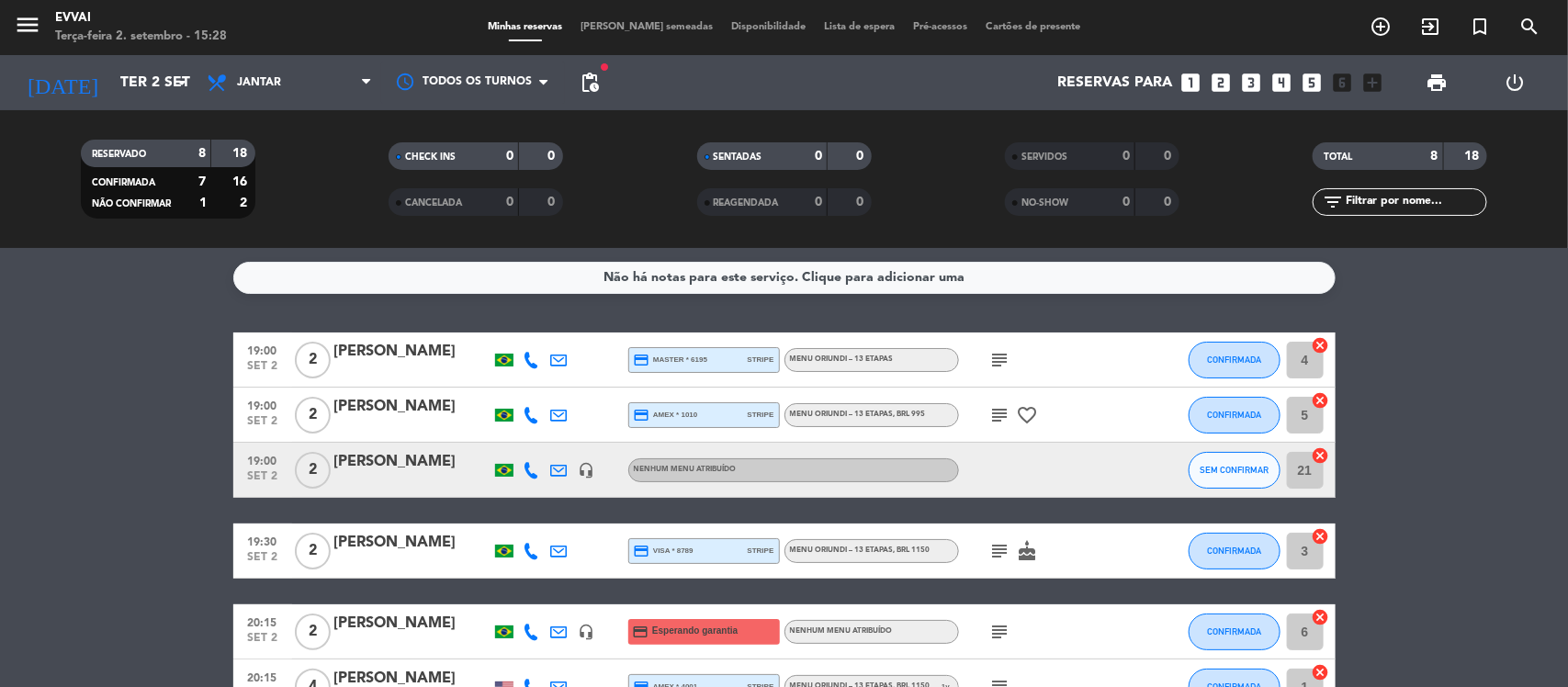
click at [78, 314] on div "Não há notas para este serviço. Clique para adicionar uma 19:00 set 2 2 [PERSON…" at bounding box center [784, 468] width 1568 height 439
click at [620, 28] on span "[PERSON_NAME] semeadas" at bounding box center [646, 26] width 150 height 10
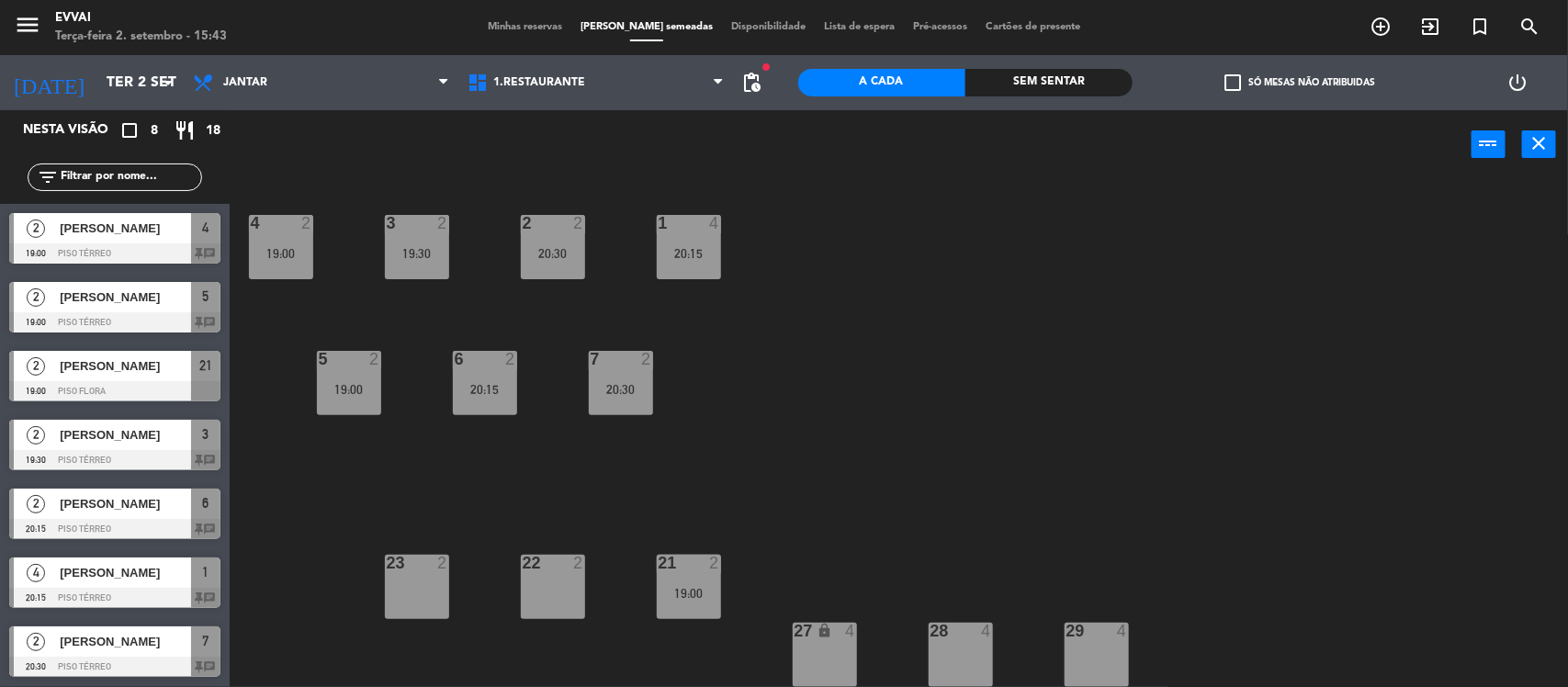
click at [981, 452] on div "4 2 19:00 3 2 19:30 2 2 20:30 1 4 20:15 5 2 19:00 6 2 20:15 7 2 20:30 21 2 19:0…" at bounding box center [907, 436] width 1323 height 508
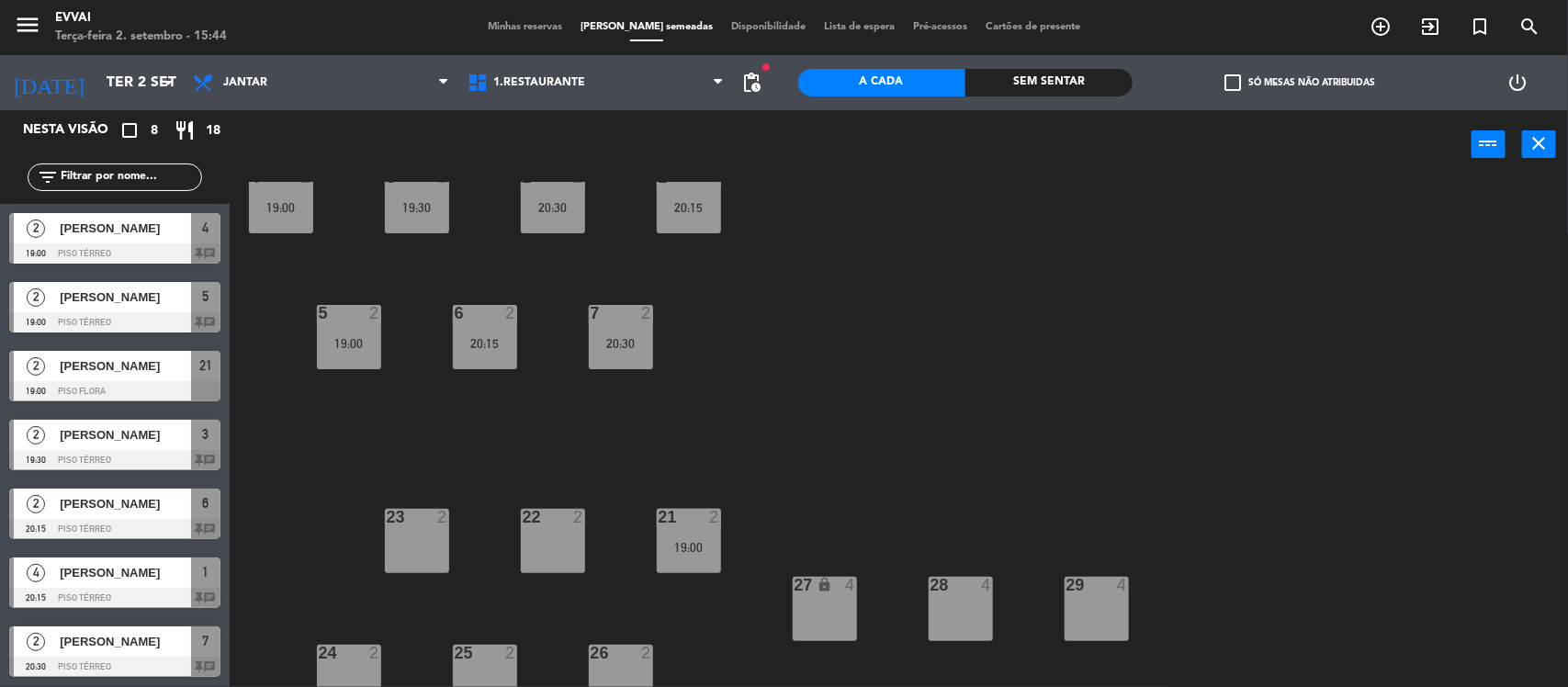
scroll to position [65, 0]
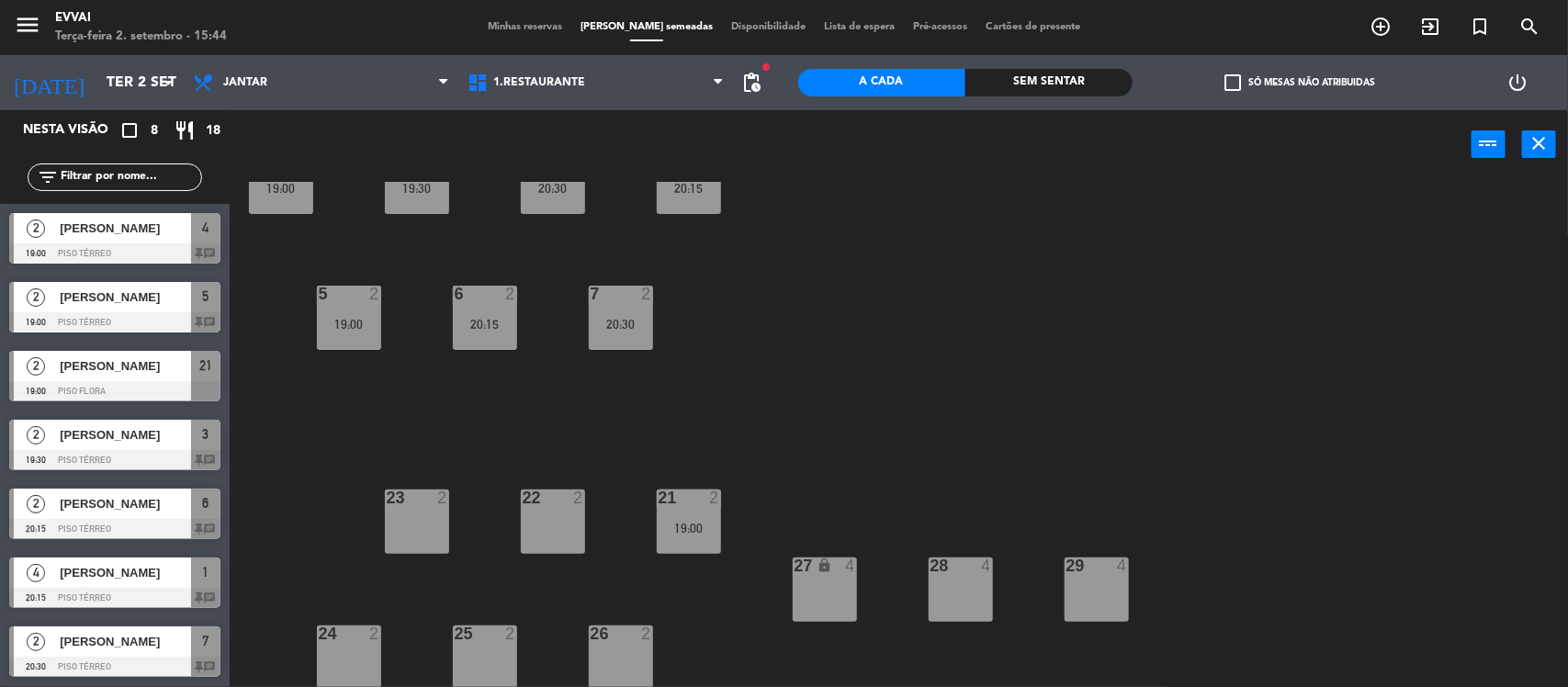
click at [483, 659] on div "25 2" at bounding box center [484, 658] width 64 height 64
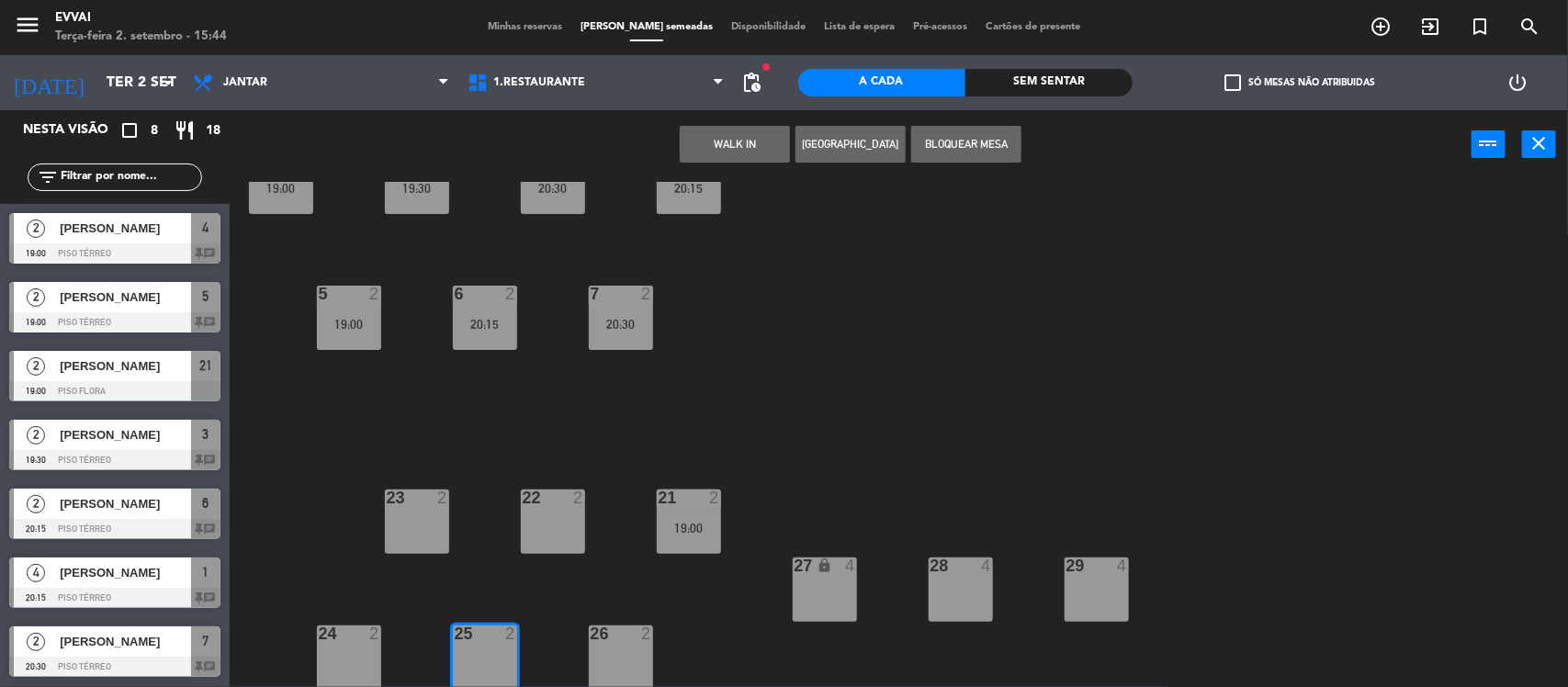
click at [964, 142] on button "Bloquear Mesa" at bounding box center [966, 144] width 110 height 37
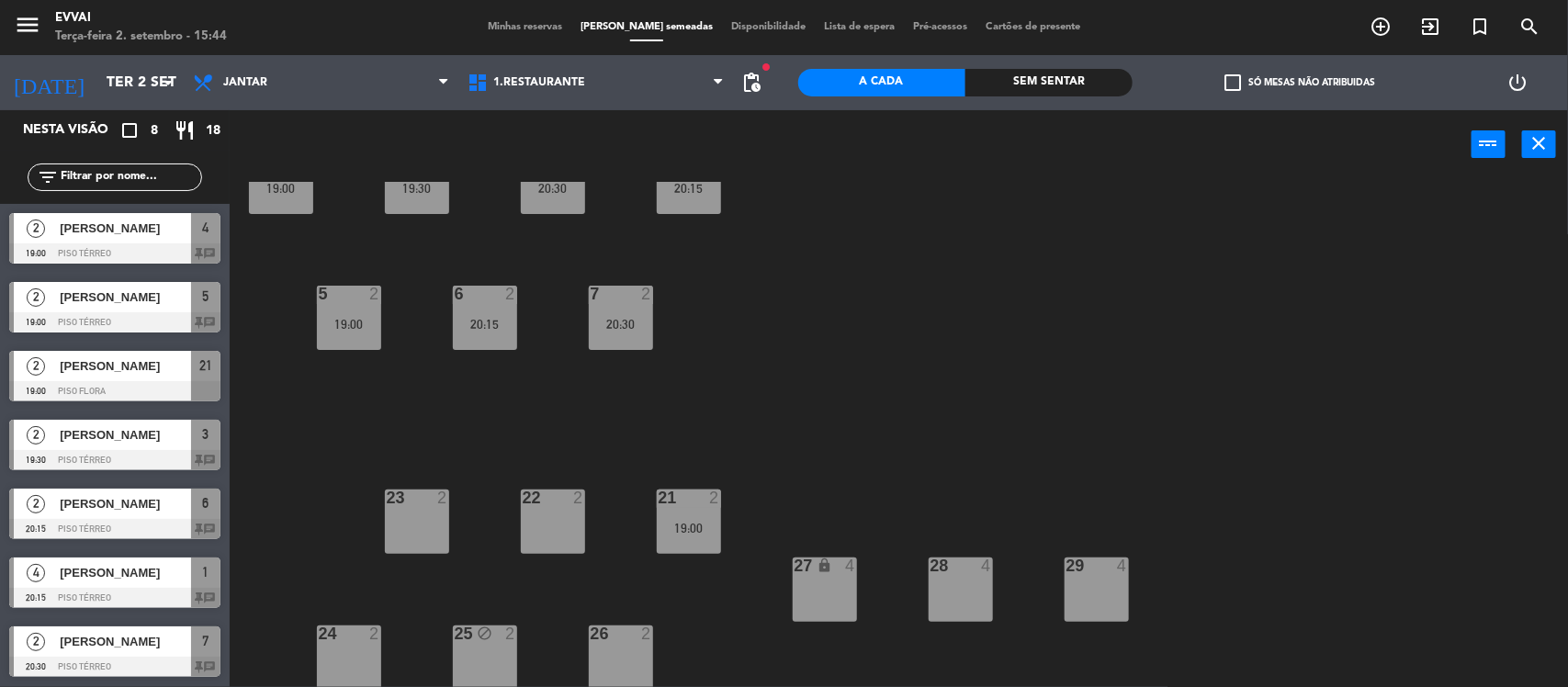
click at [710, 327] on div "4 2 19:00 3 2 19:30 2 2 20:30 1 4 20:15 5 2 19:00 6 2 20:15 7 2 20:30 21 2 19:0…" at bounding box center [907, 436] width 1323 height 508
click at [852, 341] on div "4 2 19:00 3 2 19:30 2 2 20:30 1 4 20:15 5 2 19:00 6 2 20:15 7 2 20:30 21 2 19:0…" at bounding box center [907, 436] width 1323 height 508
click at [865, 295] on div "4 2 19:00 3 2 19:30 2 2 20:30 1 4 20:15 5 2 19:00 6 2 20:15 7 2 20:30 21 2 19:0…" at bounding box center [907, 436] width 1323 height 508
